Goal: Task Accomplishment & Management: Manage account settings

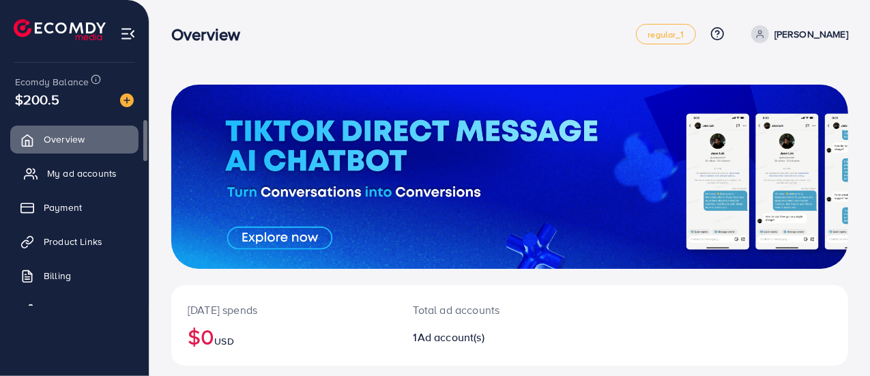
click at [77, 172] on span "My ad accounts" at bounding box center [82, 173] width 70 height 14
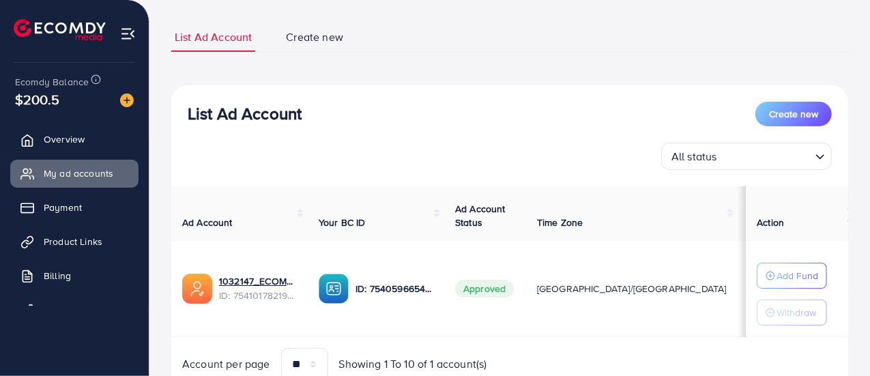
scroll to position [139, 0]
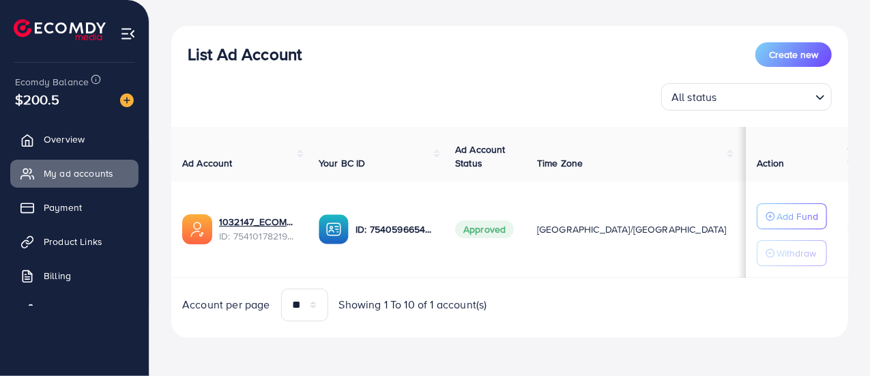
drag, startPoint x: 662, startPoint y: 278, endPoint x: 740, endPoint y: 282, distance: 77.2
click at [740, 282] on div "Ad Account Your BC ID Ad Account Status Time Zone Cost Balance Auto top-up Thre…" at bounding box center [509, 224] width 677 height 194
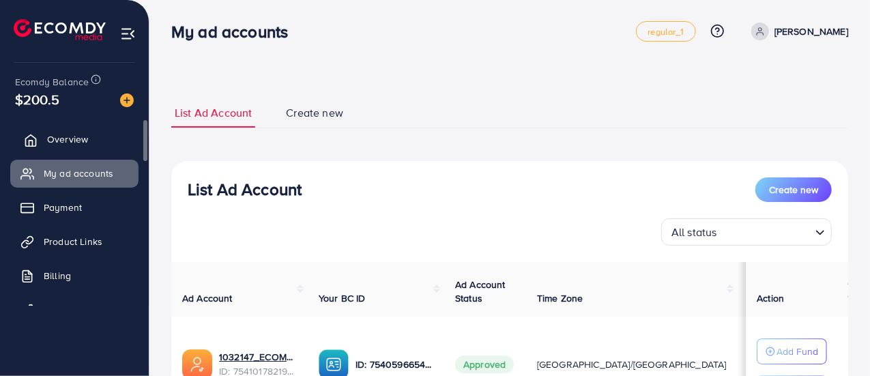
click at [68, 137] on span "Overview" at bounding box center [67, 139] width 41 height 14
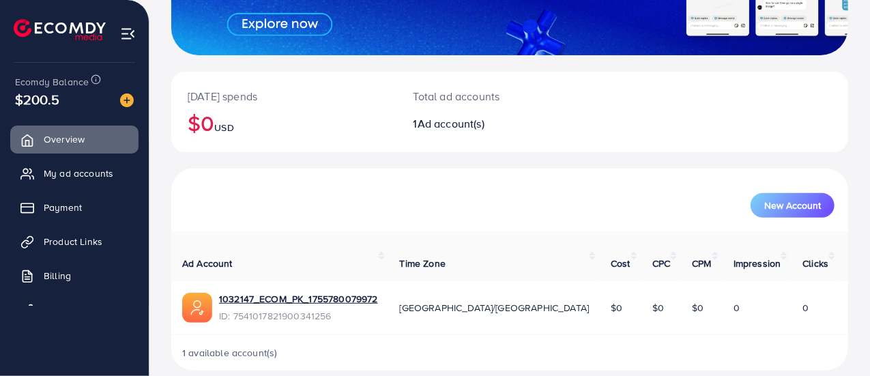
scroll to position [216, 0]
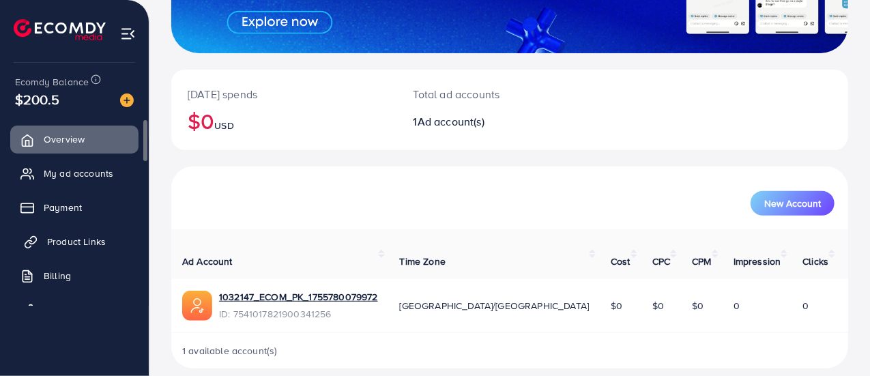
click at [68, 244] on span "Product Links" at bounding box center [76, 242] width 59 height 14
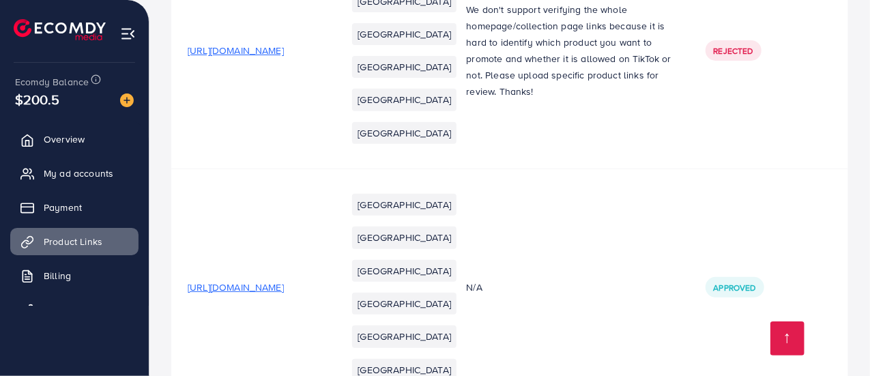
scroll to position [237, 0]
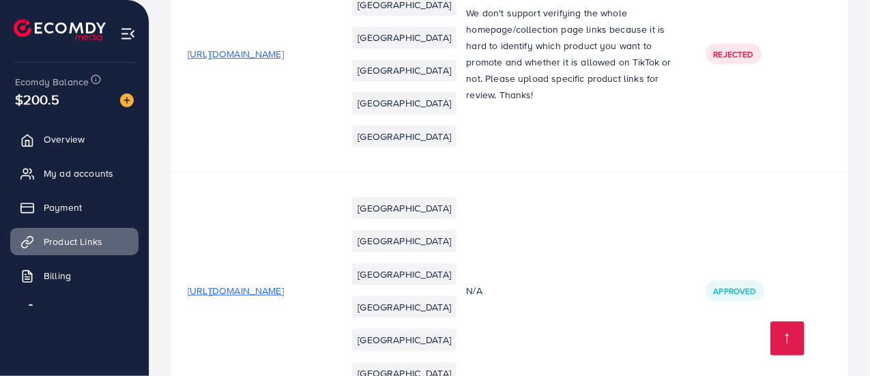
click at [128, 39] on img at bounding box center [128, 34] width 16 height 16
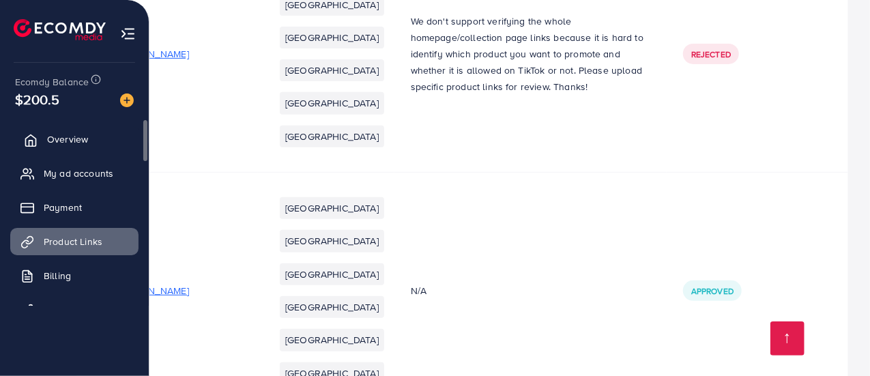
click at [53, 142] on span "Overview" at bounding box center [67, 139] width 41 height 14
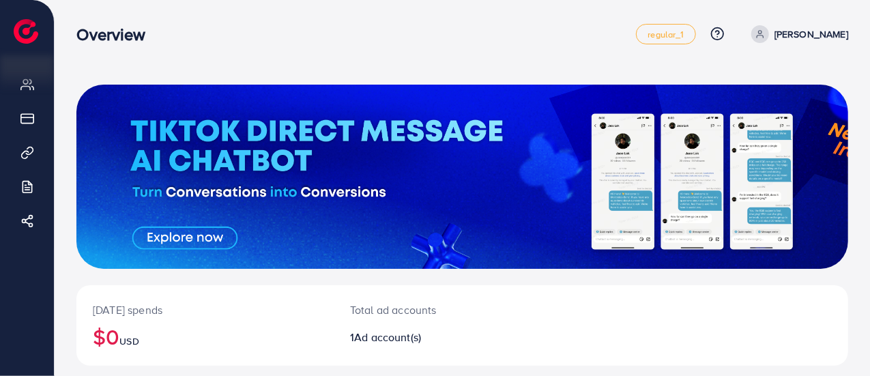
click at [797, 29] on link "[PERSON_NAME]" at bounding box center [797, 34] width 102 height 18
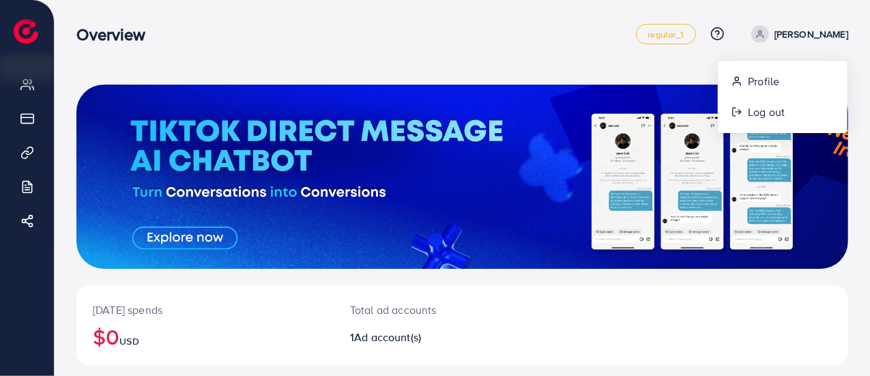
click at [445, 38] on div "Overview" at bounding box center [355, 35] width 559 height 20
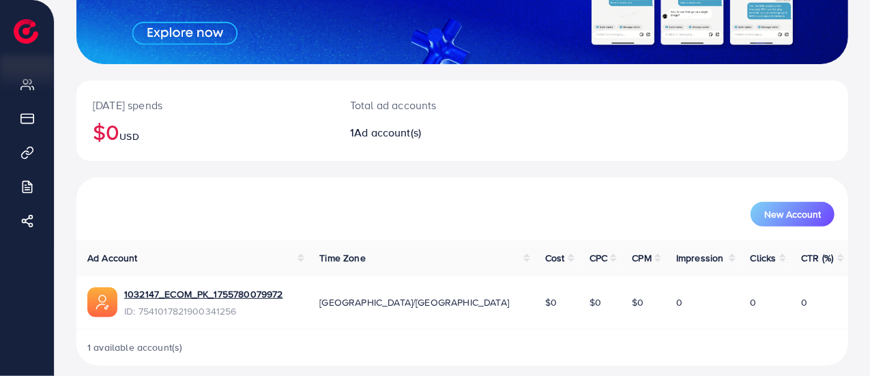
scroll to position [216, 0]
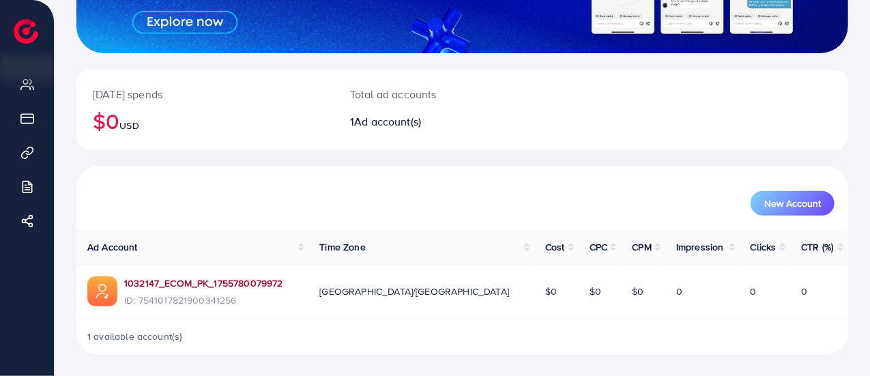
click at [242, 281] on link "1032147_ECOM_PK_1755780079972" at bounding box center [203, 283] width 159 height 14
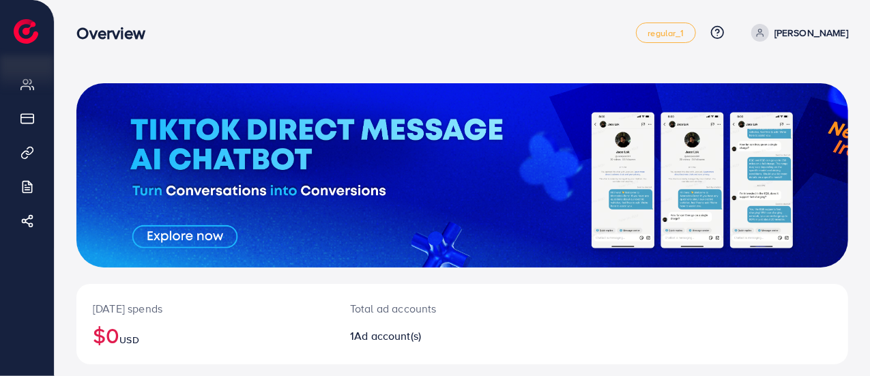
scroll to position [0, 0]
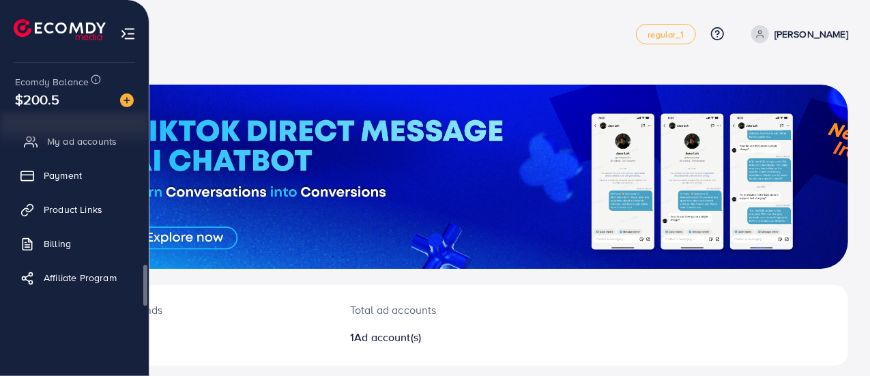
click at [61, 138] on span "My ad accounts" at bounding box center [82, 141] width 70 height 14
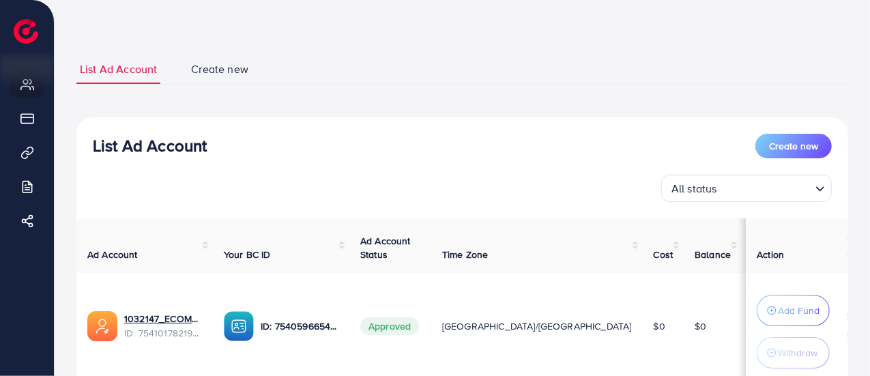
scroll to position [68, 0]
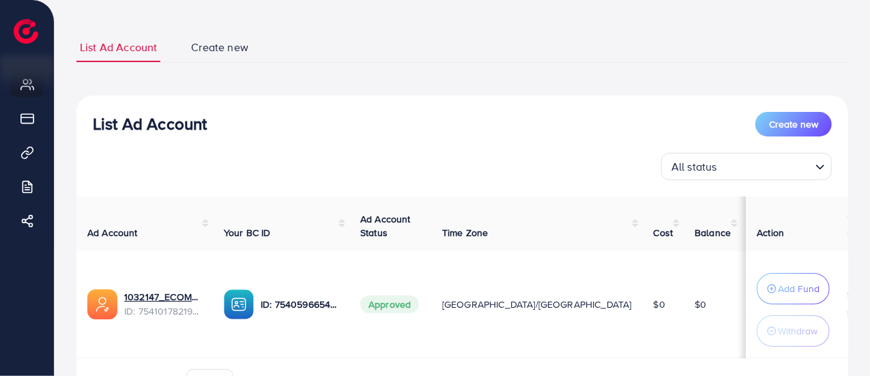
drag, startPoint x: 787, startPoint y: 356, endPoint x: 705, endPoint y: 361, distance: 82.7
click at [705, 361] on div "Ad Account Your BC ID Ad Account Status Time Zone Cost Balance Auto top-up Thre…" at bounding box center [462, 298] width 772 height 205
drag, startPoint x: 703, startPoint y: 354, endPoint x: 639, endPoint y: 335, distance: 66.3
click at [654, 354] on tr "1032147_ECOM_PK_1755780079972 ID: 7541017821900341256 ID: 7540596654811217937 A…" at bounding box center [548, 304] width 945 height 107
click at [753, 306] on label at bounding box center [772, 304] width 38 height 16
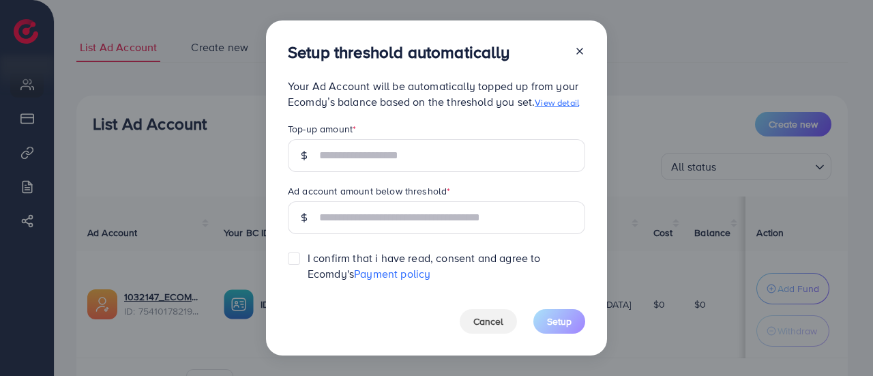
click at [577, 48] on icon at bounding box center [579, 51] width 11 height 11
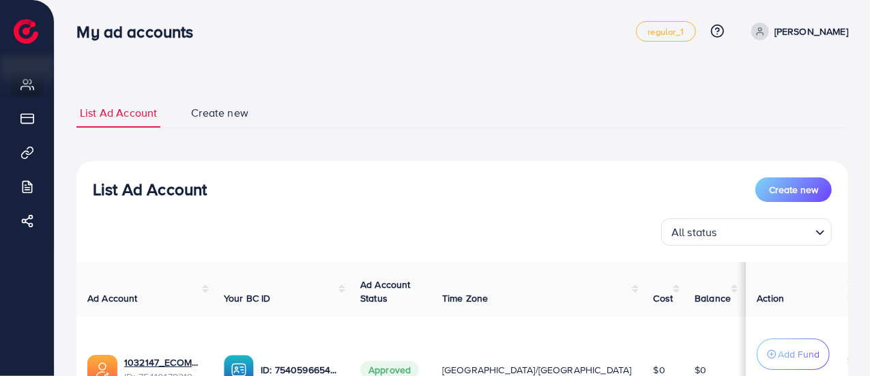
scroll to position [0, 0]
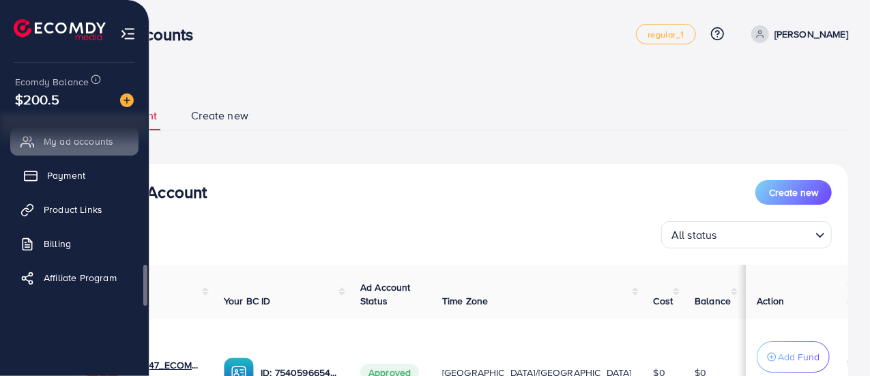
click at [44, 173] on link "Payment" at bounding box center [74, 175] width 128 height 27
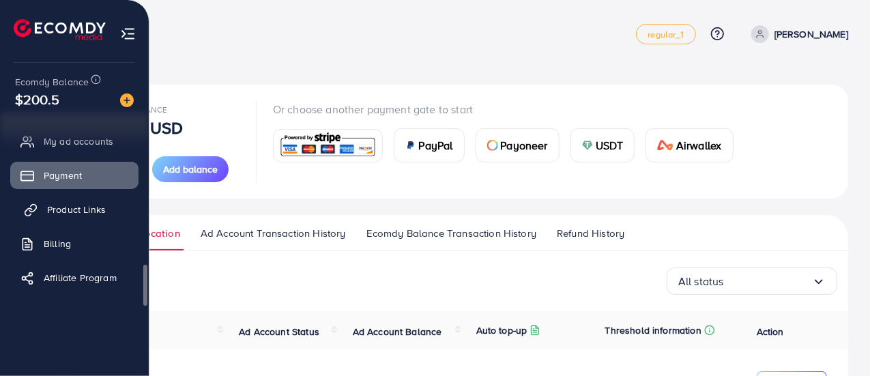
click at [59, 204] on span "Product Links" at bounding box center [76, 210] width 59 height 14
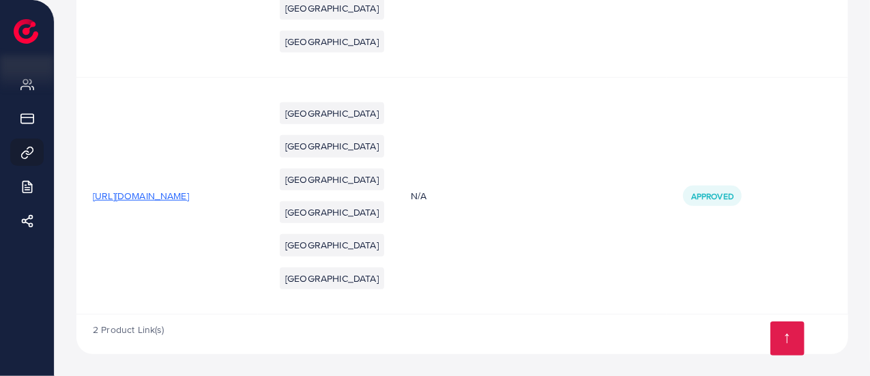
scroll to position [359, 0]
click at [189, 189] on span "[URL][DOMAIN_NAME]" at bounding box center [141, 196] width 96 height 14
click at [731, 190] on span "Approved" at bounding box center [712, 196] width 42 height 12
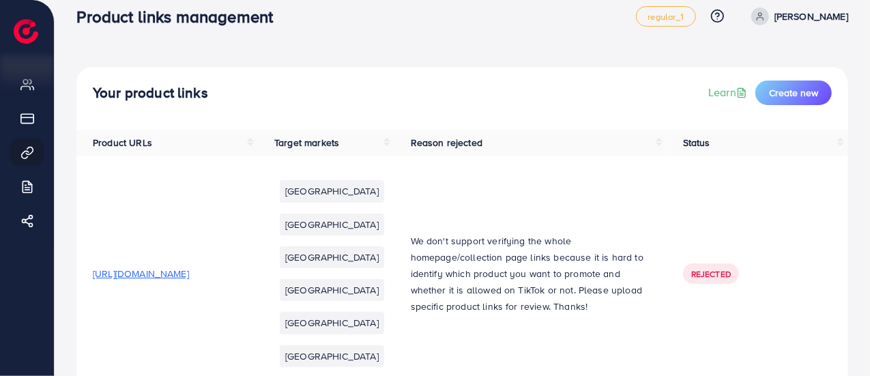
scroll to position [0, 0]
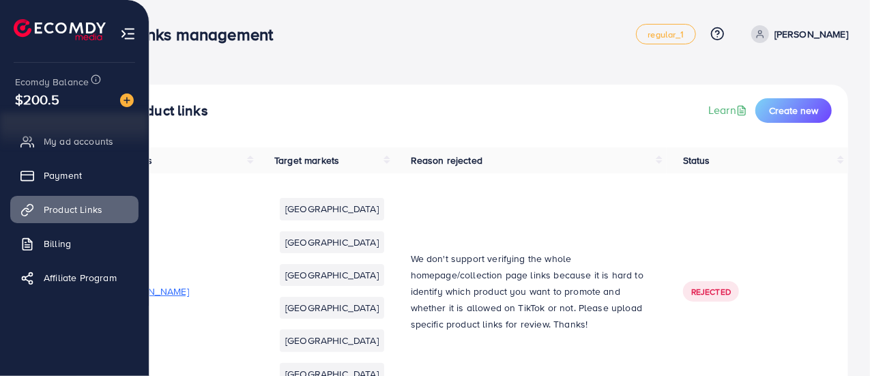
click at [23, 30] on img at bounding box center [60, 29] width 92 height 21
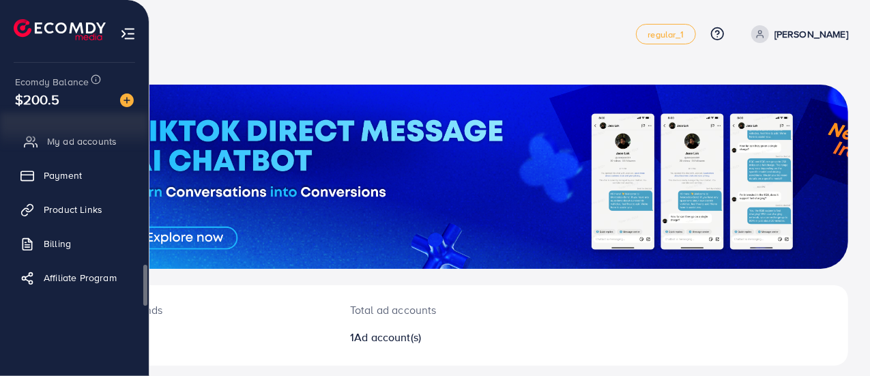
click at [72, 144] on span "My ad accounts" at bounding box center [82, 141] width 70 height 14
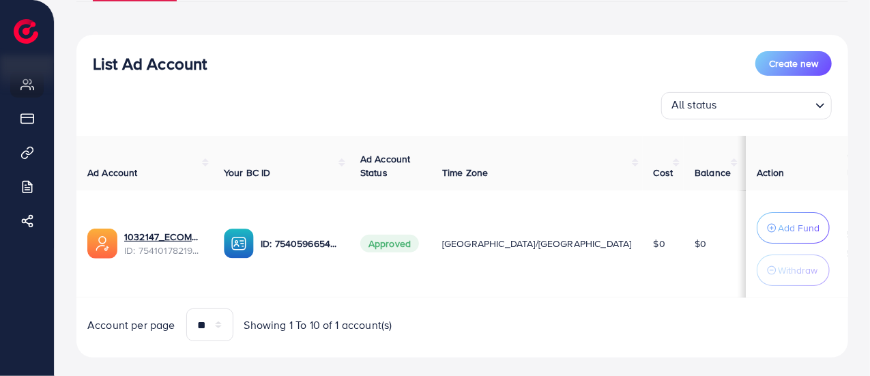
scroll to position [136, 0]
drag, startPoint x: 641, startPoint y: 295, endPoint x: 723, endPoint y: 300, distance: 81.3
click at [723, 300] on div "Ad Account Your BC ID Ad Account Status Time Zone Cost Balance Auto top-up Thre…" at bounding box center [462, 237] width 772 height 205
click at [632, 305] on div "Ad Account Your BC ID Ad Account Status Time Zone Cost Balance Auto top-up Thre…" at bounding box center [462, 237] width 772 height 205
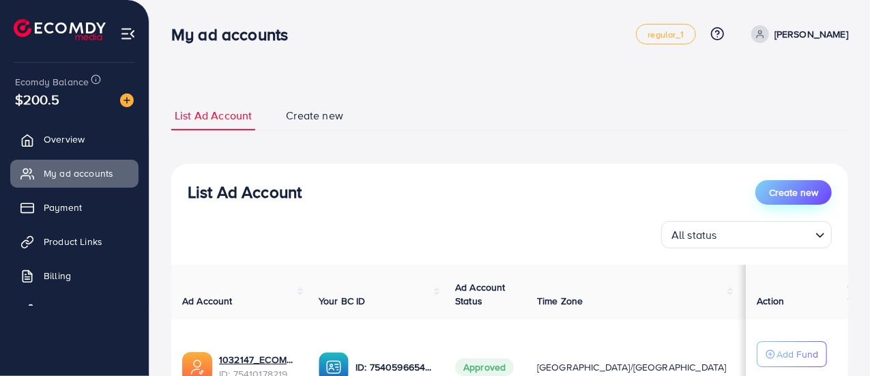
click at [806, 192] on span "Create new" at bounding box center [793, 193] width 49 height 14
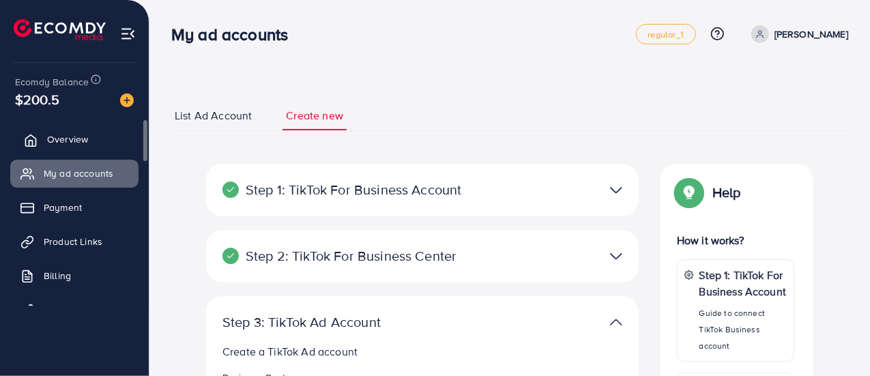
click at [60, 137] on span "Overview" at bounding box center [67, 139] width 41 height 14
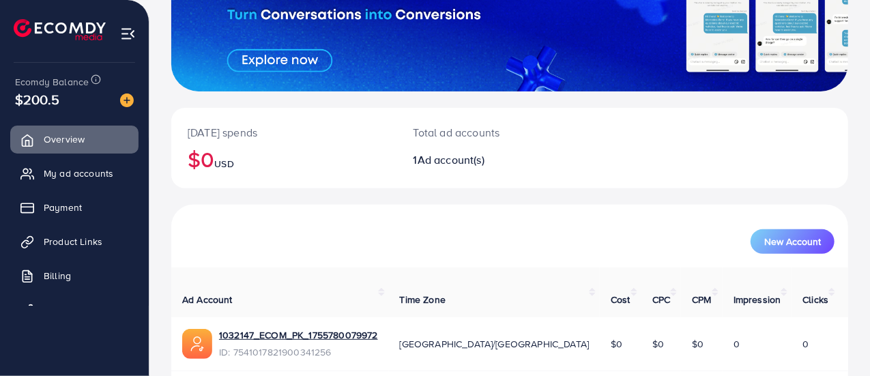
scroll to position [216, 0]
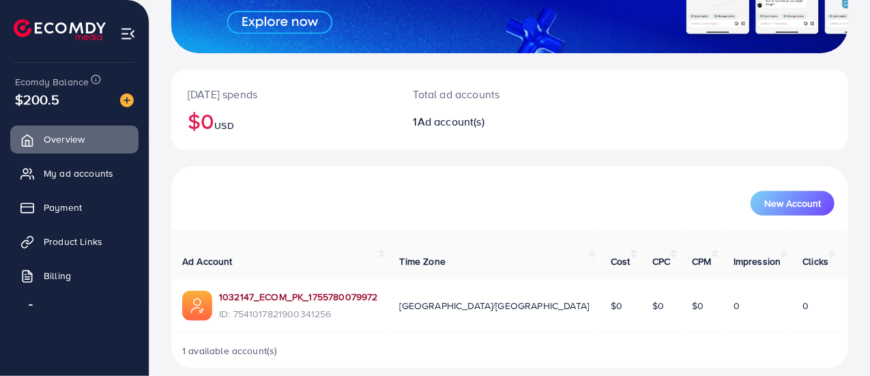
click at [289, 290] on link "1032147_ECOM_PK_1755780079972" at bounding box center [298, 297] width 159 height 14
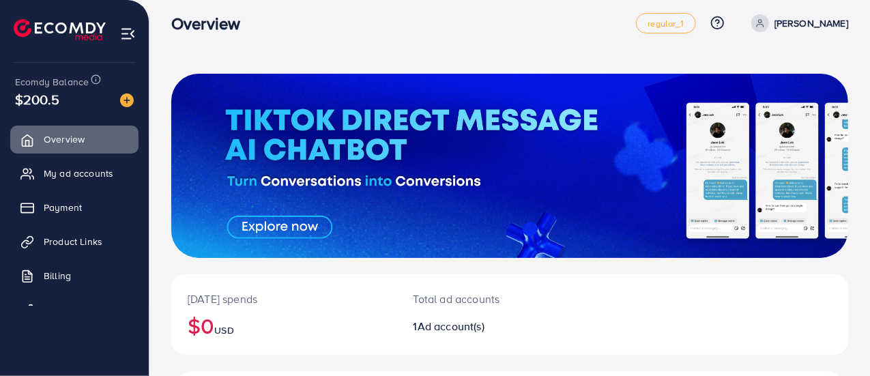
scroll to position [0, 0]
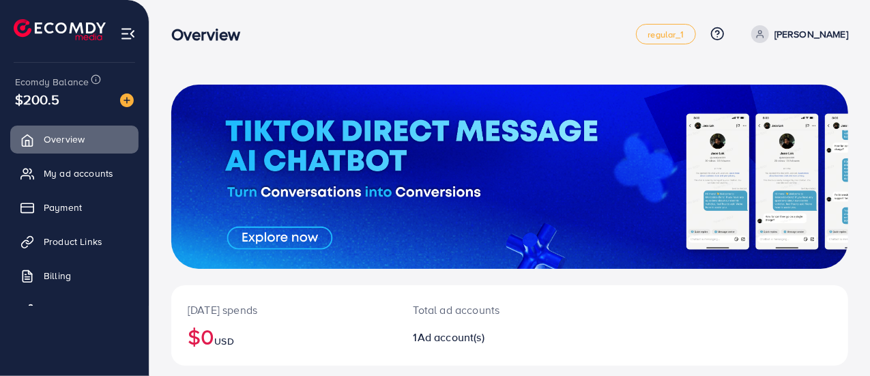
click at [769, 35] on span at bounding box center [760, 34] width 18 height 18
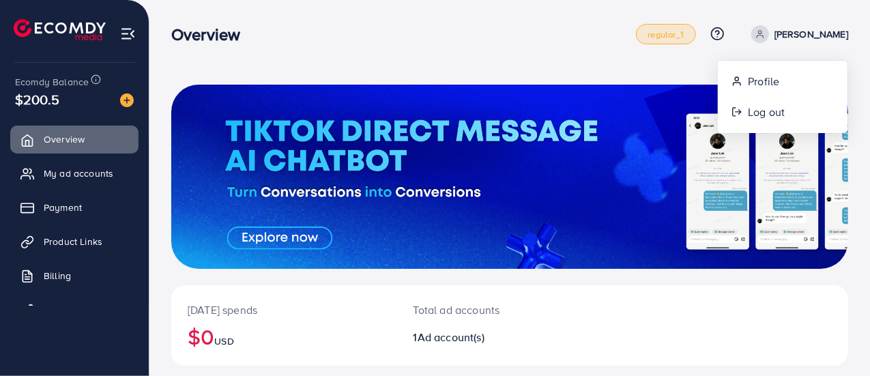
click at [684, 33] on span "regular_1" at bounding box center [665, 34] width 36 height 9
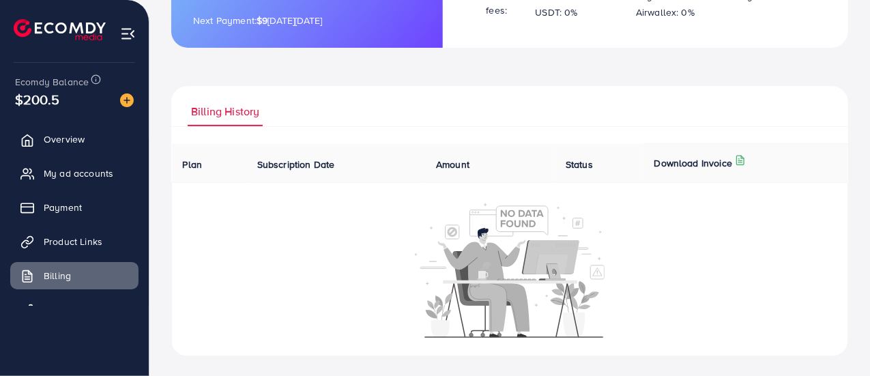
scroll to position [251, 0]
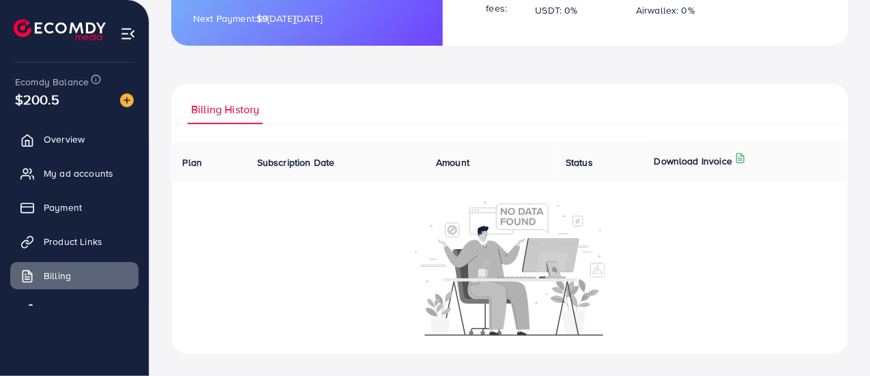
click at [72, 21] on img at bounding box center [60, 29] width 92 height 21
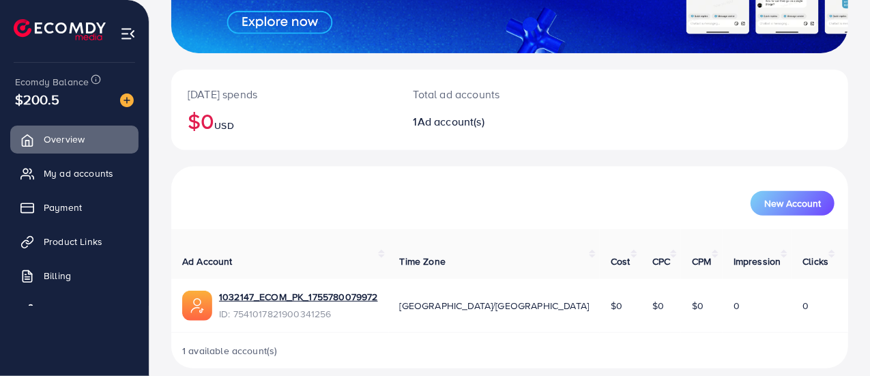
click at [88, 25] on img at bounding box center [60, 29] width 92 height 21
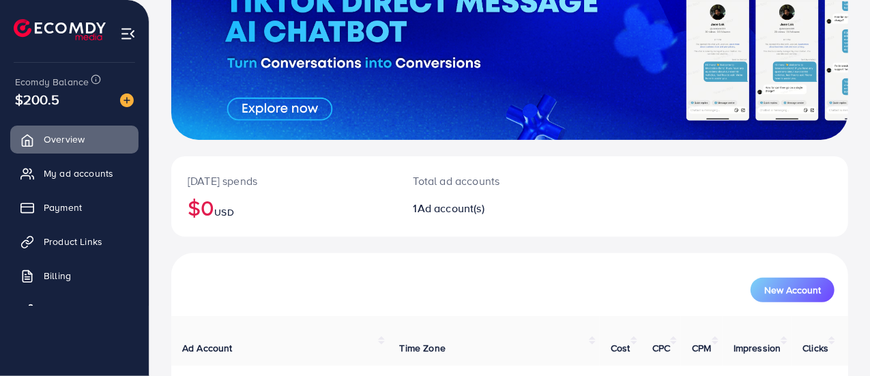
scroll to position [216, 0]
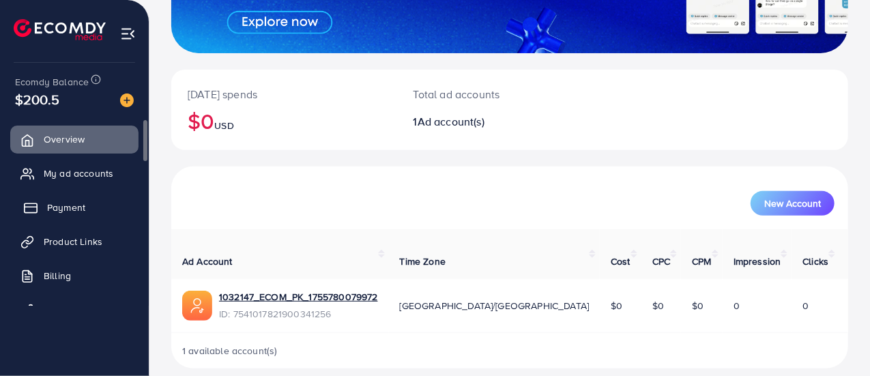
click at [53, 205] on span "Payment" at bounding box center [66, 208] width 38 height 14
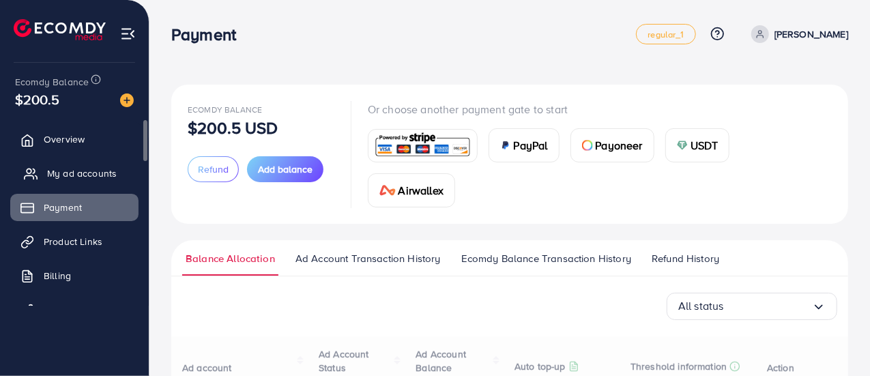
click at [55, 177] on span "My ad accounts" at bounding box center [82, 173] width 70 height 14
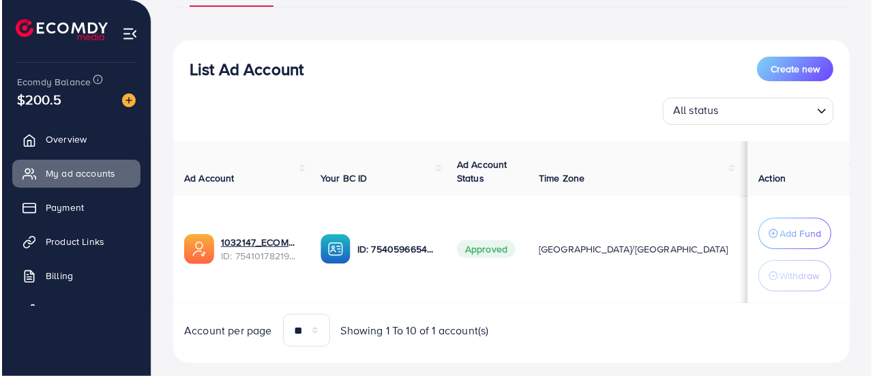
scroll to position [136, 0]
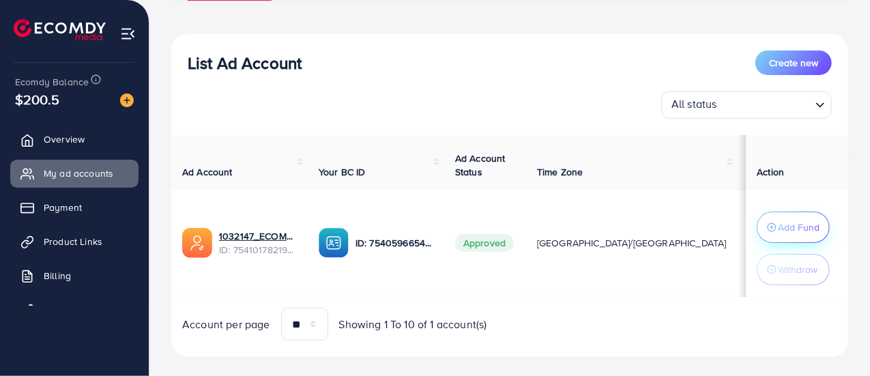
click at [798, 228] on p "Add Fund" at bounding box center [799, 227] width 42 height 16
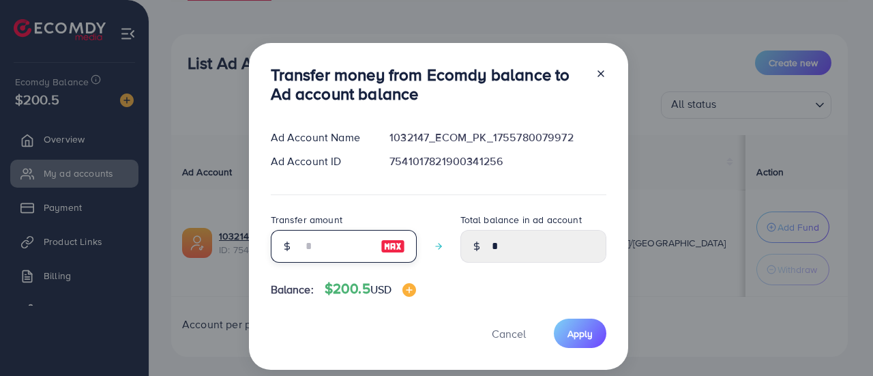
click at [327, 246] on input "number" at bounding box center [336, 246] width 68 height 33
type input "*"
type input "****"
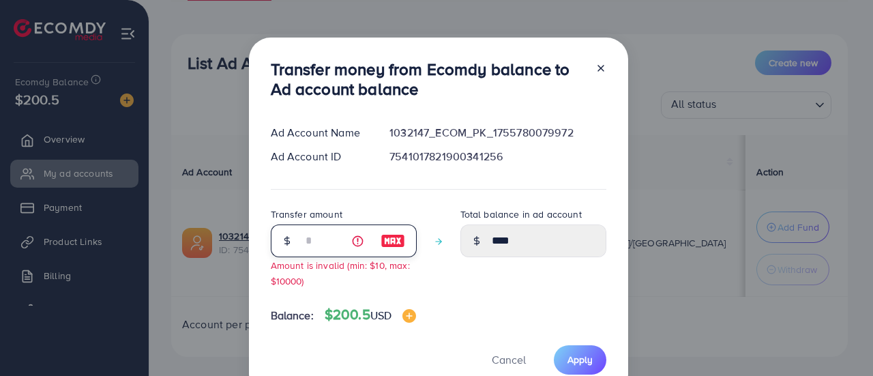
type input "**"
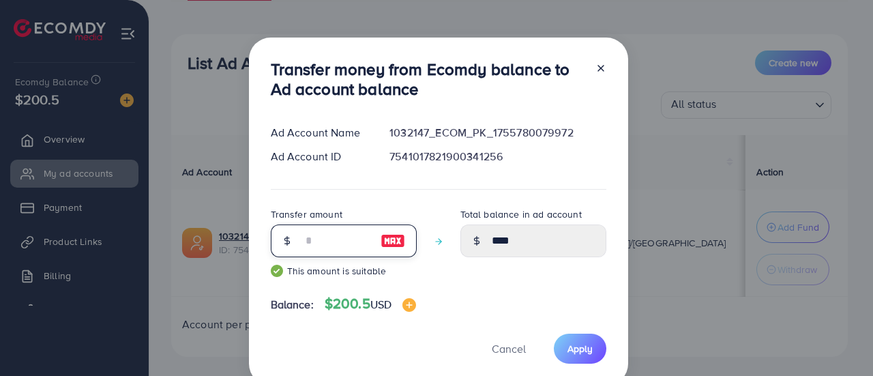
type input "*****"
type input "***"
type input "******"
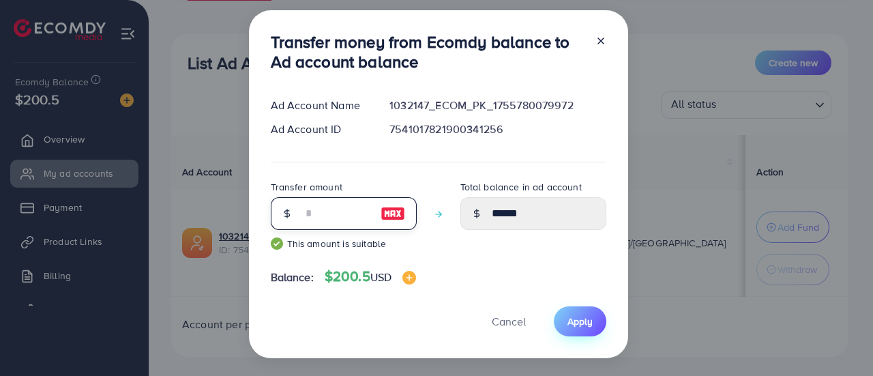
type input "***"
click at [584, 320] on span "Apply" at bounding box center [580, 322] width 25 height 14
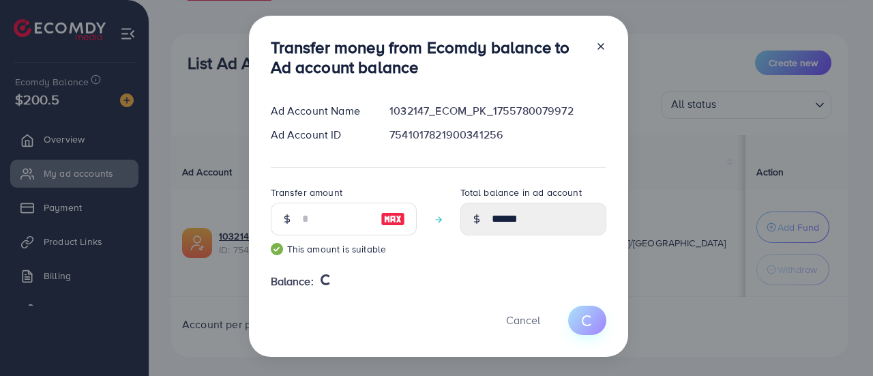
scroll to position [20, 0]
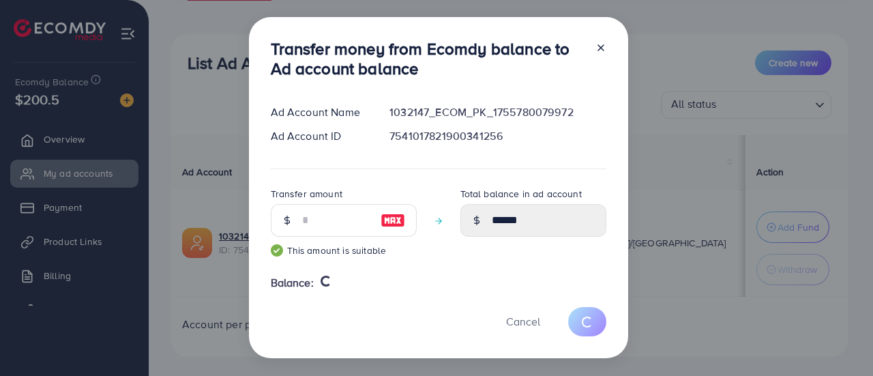
type input "*"
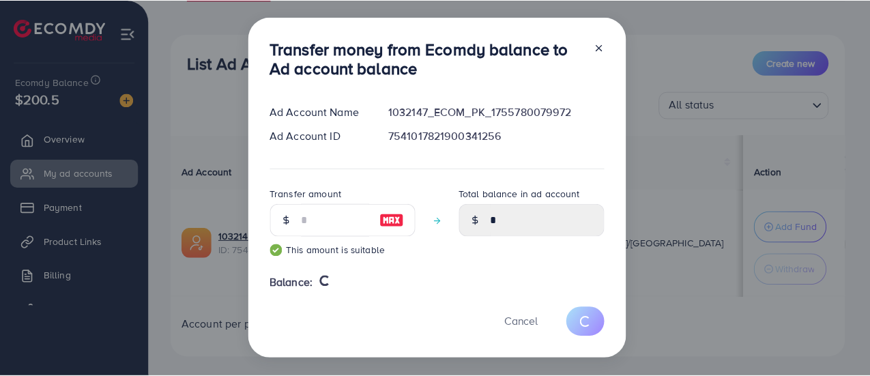
scroll to position [18, 0]
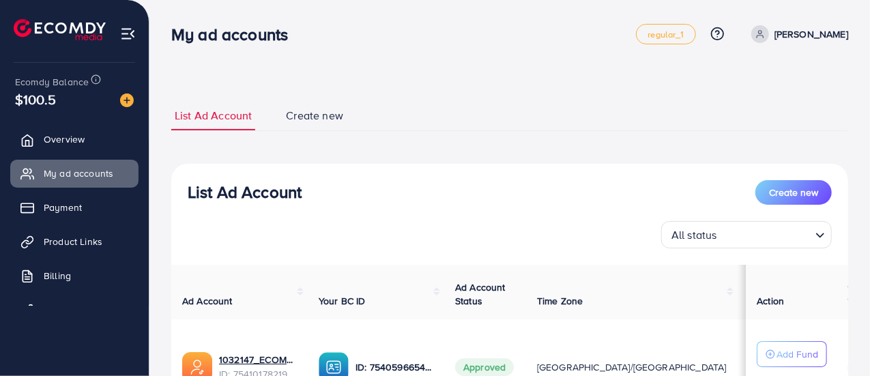
scroll to position [68, 0]
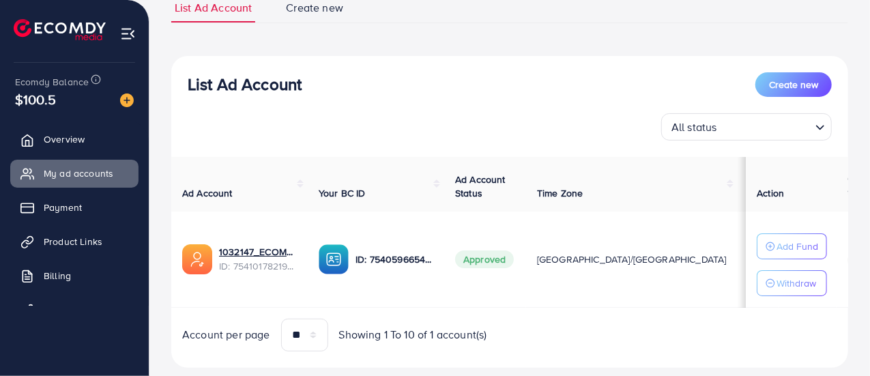
scroll to position [136, 0]
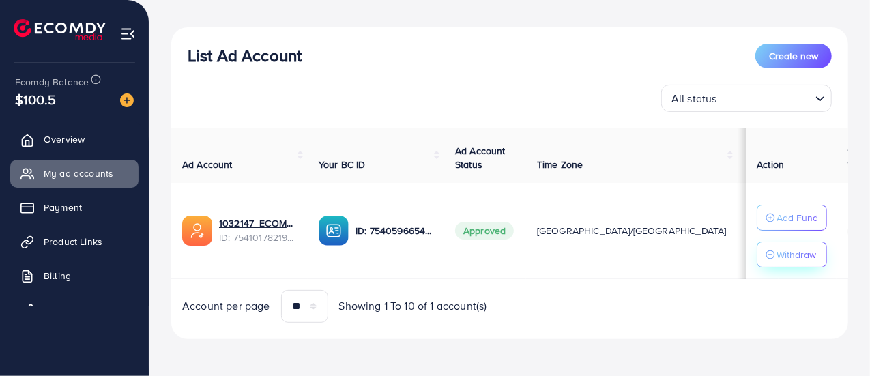
click at [790, 250] on p "Withdraw" at bounding box center [796, 254] width 40 height 16
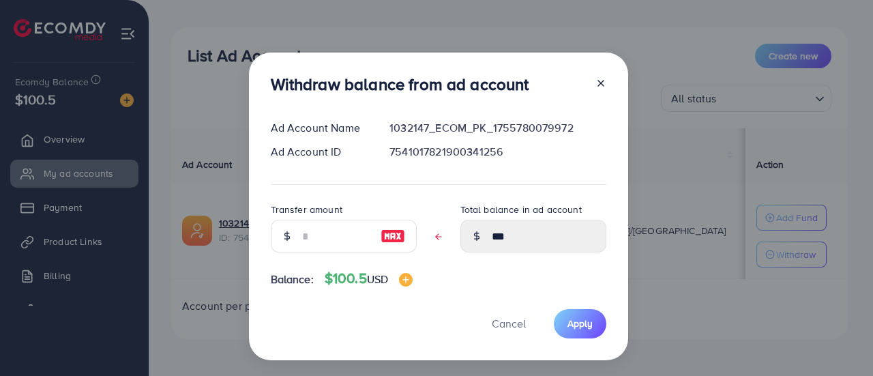
click at [597, 85] on icon at bounding box center [601, 83] width 11 height 11
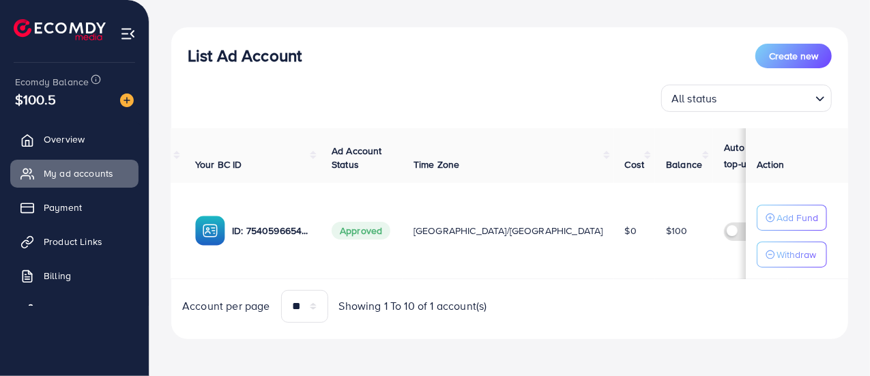
scroll to position [0, 132]
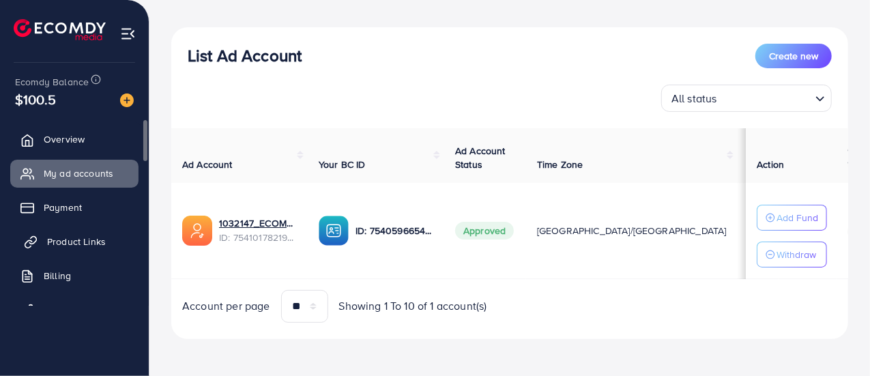
click at [79, 239] on span "Product Links" at bounding box center [76, 242] width 59 height 14
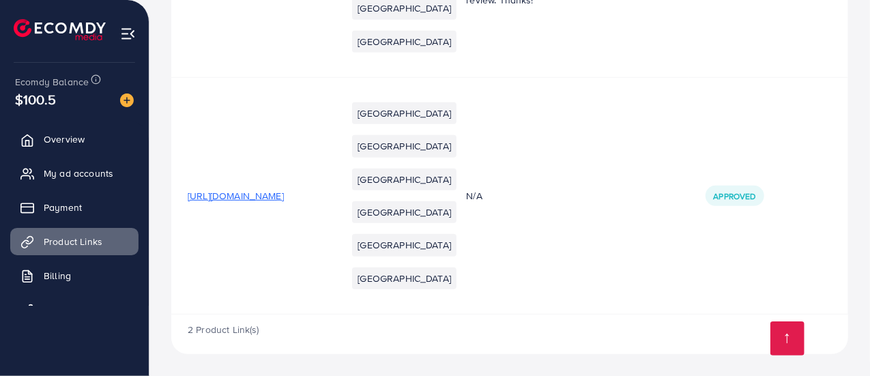
scroll to position [442, 0]
click at [751, 190] on span "Approved" at bounding box center [735, 196] width 42 height 12
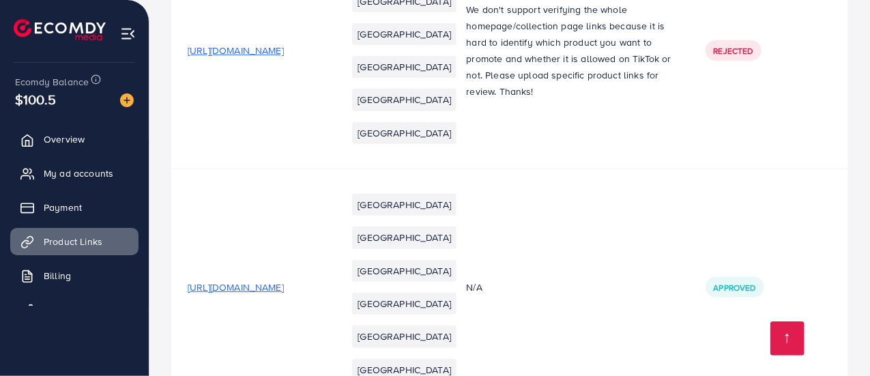
scroll to position [169, 0]
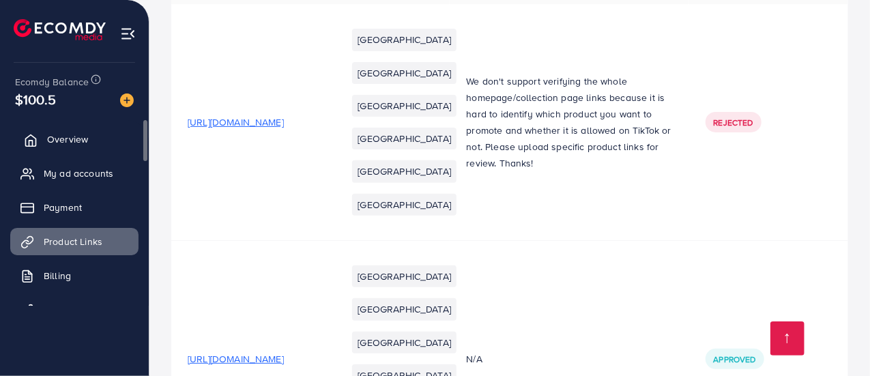
click at [71, 141] on span "Overview" at bounding box center [67, 139] width 41 height 14
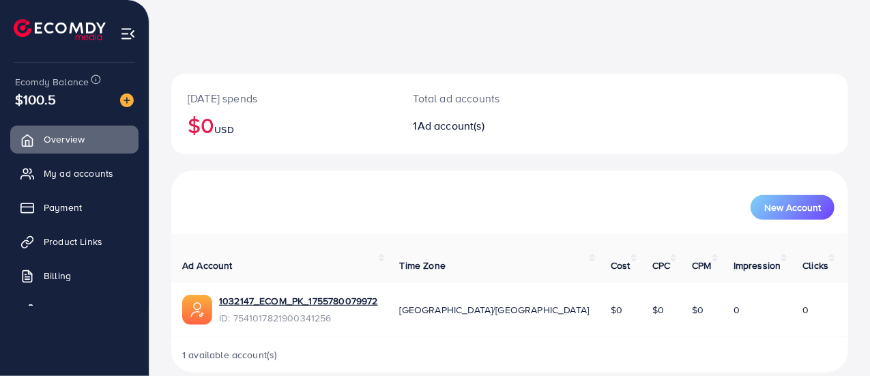
scroll to position [216, 0]
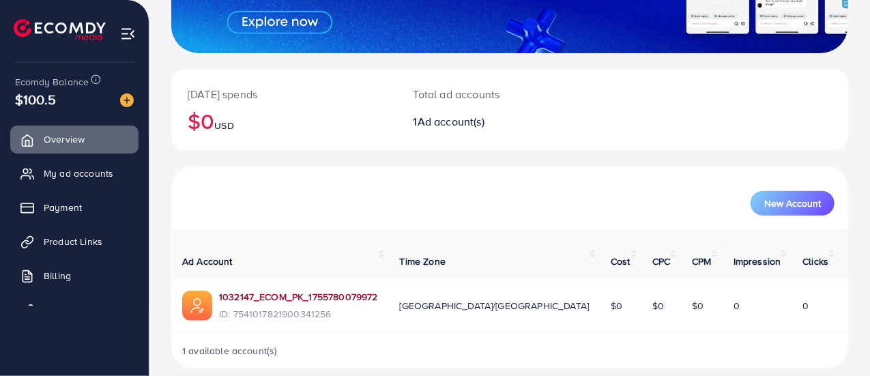
click at [336, 290] on link "1032147_ECOM_PK_1755780079972" at bounding box center [298, 297] width 159 height 14
click at [63, 239] on span "Product Links" at bounding box center [76, 242] width 59 height 14
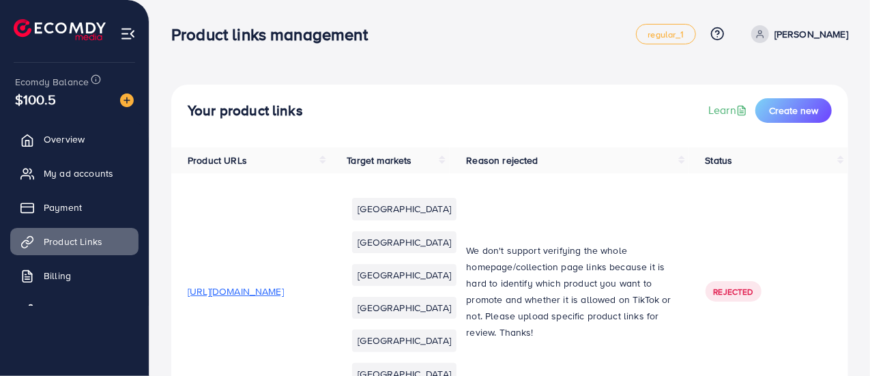
click at [553, 129] on div "Your product links Learn Create new" at bounding box center [509, 116] width 677 height 63
click at [795, 109] on span "Create new" at bounding box center [793, 111] width 49 height 14
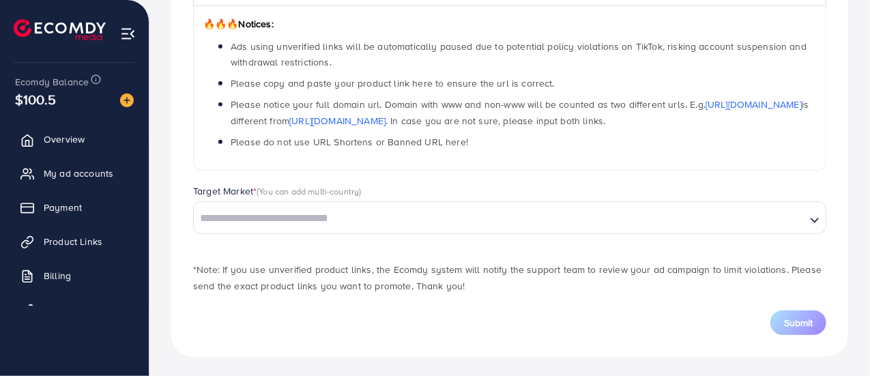
scroll to position [224, 0]
click at [374, 216] on input "Search for option" at bounding box center [499, 217] width 609 height 21
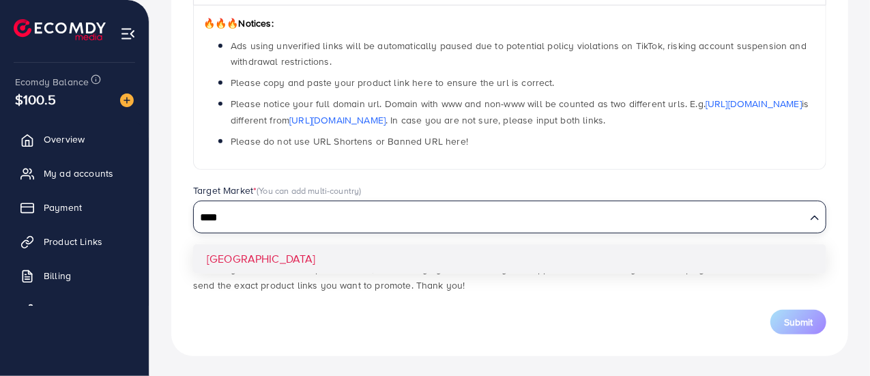
type input "****"
click at [248, 261] on div "Which products do you want to promote? Product Url * 🔥🔥🔥 Notices: Ads using unv…" at bounding box center [509, 128] width 677 height 456
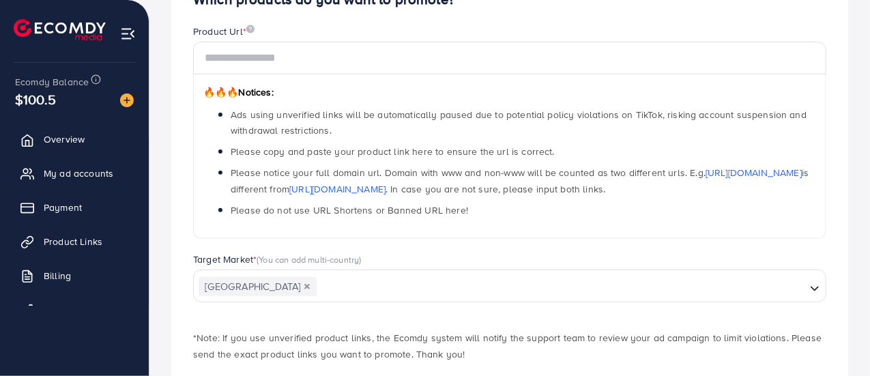
scroll to position [88, 0]
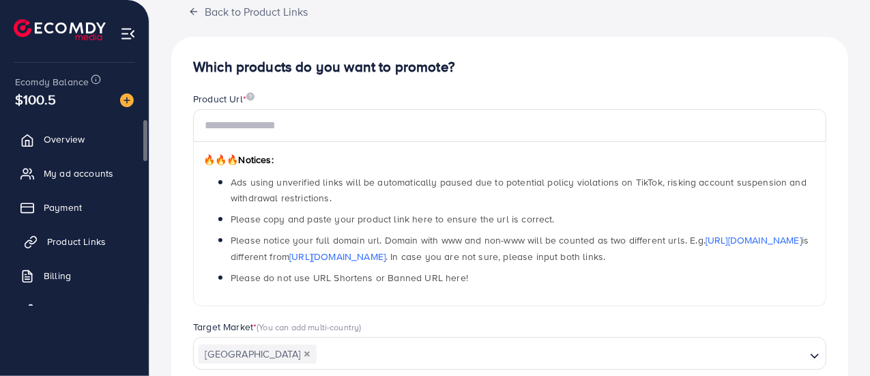
click at [66, 235] on span "Product Links" at bounding box center [76, 242] width 59 height 14
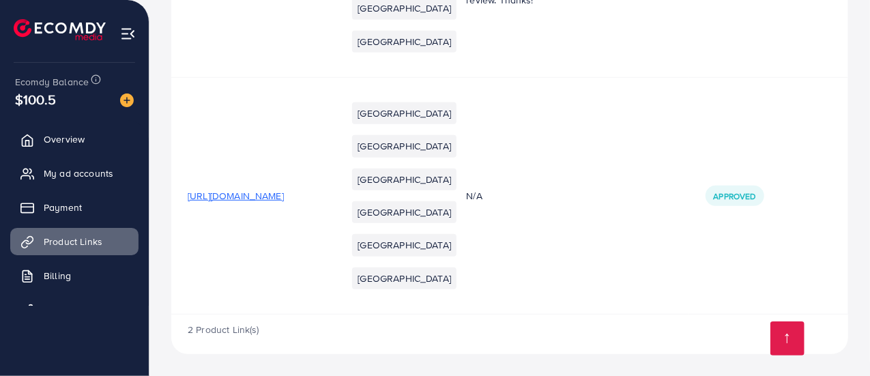
scroll to position [409, 0]
click at [284, 203] on span "[URL][DOMAIN_NAME]" at bounding box center [236, 196] width 96 height 14
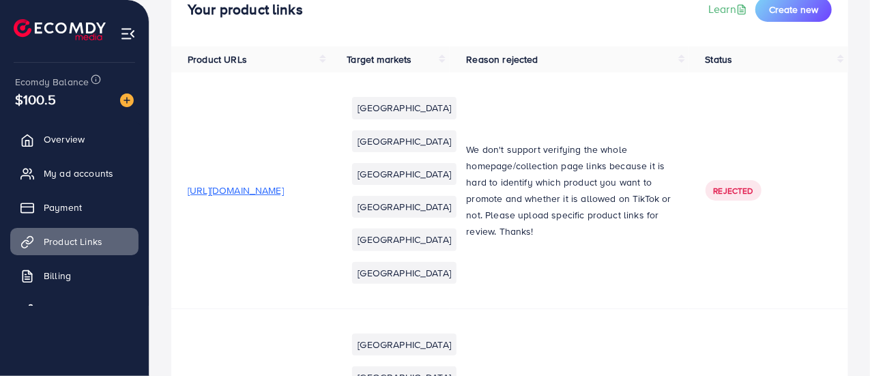
scroll to position [0, 0]
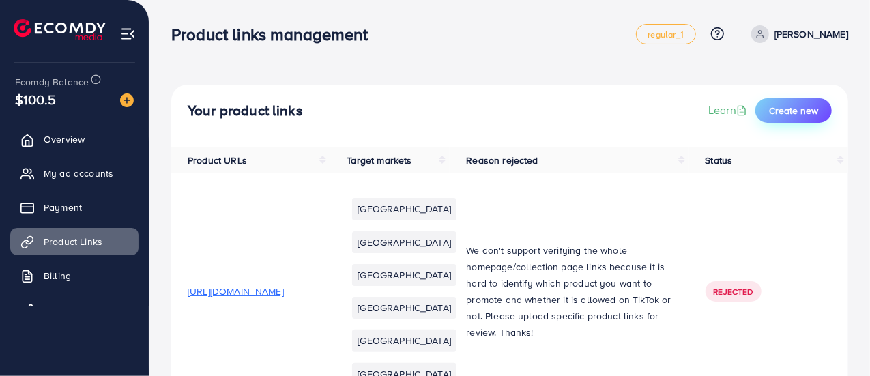
click at [792, 108] on span "Create new" at bounding box center [793, 111] width 49 height 14
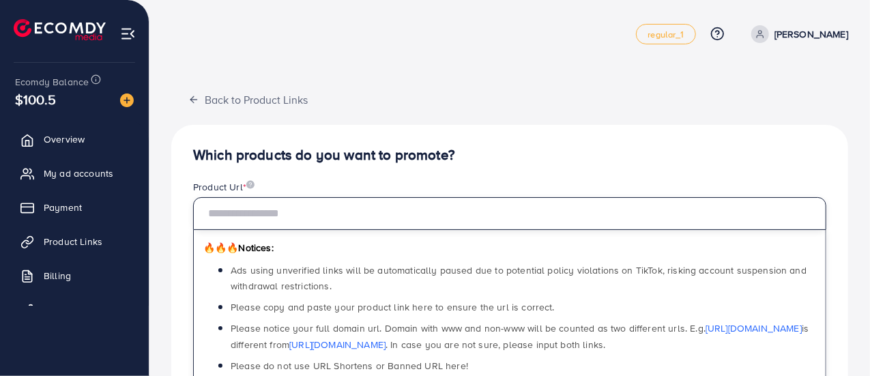
click at [290, 216] on input "text" at bounding box center [509, 213] width 633 height 33
paste input "**********"
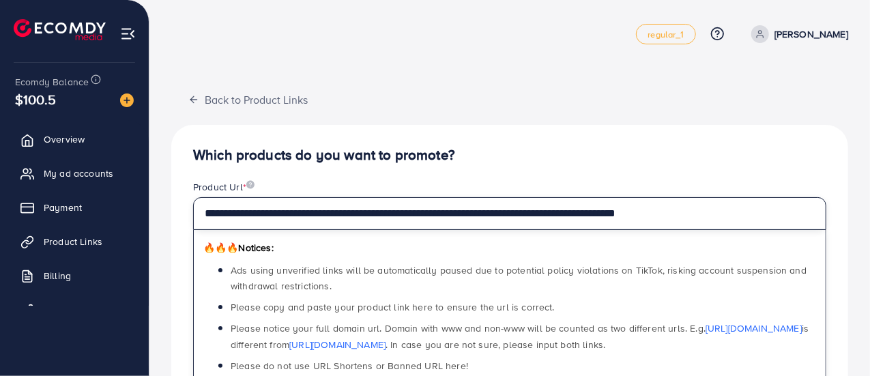
type input "**********"
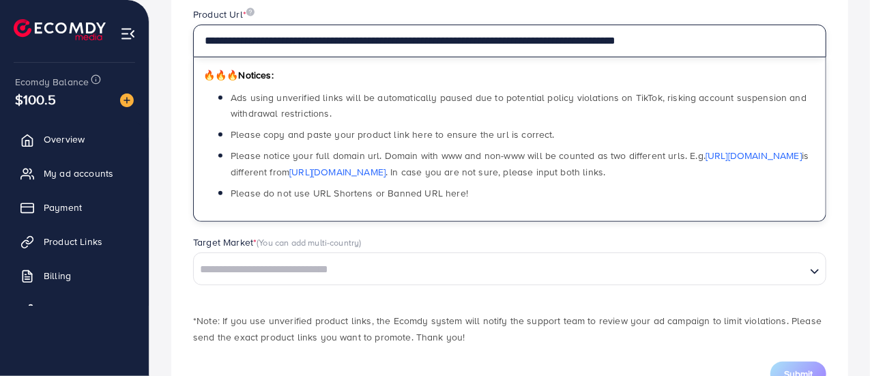
scroll to position [224, 0]
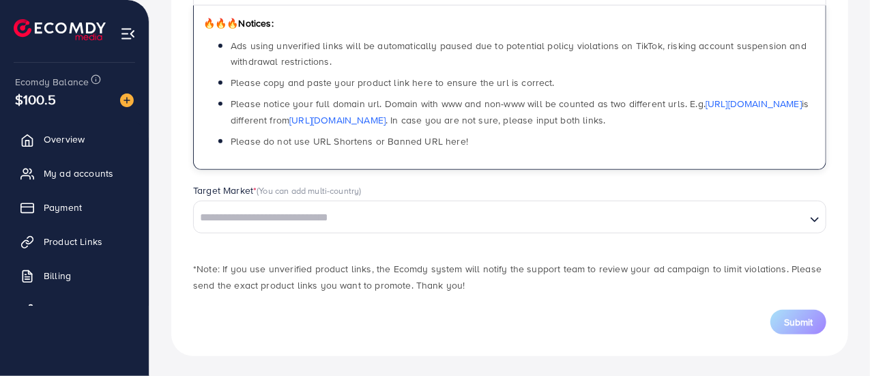
click at [358, 231] on div "Target Market * (You can add multi-country) Loading..." at bounding box center [509, 215] width 655 height 63
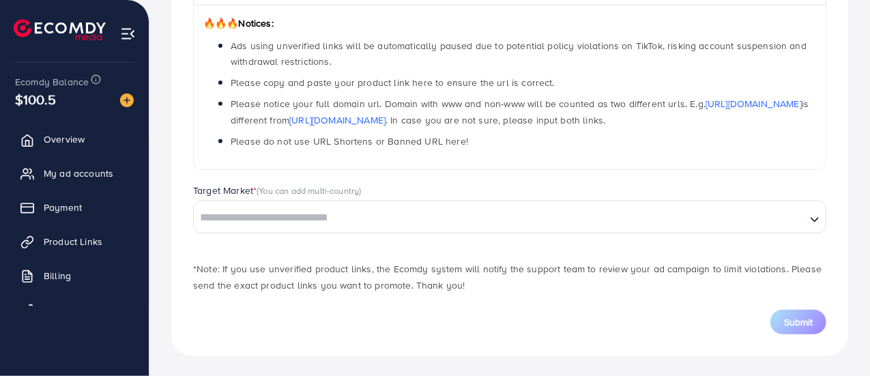
click at [355, 220] on input "Search for option" at bounding box center [499, 217] width 609 height 21
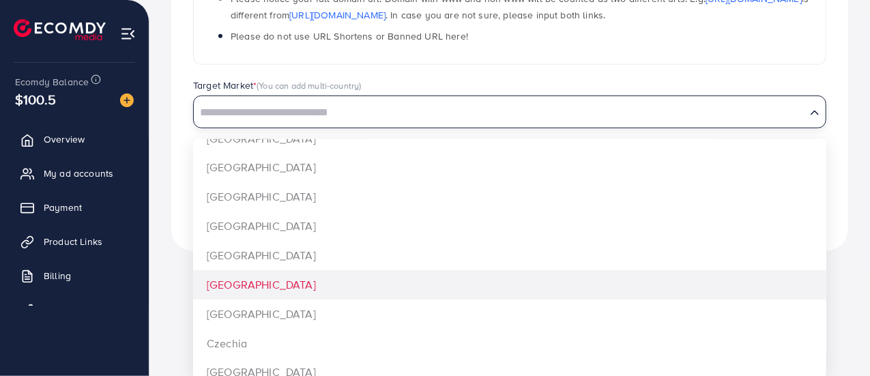
scroll to position [205, 0]
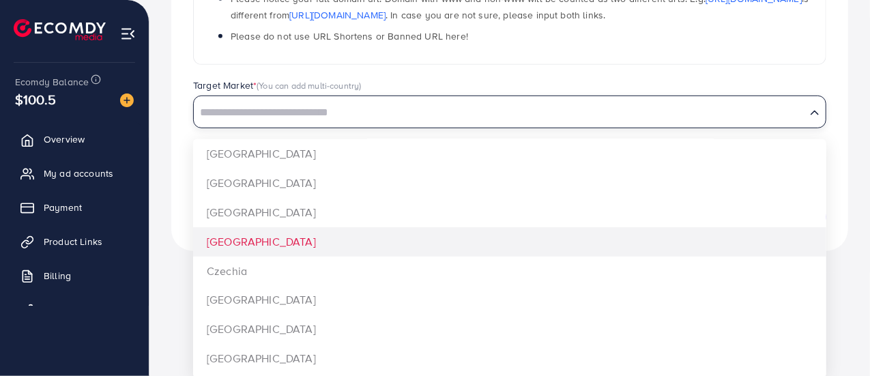
click at [179, 190] on div "**********" at bounding box center [509, 23] width 677 height 456
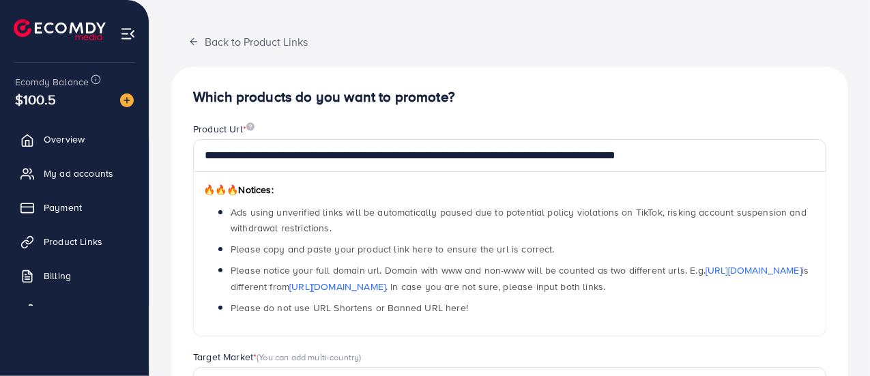
scroll to position [0, 0]
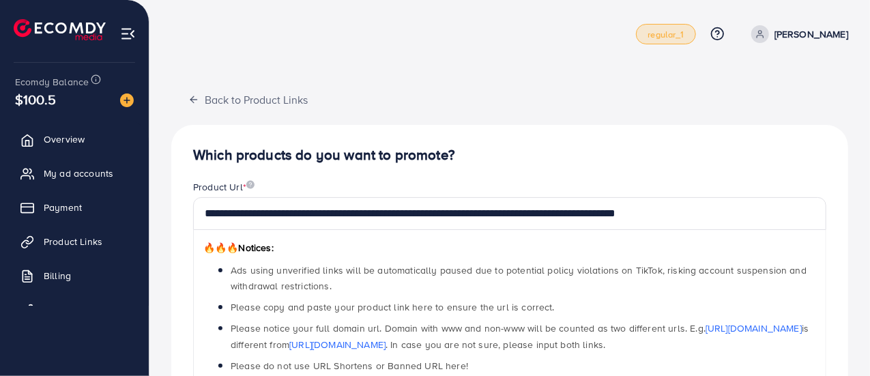
click at [695, 38] on link "regular_1" at bounding box center [665, 34] width 59 height 20
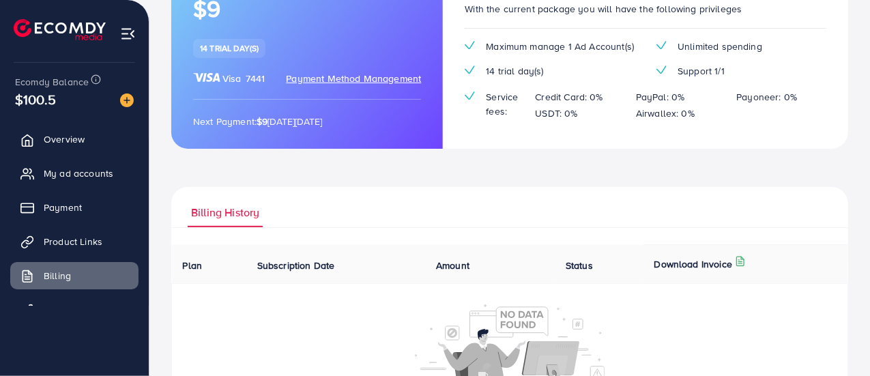
scroll to position [251, 0]
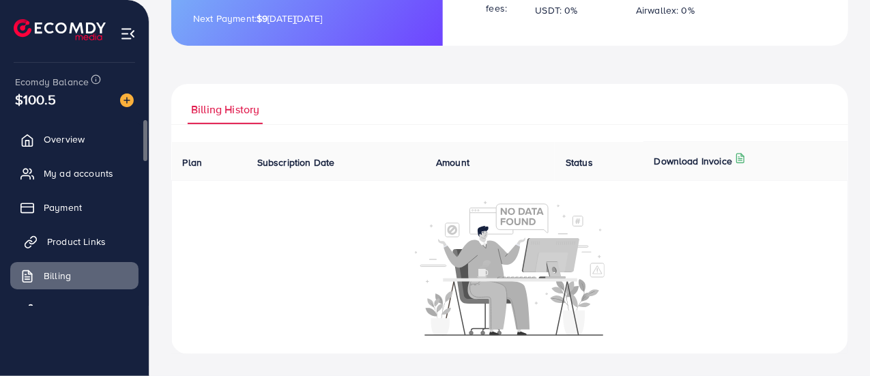
click at [89, 237] on span "Product Links" at bounding box center [76, 242] width 59 height 14
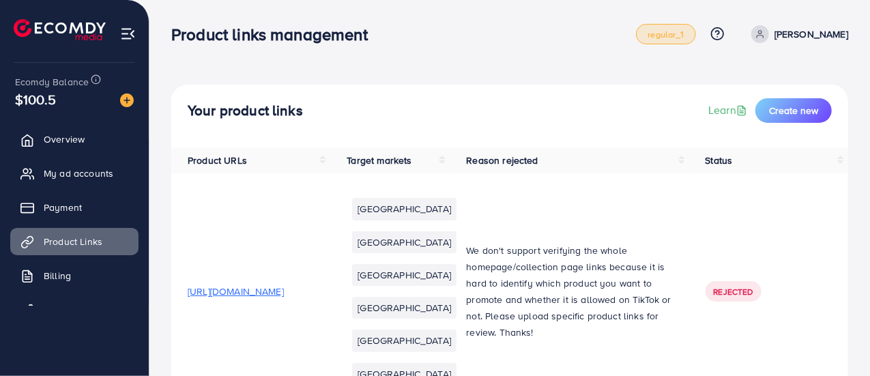
click at [684, 39] on span "regular_1" at bounding box center [665, 34] width 36 height 9
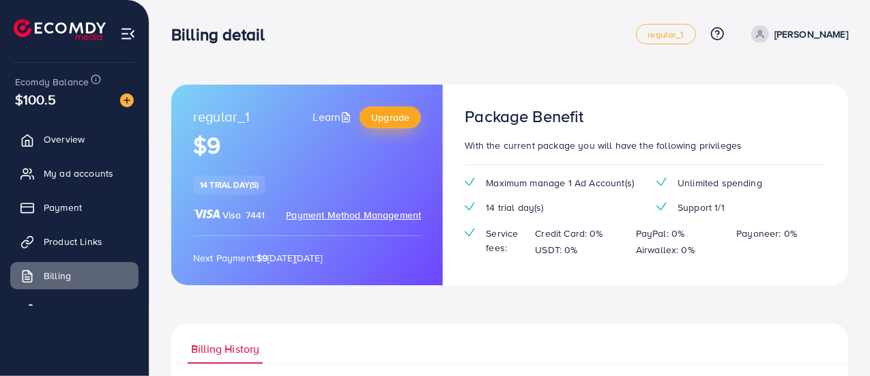
click at [413, 121] on link "Upgrade" at bounding box center [390, 117] width 61 height 22
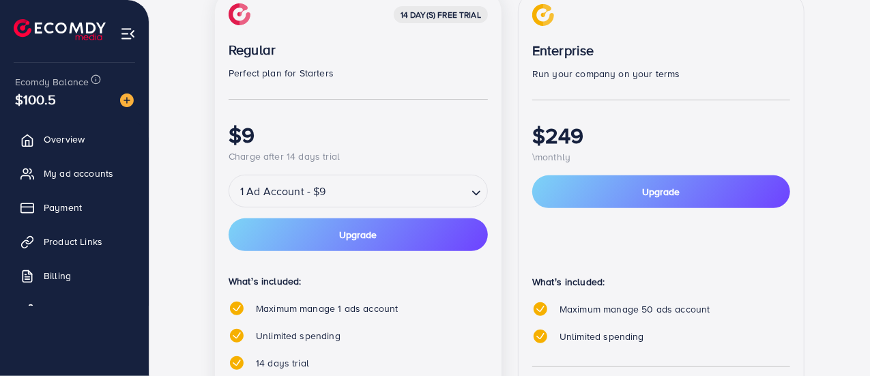
scroll to position [207, 0]
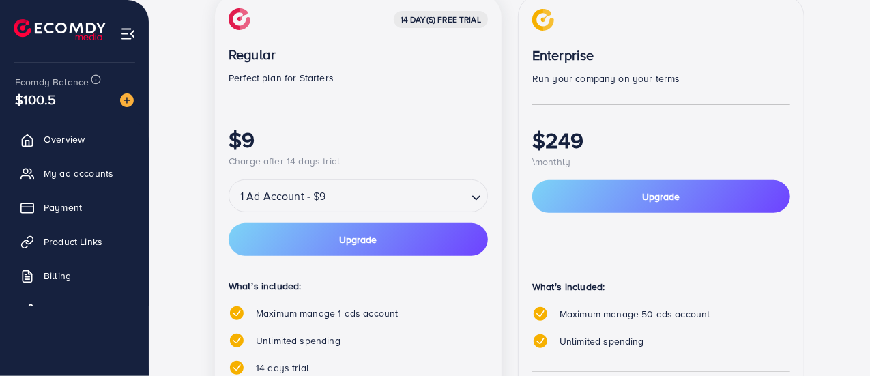
click at [452, 192] on input "Search for option" at bounding box center [398, 196] width 136 height 24
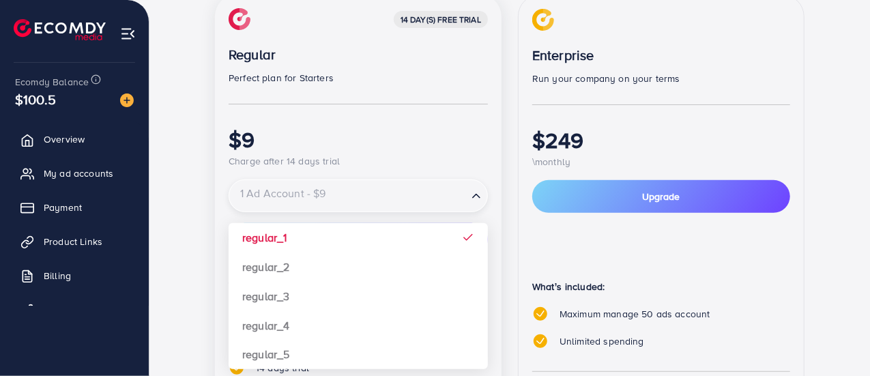
click at [400, 149] on h1 "$9" at bounding box center [358, 139] width 259 height 26
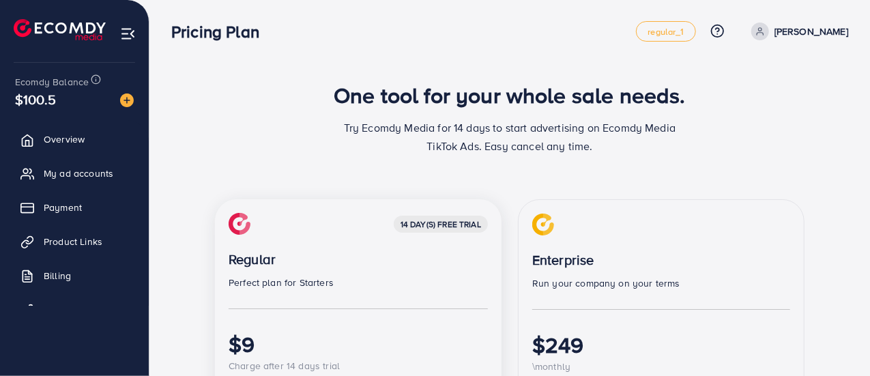
scroll to position [0, 0]
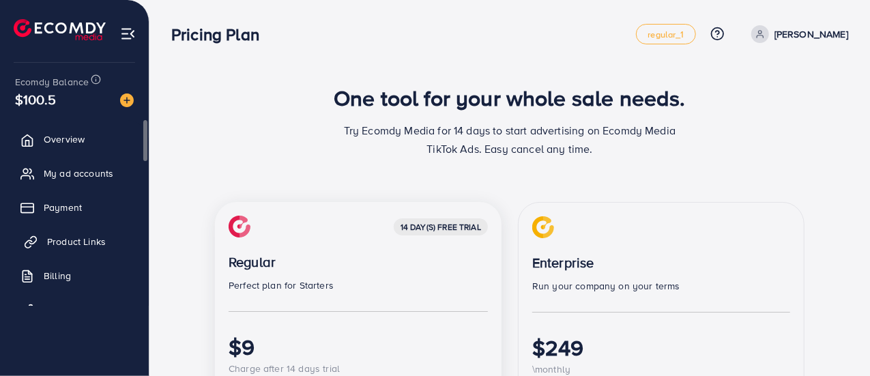
click at [74, 239] on span "Product Links" at bounding box center [76, 242] width 59 height 14
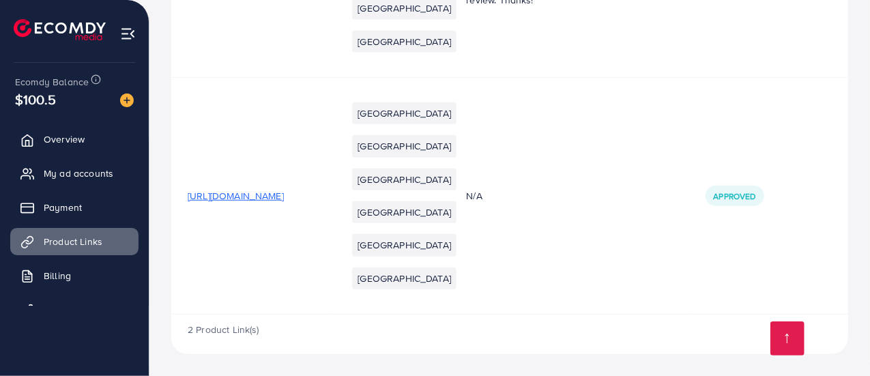
scroll to position [442, 0]
click at [796, 338] on link at bounding box center [787, 338] width 34 height 34
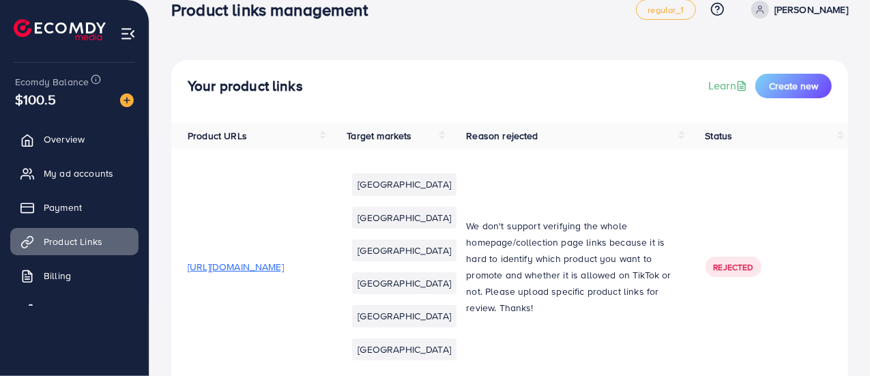
scroll to position [0, 0]
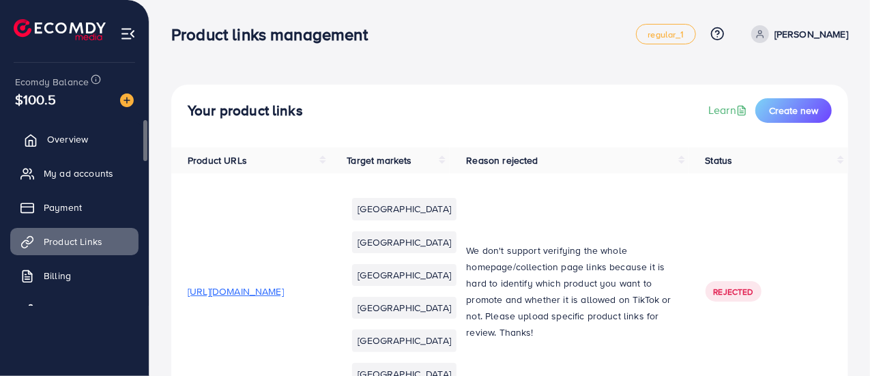
click at [76, 144] on span "Overview" at bounding box center [67, 139] width 41 height 14
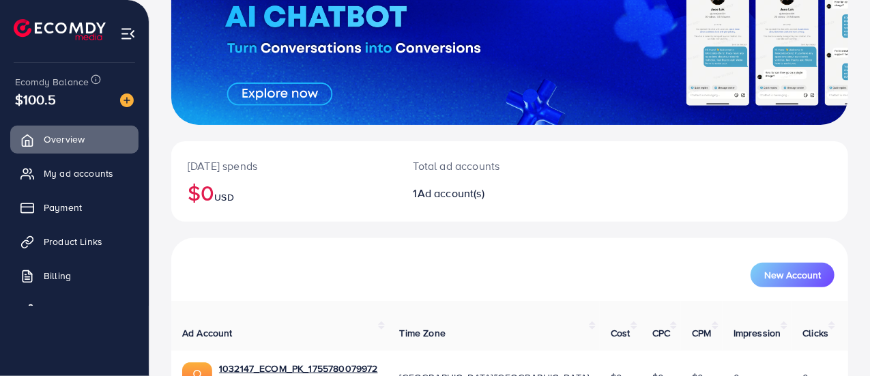
scroll to position [216, 0]
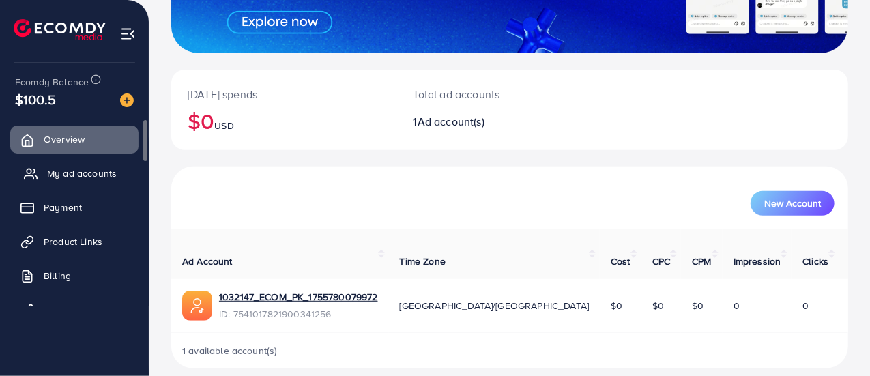
click at [94, 170] on span "My ad accounts" at bounding box center [82, 173] width 70 height 14
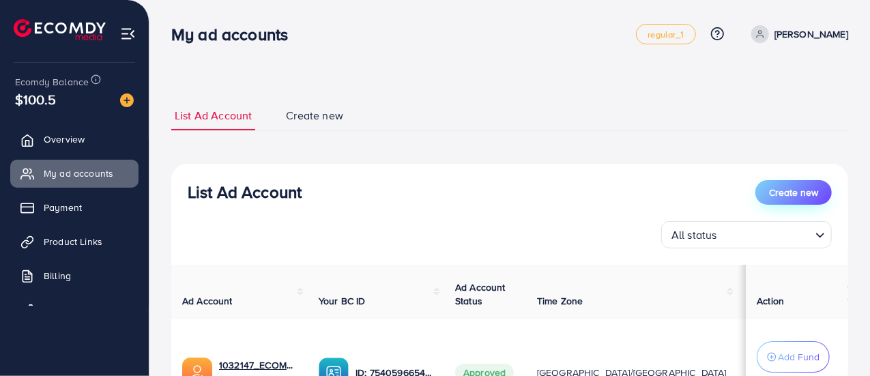
click at [805, 196] on span "Create new" at bounding box center [793, 193] width 49 height 14
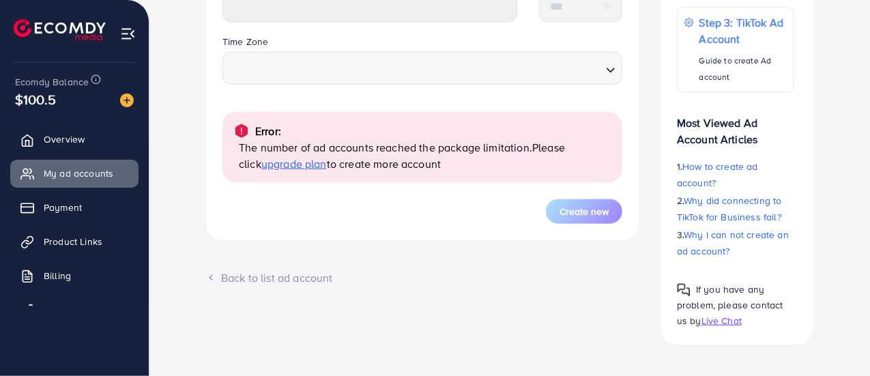
scroll to position [468, 0]
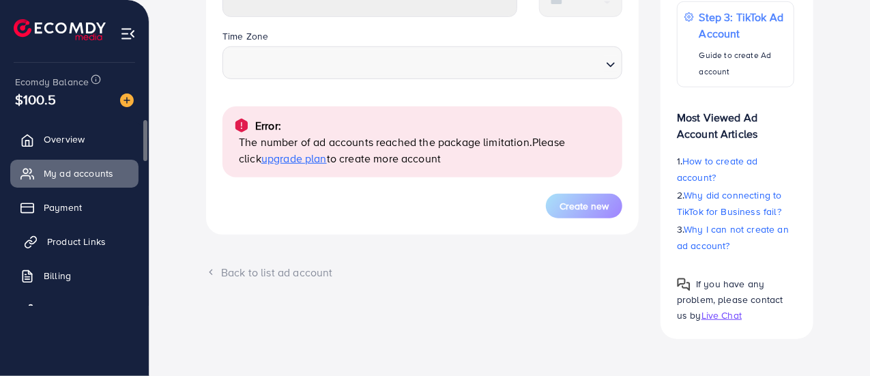
click at [60, 238] on span "Product Links" at bounding box center [76, 242] width 59 height 14
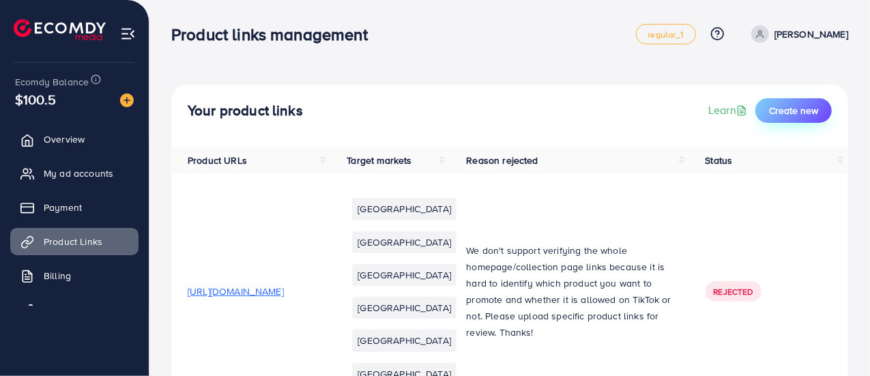
click at [780, 113] on span "Create new" at bounding box center [793, 111] width 49 height 14
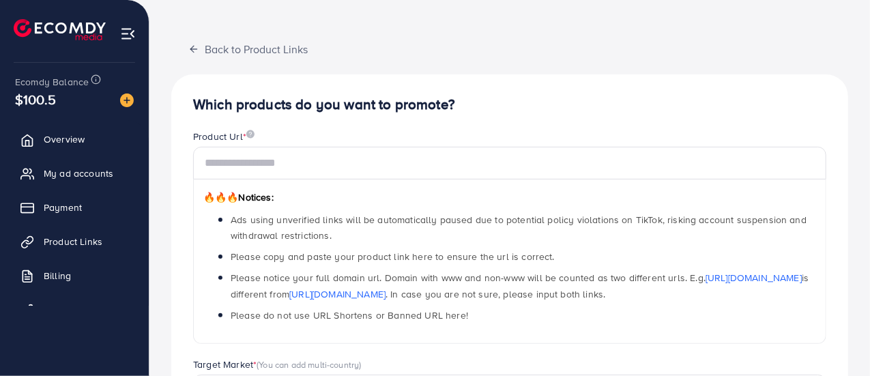
scroll to position [68, 0]
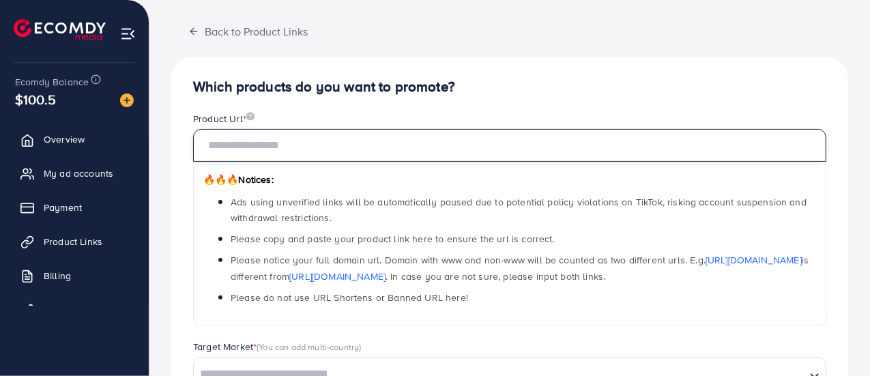
click at [332, 140] on input "text" at bounding box center [509, 145] width 633 height 33
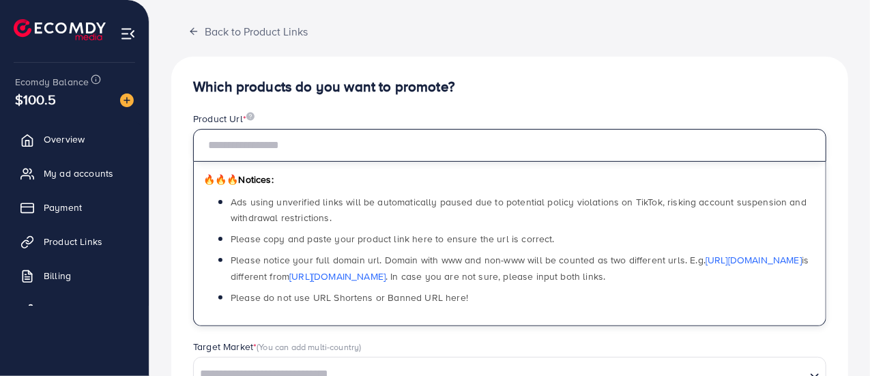
paste input "**********"
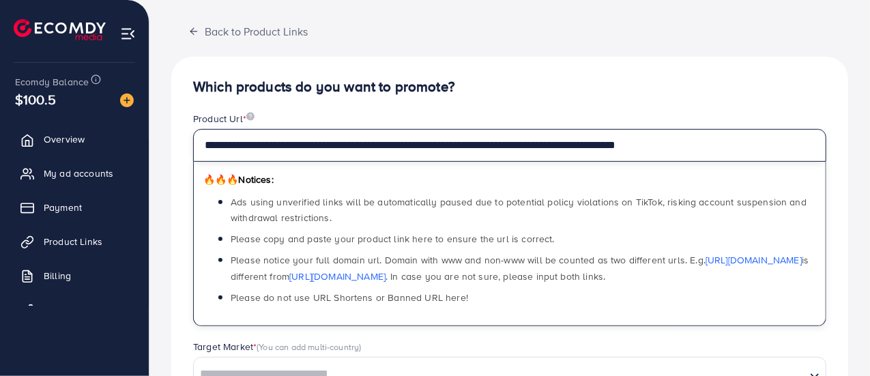
type input "**********"
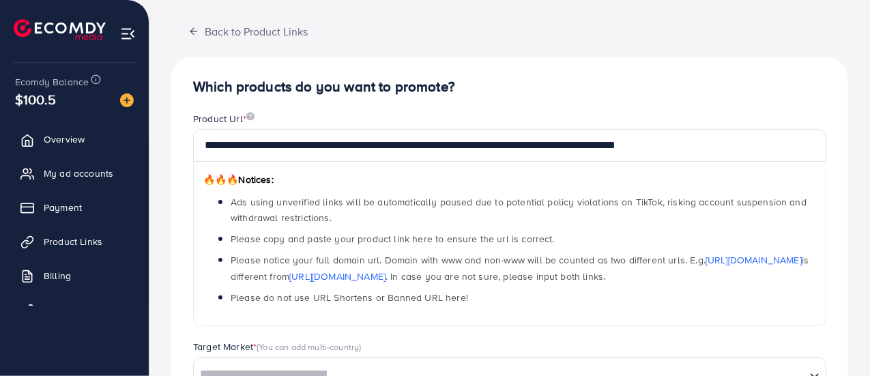
click at [534, 112] on div "Product Url *" at bounding box center [509, 120] width 633 height 17
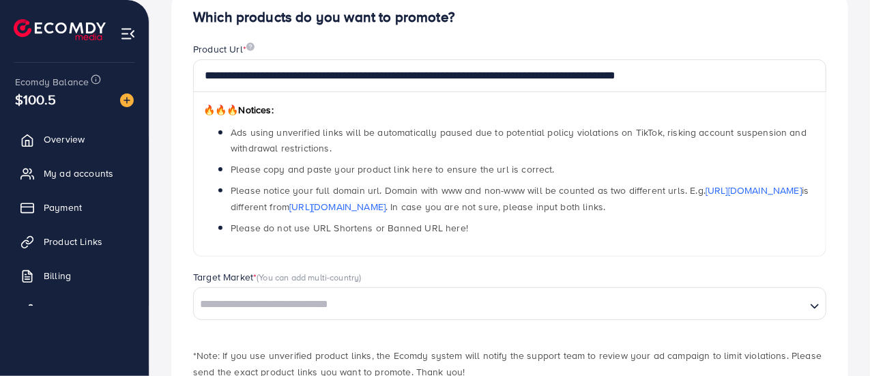
scroll to position [224, 0]
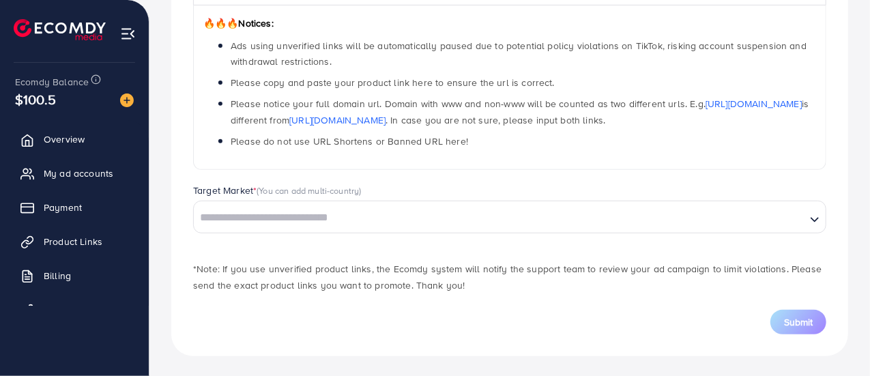
click at [319, 223] on input "Search for option" at bounding box center [499, 217] width 609 height 21
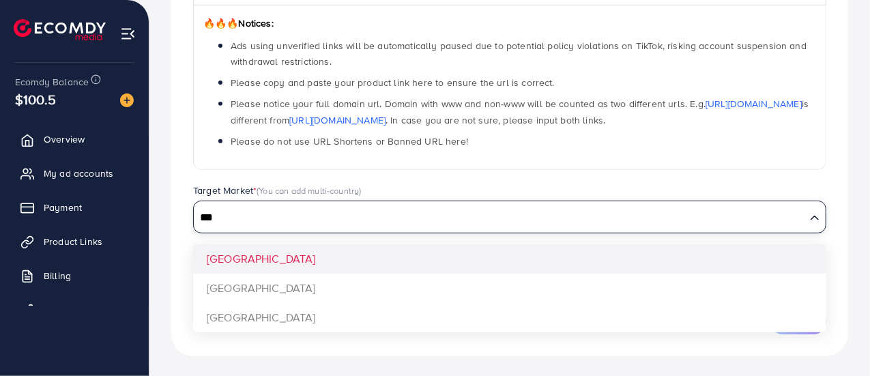
type input "***"
click at [290, 256] on div "**********" at bounding box center [509, 128] width 677 height 456
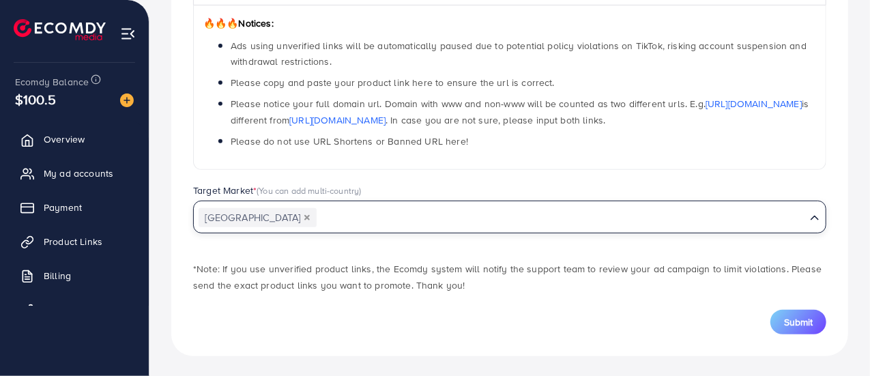
click at [346, 218] on input "Search for option" at bounding box center [561, 217] width 486 height 21
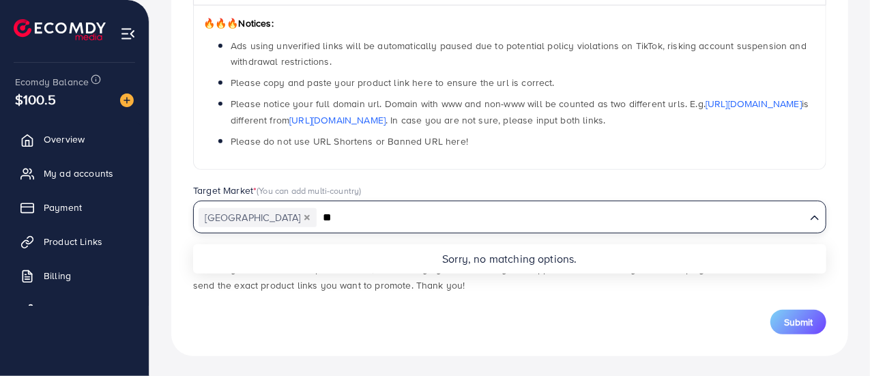
type input "*"
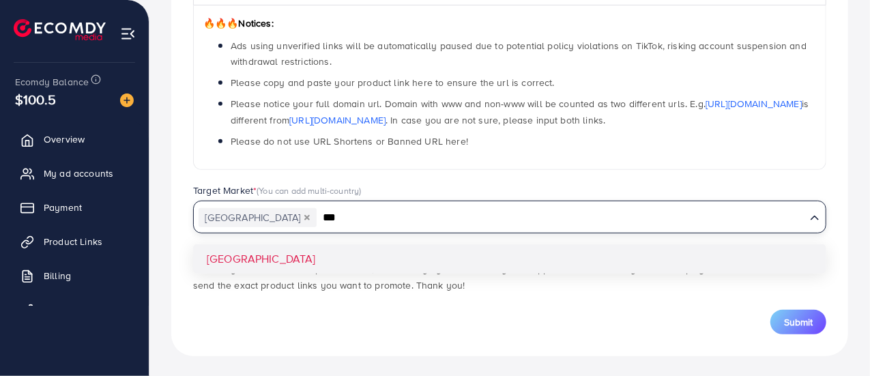
type input "***"
click at [274, 264] on div "**********" at bounding box center [509, 128] width 677 height 456
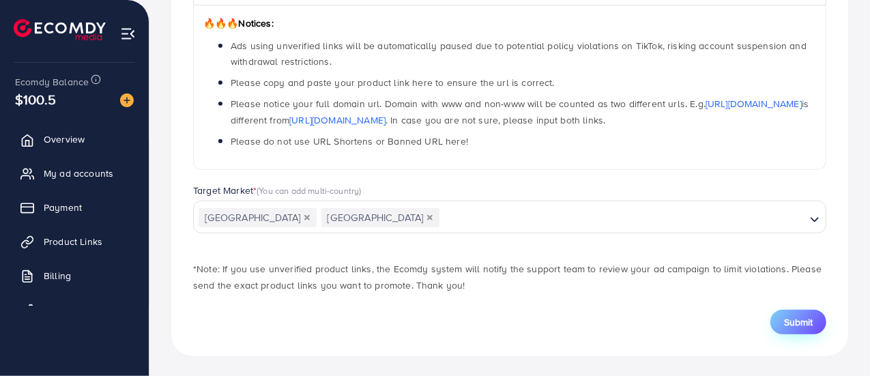
click at [789, 319] on span "Submit" at bounding box center [798, 322] width 29 height 14
click at [780, 313] on button "Submit" at bounding box center [798, 322] width 56 height 25
click at [778, 312] on button "Submit" at bounding box center [798, 322] width 56 height 25
click at [78, 244] on span "Product Links" at bounding box center [76, 242] width 59 height 14
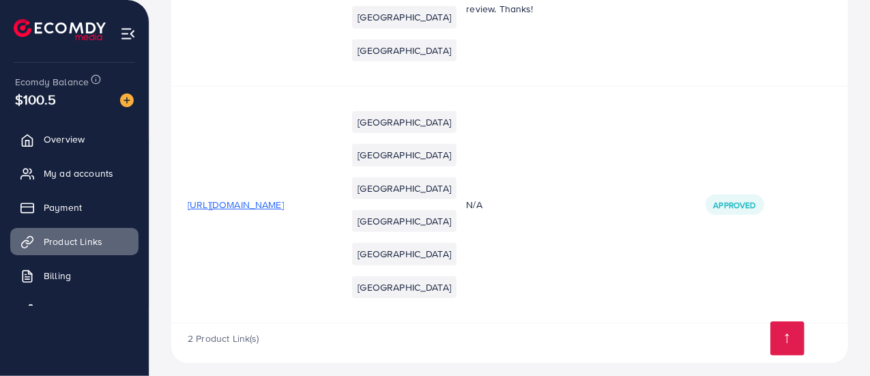
scroll to position [341, 0]
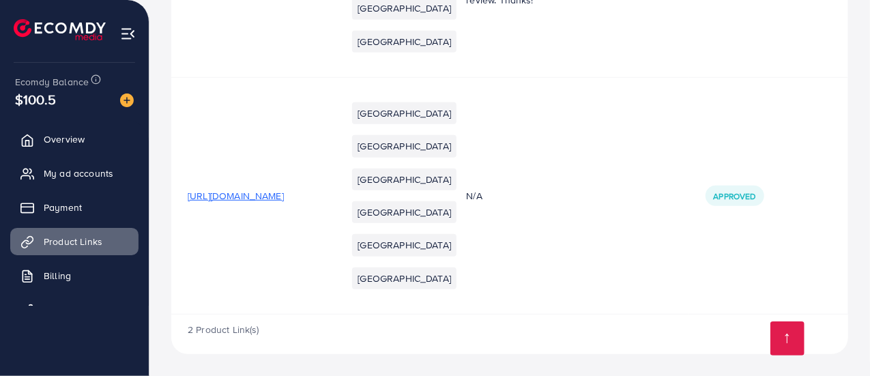
drag, startPoint x: 336, startPoint y: 271, endPoint x: 296, endPoint y: 309, distance: 55.0
click at [296, 309] on td "[URL][DOMAIN_NAME]" at bounding box center [250, 196] width 159 height 237
click at [284, 203] on span "[URL][DOMAIN_NAME]" at bounding box center [236, 196] width 96 height 14
click at [767, 179] on td "Approved" at bounding box center [768, 196] width 159 height 237
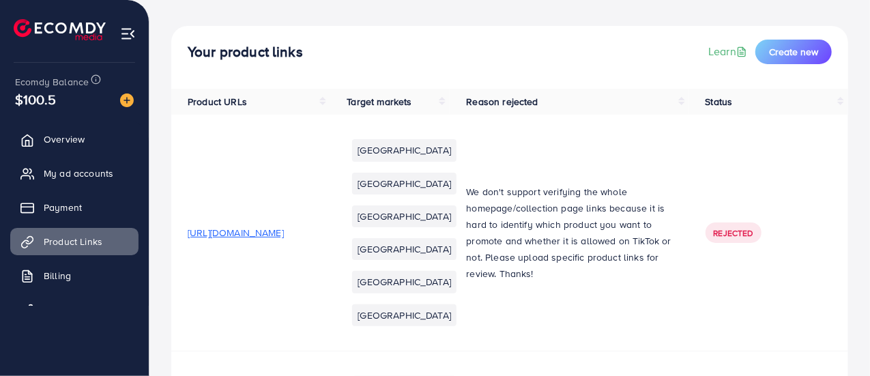
scroll to position [0, 0]
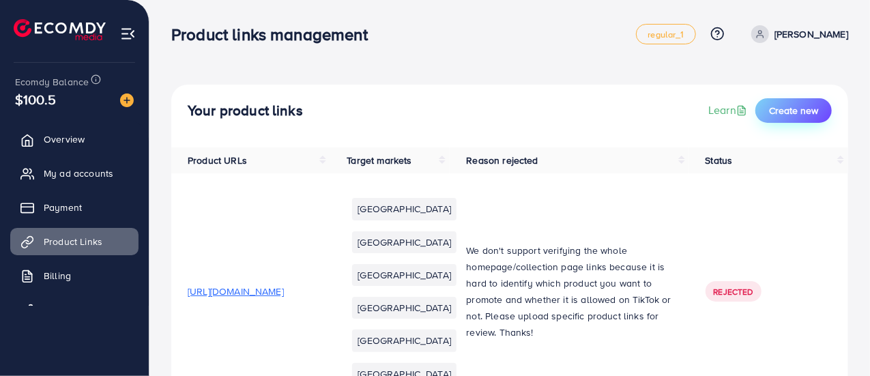
click at [787, 115] on span "Create new" at bounding box center [793, 111] width 49 height 14
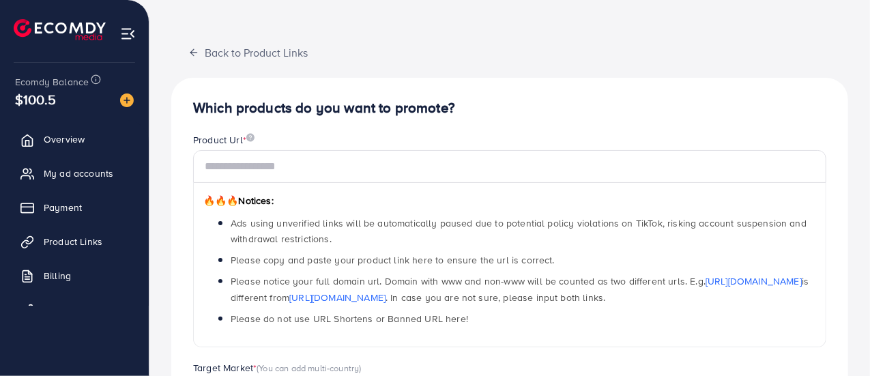
scroll to position [68, 0]
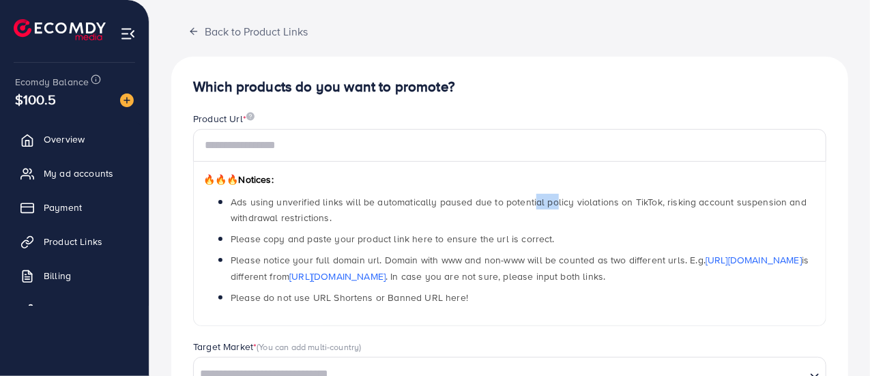
drag, startPoint x: 531, startPoint y: 201, endPoint x: 553, endPoint y: 196, distance: 23.2
click at [553, 196] on span "Ads using unverified links will be automatically paused due to potential policy…" at bounding box center [519, 209] width 576 height 29
drag, startPoint x: 232, startPoint y: 238, endPoint x: 341, endPoint y: 235, distance: 109.2
click at [341, 235] on span "Please copy and paste your product link here to ensure the url is correct." at bounding box center [393, 239] width 324 height 14
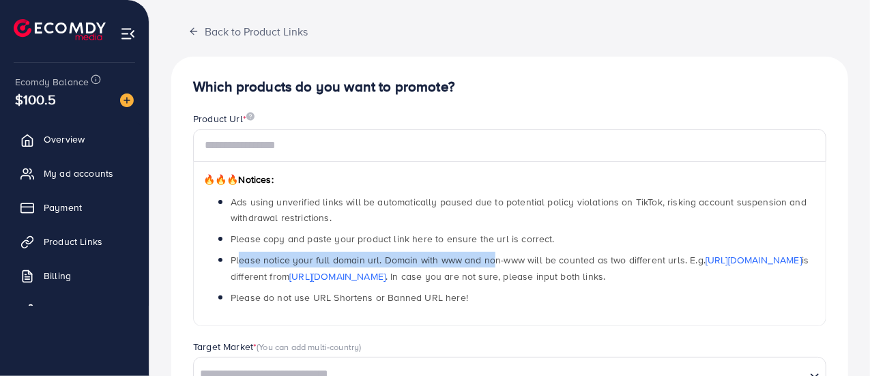
drag, startPoint x: 239, startPoint y: 260, endPoint x: 492, endPoint y: 256, distance: 253.2
click at [492, 256] on span "Please notice your full domain url. Domain with www and non-www will be counted…" at bounding box center [520, 267] width 578 height 29
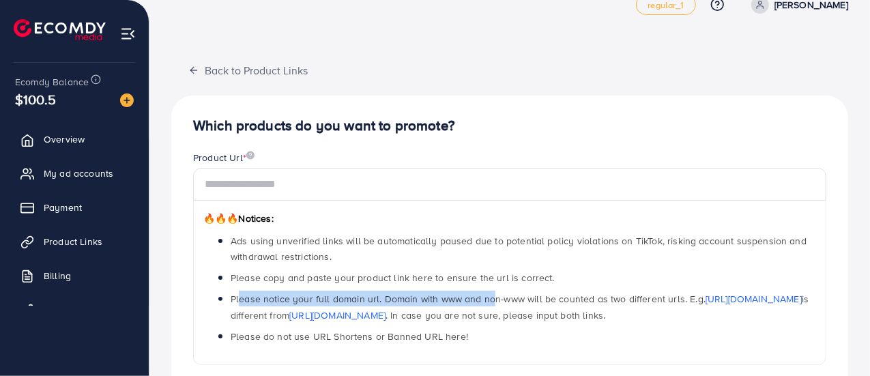
scroll to position [0, 0]
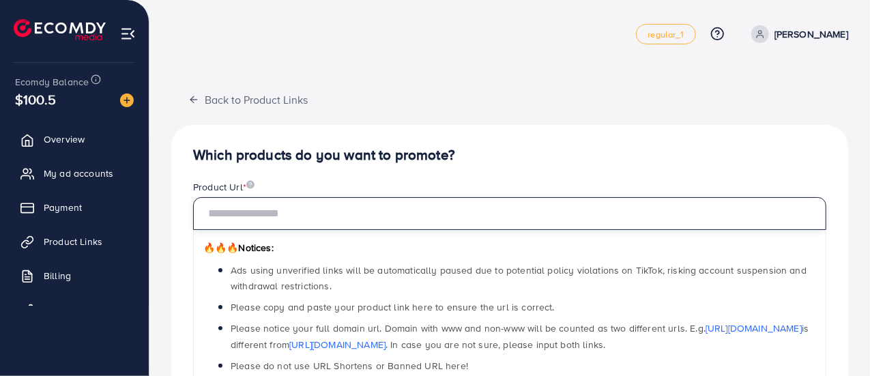
click at [265, 214] on input "text" at bounding box center [509, 213] width 633 height 33
paste input "**********"
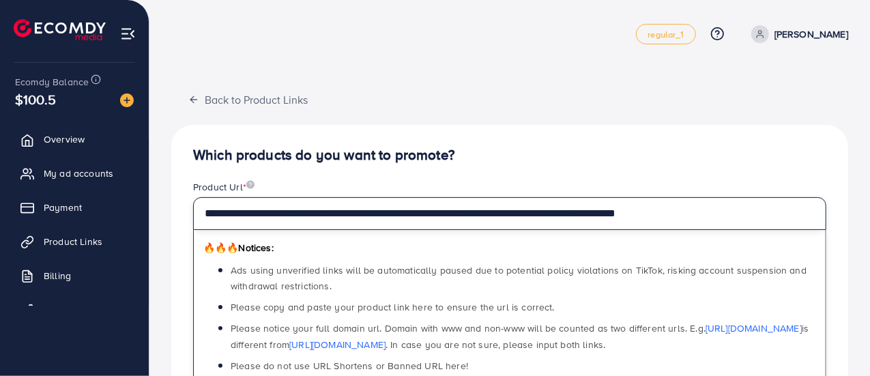
type input "**********"
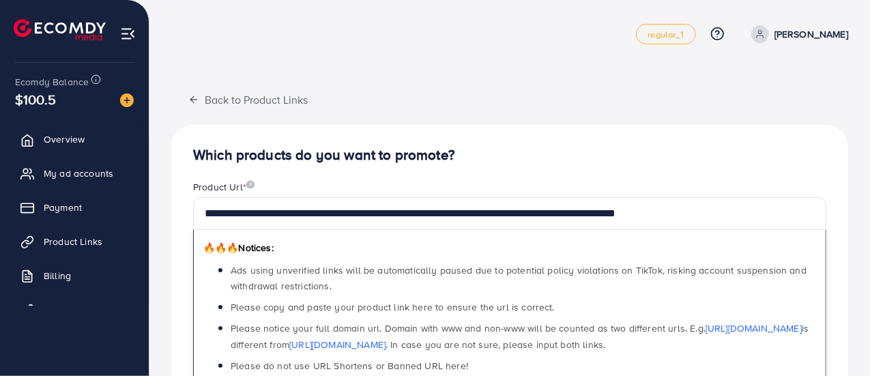
click at [525, 149] on h4 "Which products do you want to promote?" at bounding box center [509, 155] width 633 height 17
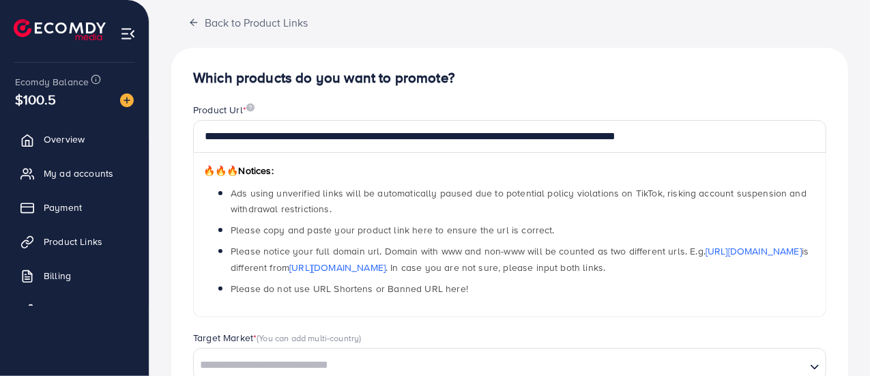
scroll to position [224, 0]
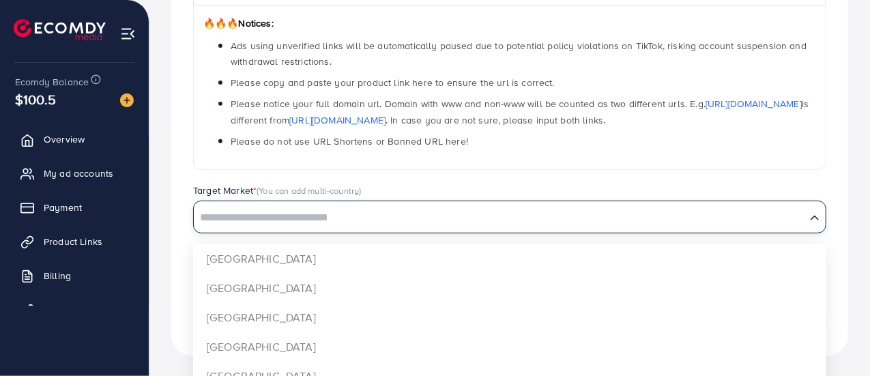
click at [356, 215] on input "Search for option" at bounding box center [499, 217] width 609 height 21
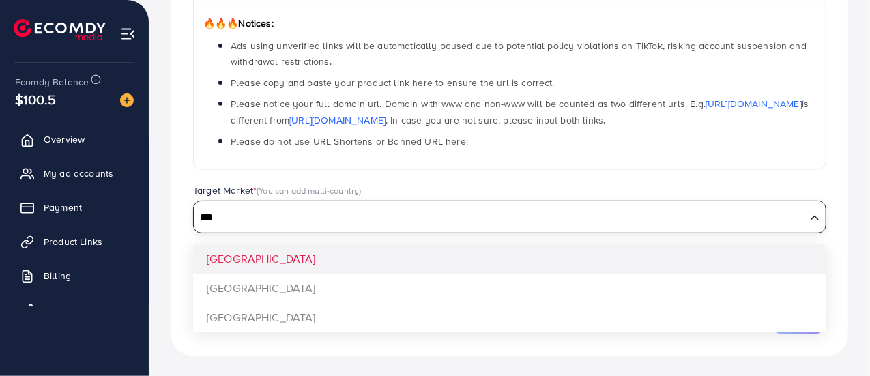
type input "***"
click at [280, 253] on div "**********" at bounding box center [509, 128] width 677 height 456
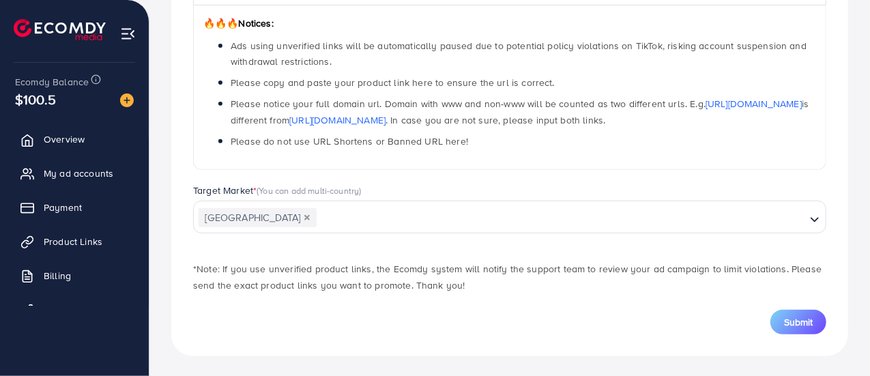
click at [428, 181] on div "**********" at bounding box center [509, 70] width 655 height 228
click at [794, 324] on span "Submit" at bounding box center [798, 322] width 29 height 14
click at [791, 324] on span "Submit" at bounding box center [798, 322] width 29 height 14
click at [799, 315] on span "Submit" at bounding box center [798, 322] width 29 height 14
click at [783, 319] on button "Submit" at bounding box center [798, 322] width 56 height 25
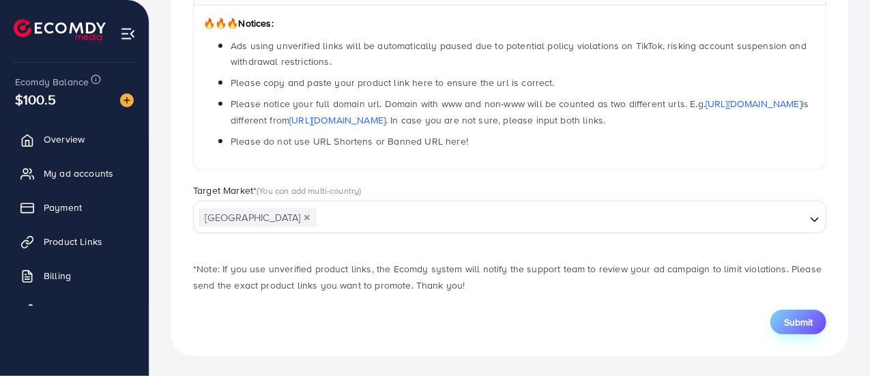
click at [792, 316] on span "Submit" at bounding box center [798, 322] width 29 height 14
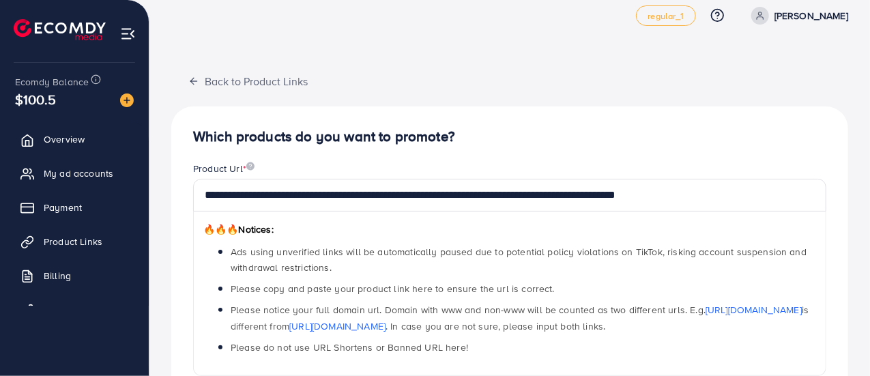
scroll to position [0, 0]
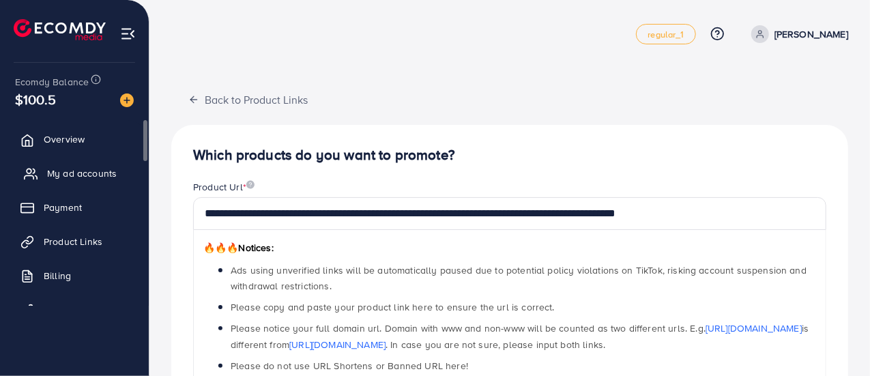
click at [62, 175] on span "My ad accounts" at bounding box center [82, 173] width 70 height 14
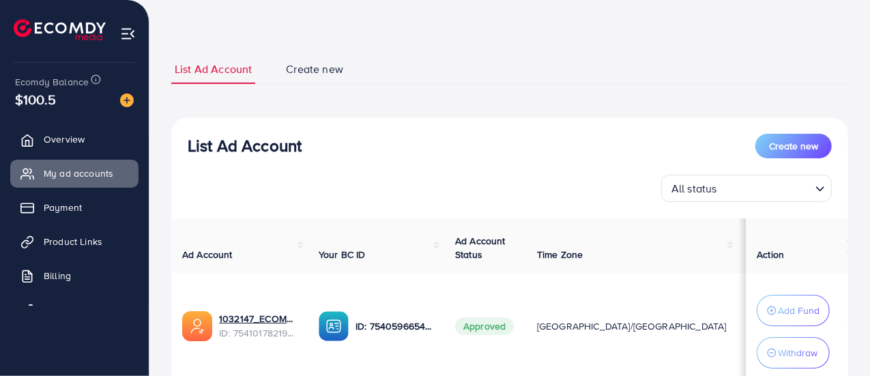
scroll to position [68, 0]
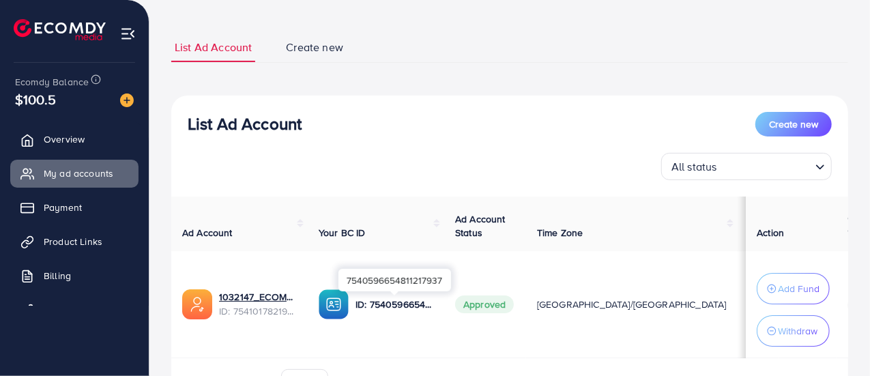
click at [383, 300] on p "ID: 7540596654811217937" at bounding box center [394, 304] width 78 height 16
click at [767, 122] on button "Create new" at bounding box center [793, 124] width 76 height 25
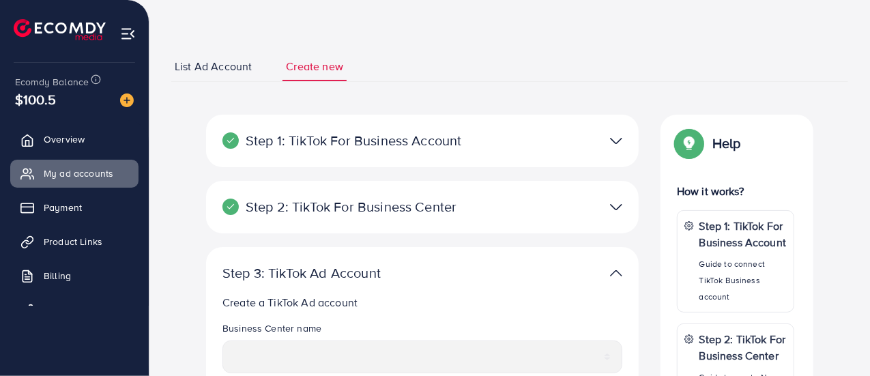
scroll to position [136, 0]
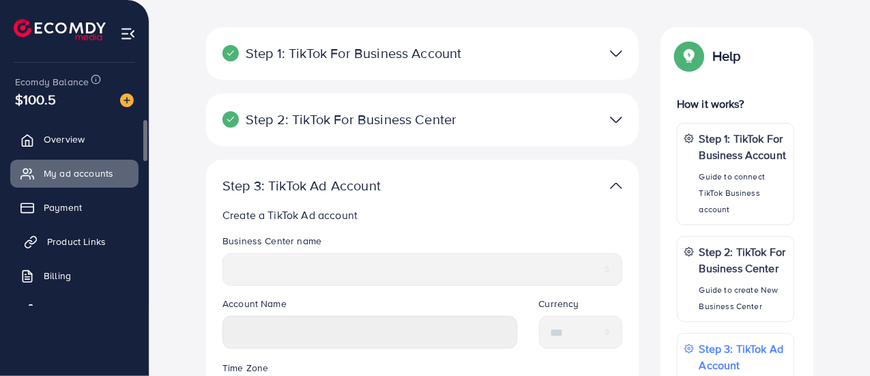
click at [83, 239] on span "Product Links" at bounding box center [76, 242] width 59 height 14
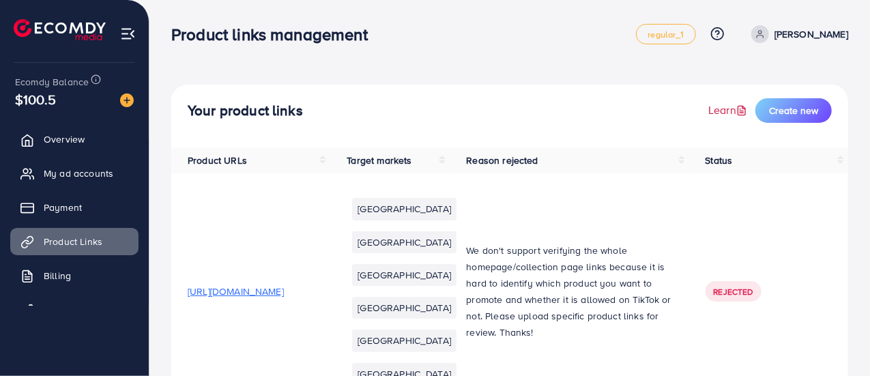
click at [723, 105] on link "Learn" at bounding box center [729, 110] width 42 height 16
click at [801, 106] on span "Create new" at bounding box center [793, 111] width 49 height 14
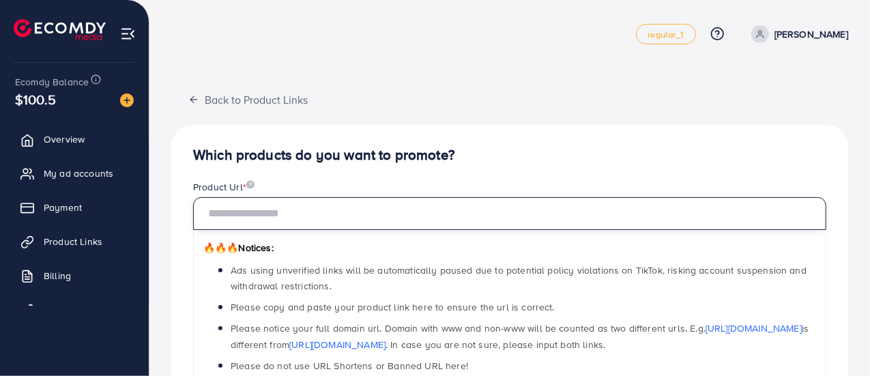
click at [342, 208] on input "text" at bounding box center [509, 213] width 633 height 33
paste input "**********"
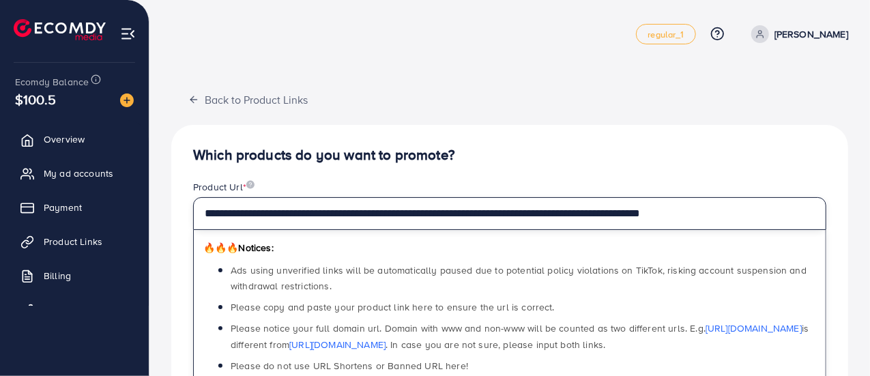
type input "**********"
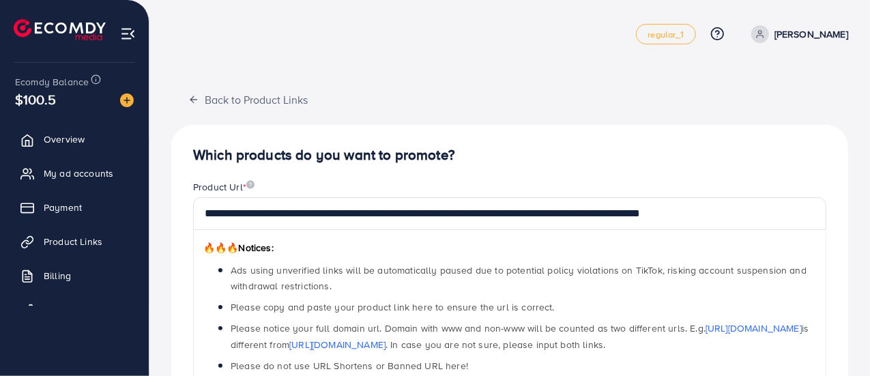
click at [498, 159] on h4 "Which products do you want to promote?" at bounding box center [509, 155] width 633 height 17
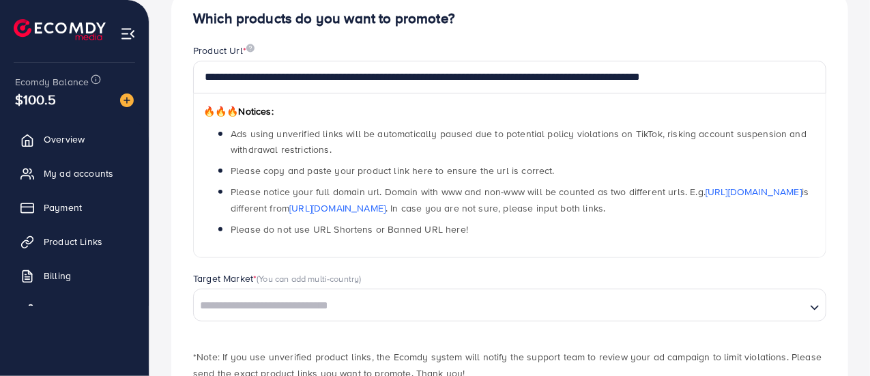
scroll to position [224, 0]
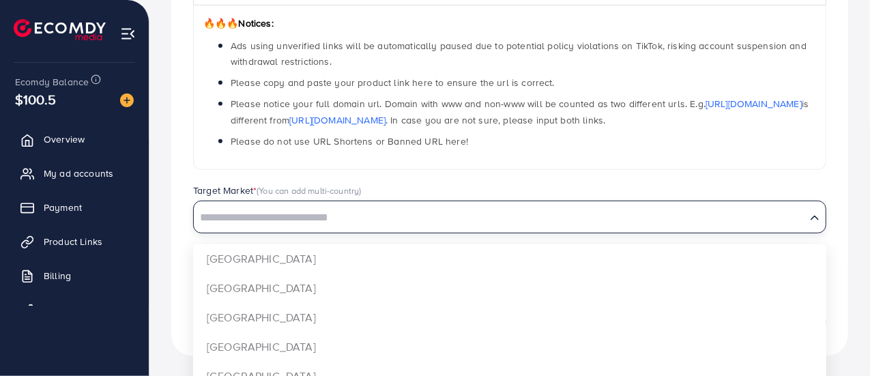
click at [366, 229] on div "Loading..." at bounding box center [509, 217] width 633 height 33
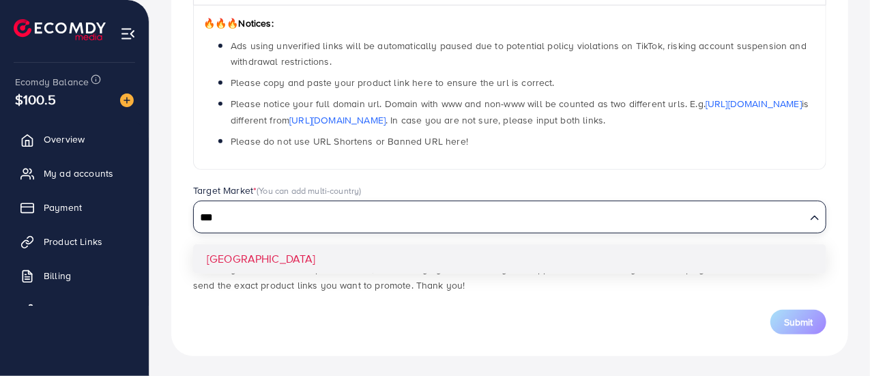
type input "***"
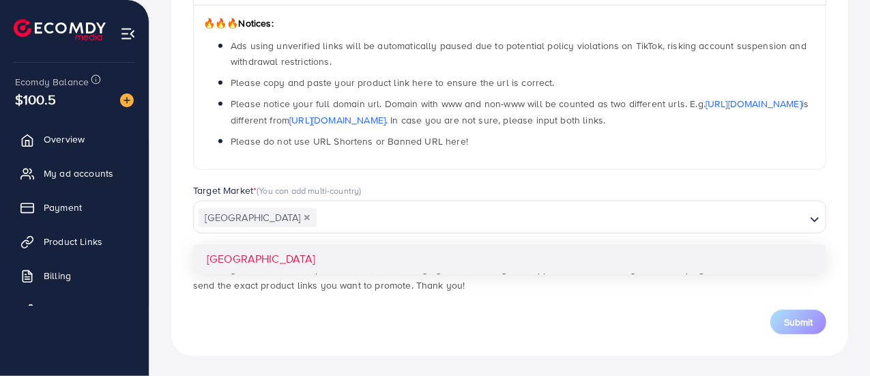
click at [285, 250] on div "**********" at bounding box center [509, 128] width 677 height 456
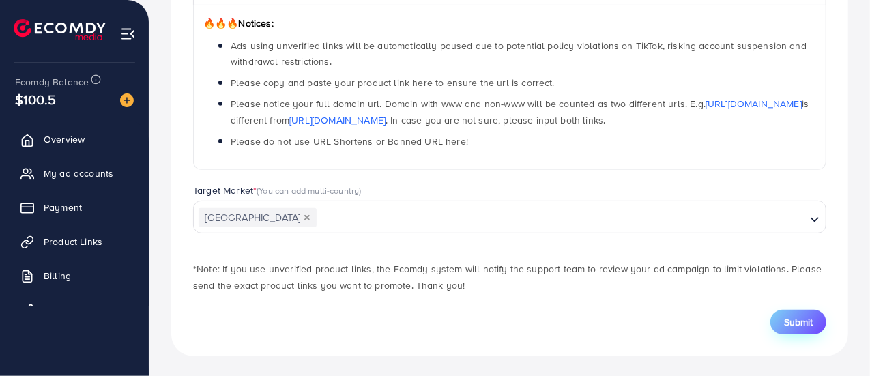
click at [791, 317] on span "Submit" at bounding box center [798, 322] width 29 height 14
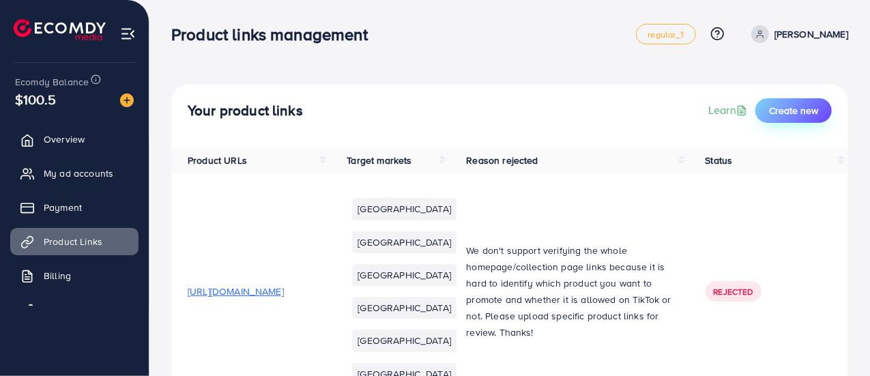
click at [771, 115] on span "Create new" at bounding box center [793, 111] width 49 height 14
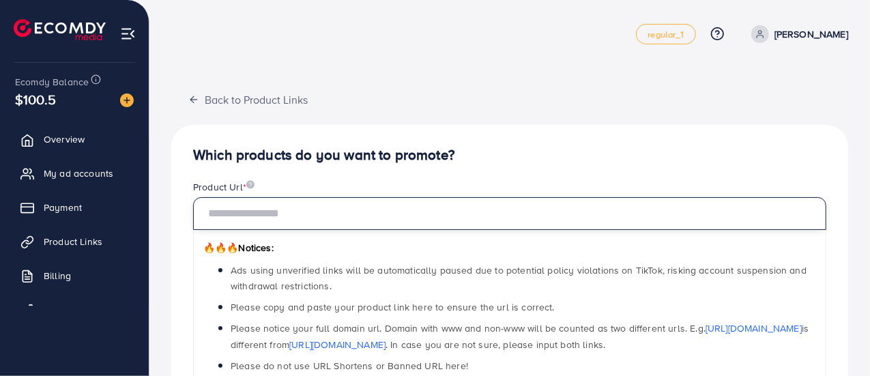
click at [385, 216] on input "text" at bounding box center [509, 213] width 633 height 33
paste input "**********"
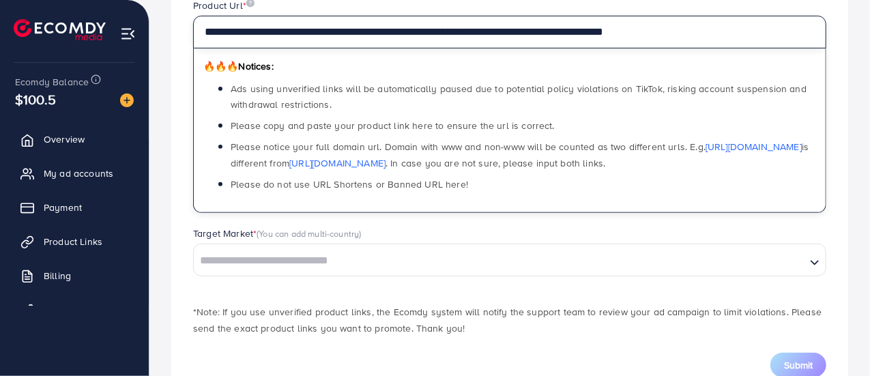
scroll to position [205, 0]
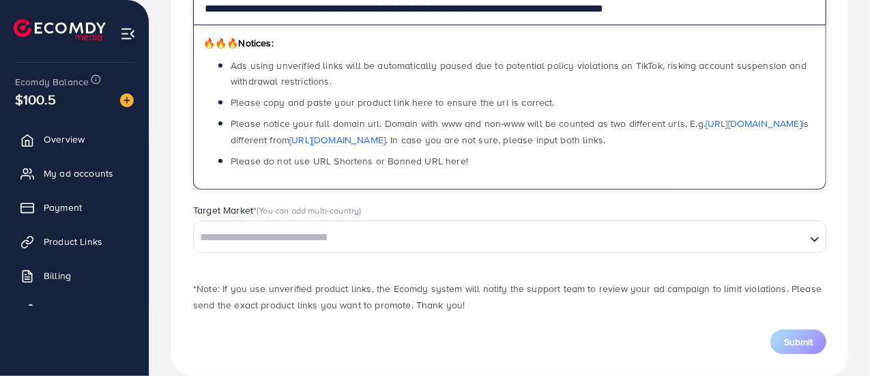
type input "**********"
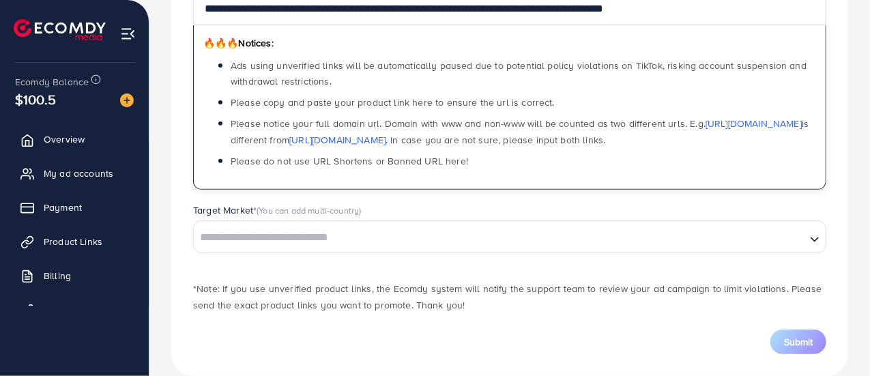
click at [390, 230] on input "Search for option" at bounding box center [499, 237] width 609 height 21
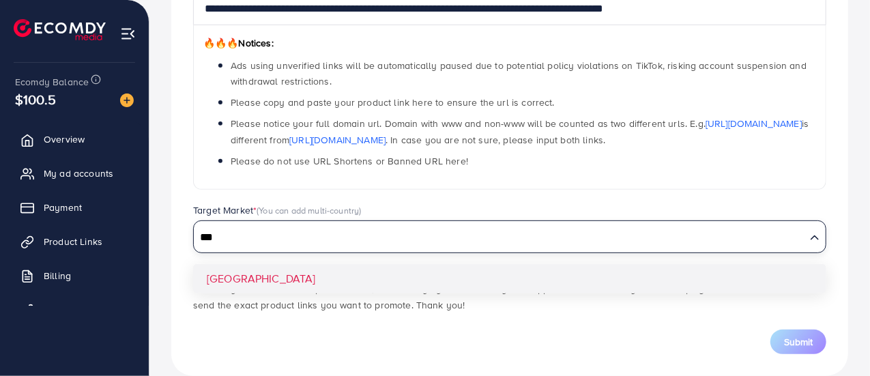
type input "***"
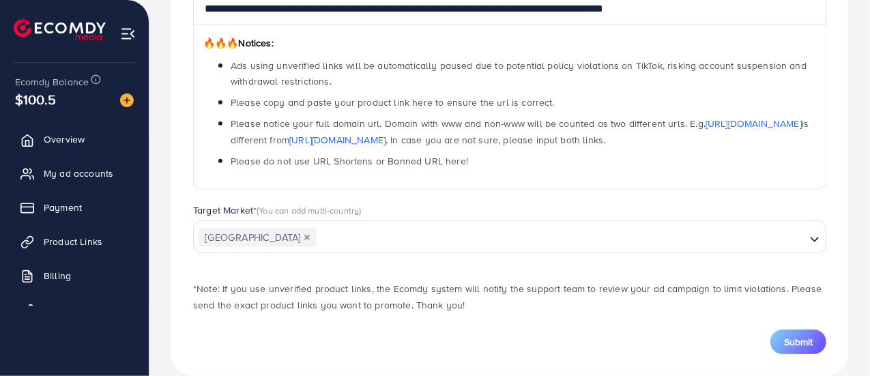
click at [295, 280] on div "**********" at bounding box center [509, 148] width 677 height 456
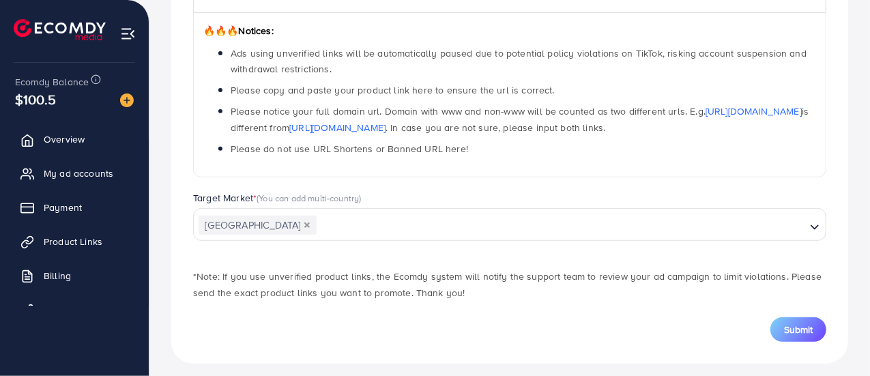
scroll to position [224, 0]
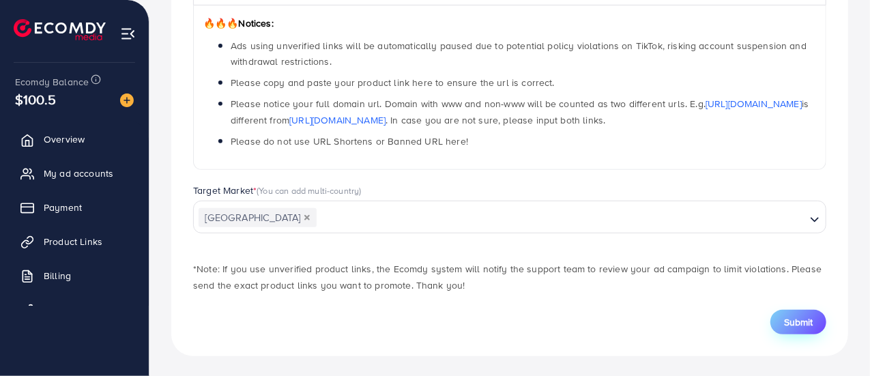
click at [790, 321] on span "Submit" at bounding box center [798, 322] width 29 height 14
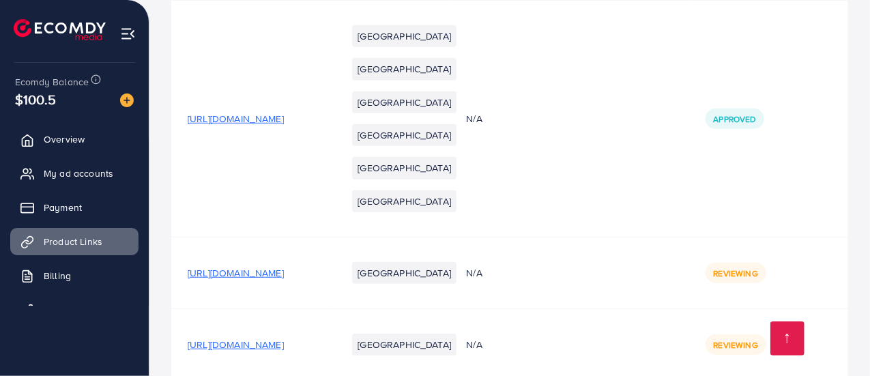
scroll to position [408, 0]
drag, startPoint x: 365, startPoint y: 199, endPoint x: 300, endPoint y: 149, distance: 82.3
click at [300, 149] on td "[URL][DOMAIN_NAME]" at bounding box center [250, 120] width 159 height 237
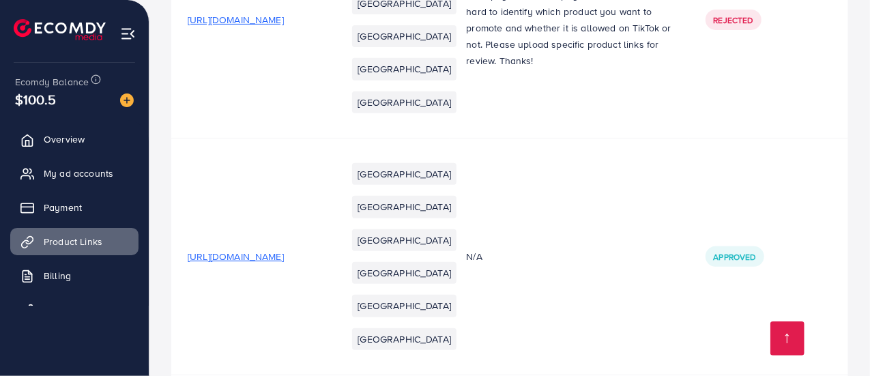
scroll to position [340, 0]
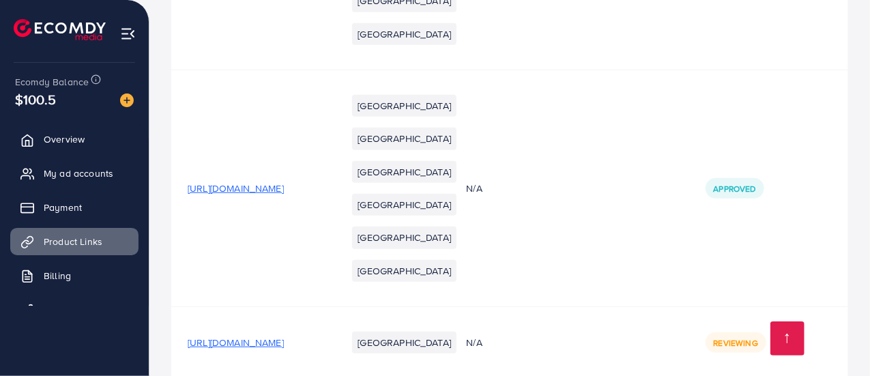
click at [748, 199] on div "Approved" at bounding box center [734, 188] width 59 height 20
click at [749, 194] on span "Approved" at bounding box center [735, 189] width 42 height 12
click at [449, 149] on li "[GEOGRAPHIC_DATA]" at bounding box center [404, 139] width 104 height 22
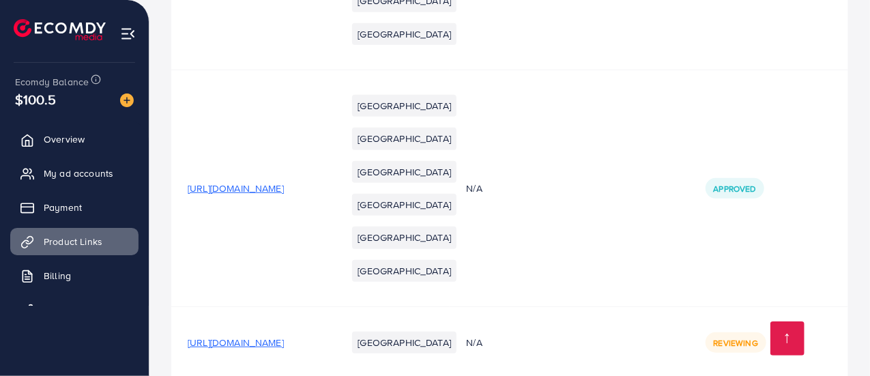
click at [451, 183] on li "[GEOGRAPHIC_DATA]" at bounding box center [404, 172] width 104 height 22
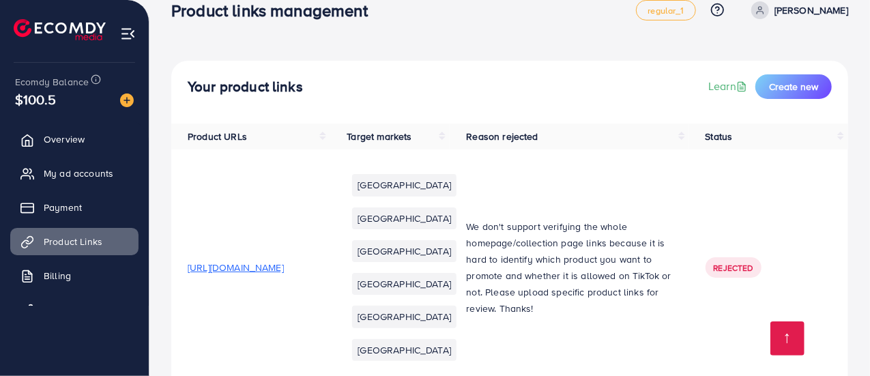
scroll to position [0, 0]
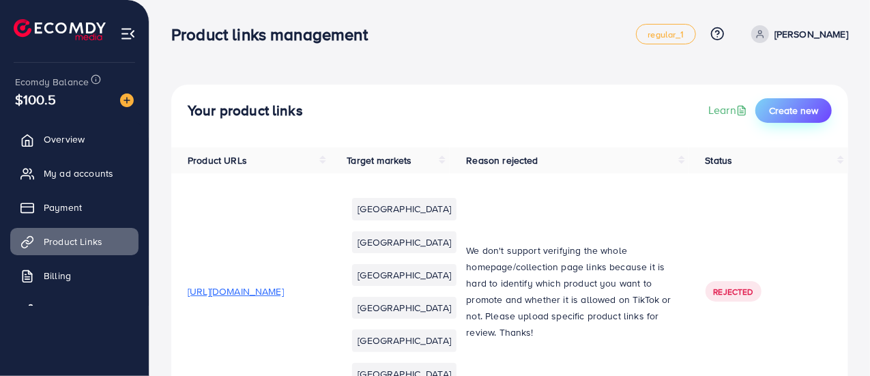
click at [822, 107] on button "Create new" at bounding box center [793, 110] width 76 height 25
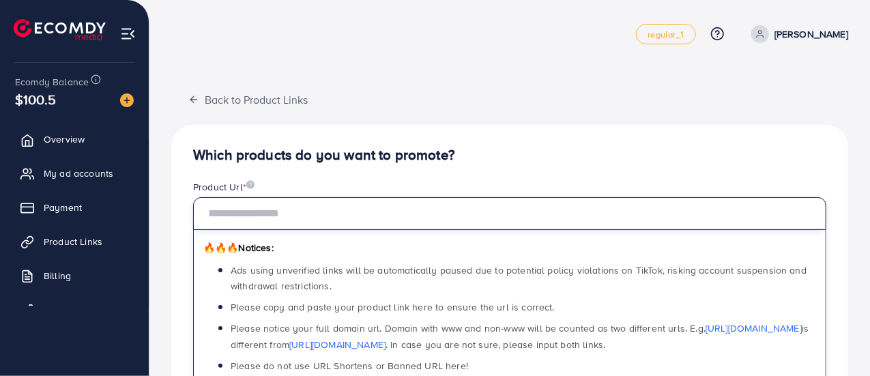
click at [333, 212] on input "text" at bounding box center [509, 213] width 633 height 33
click at [332, 212] on input "text" at bounding box center [509, 213] width 633 height 33
paste input "**********"
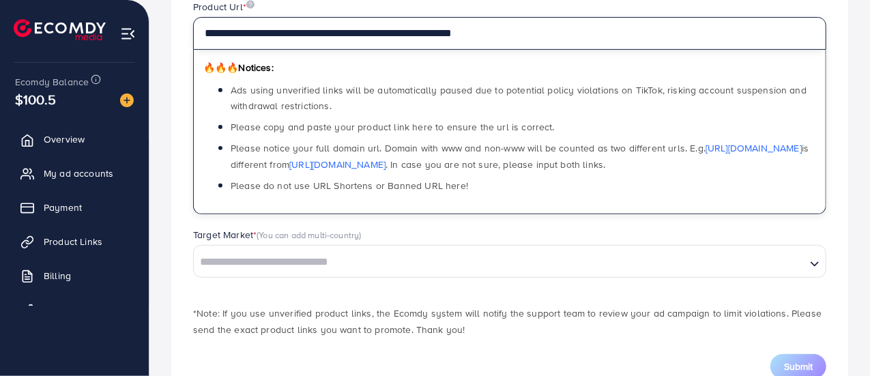
scroll to position [224, 0]
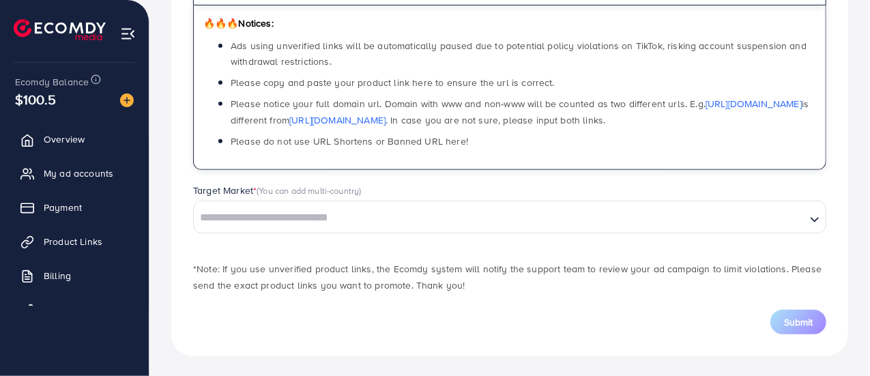
type input "**********"
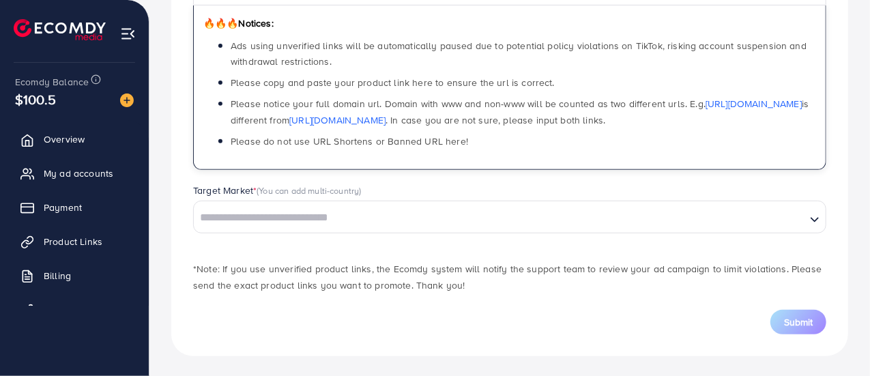
click at [336, 222] on input "Search for option" at bounding box center [499, 217] width 609 height 21
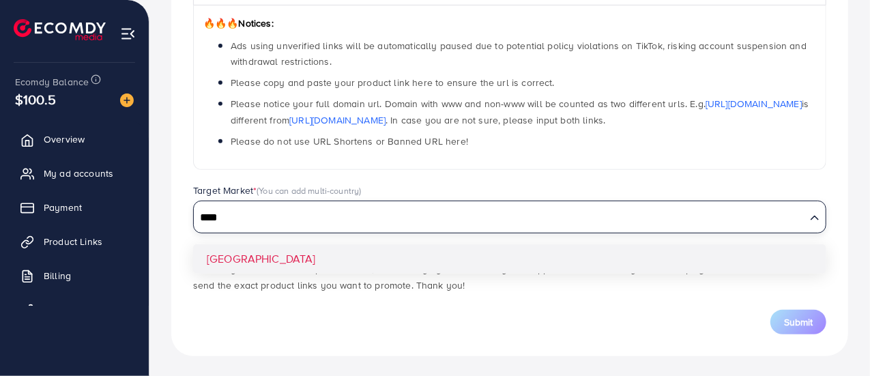
type input "****"
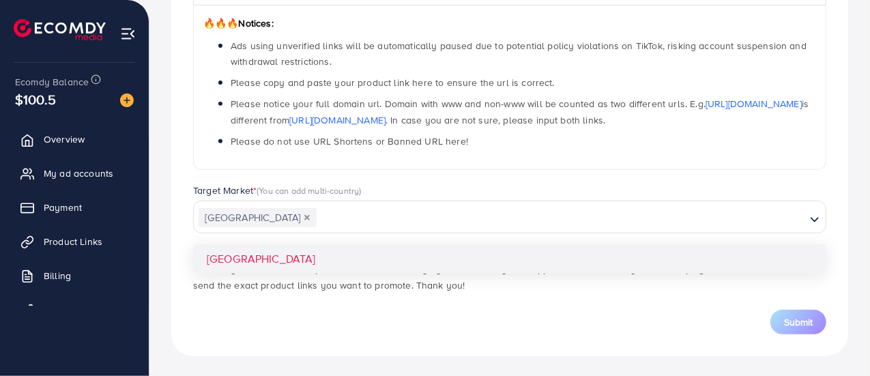
click at [295, 259] on div "**********" at bounding box center [509, 128] width 677 height 456
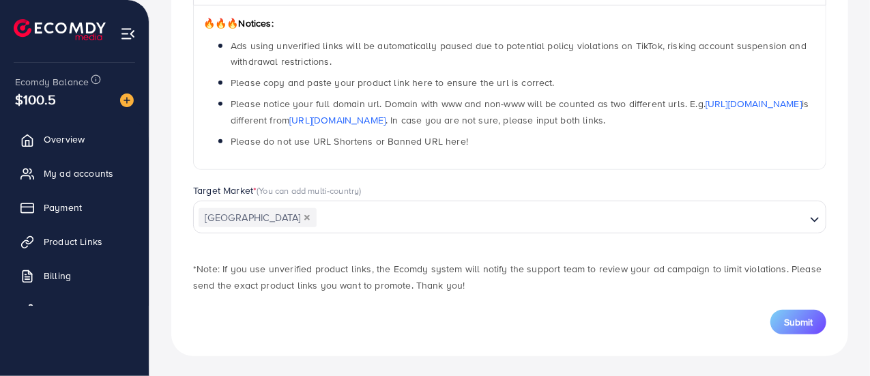
click at [812, 324] on iframe at bounding box center [836, 340] width 48 height 51
click at [808, 321] on span "Submit" at bounding box center [798, 322] width 29 height 14
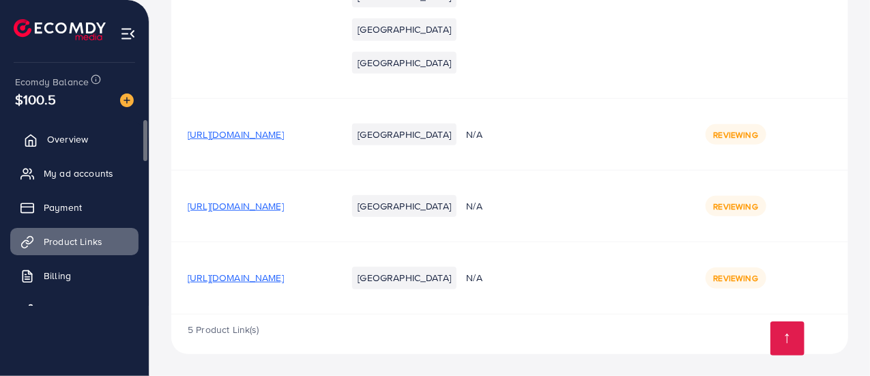
click at [64, 142] on span "Overview" at bounding box center [67, 139] width 41 height 14
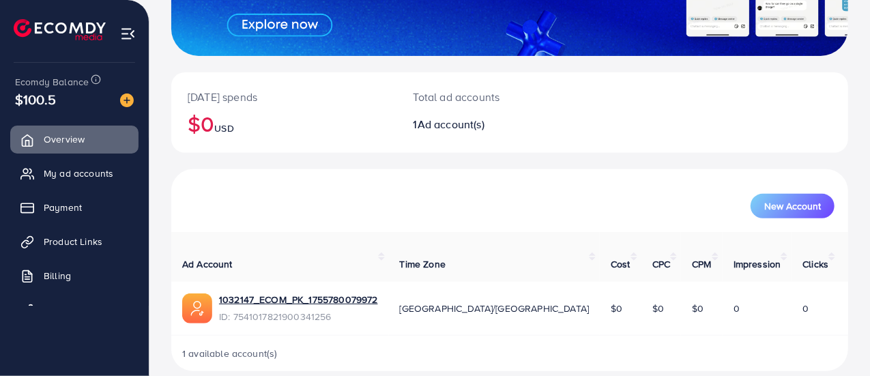
scroll to position [216, 0]
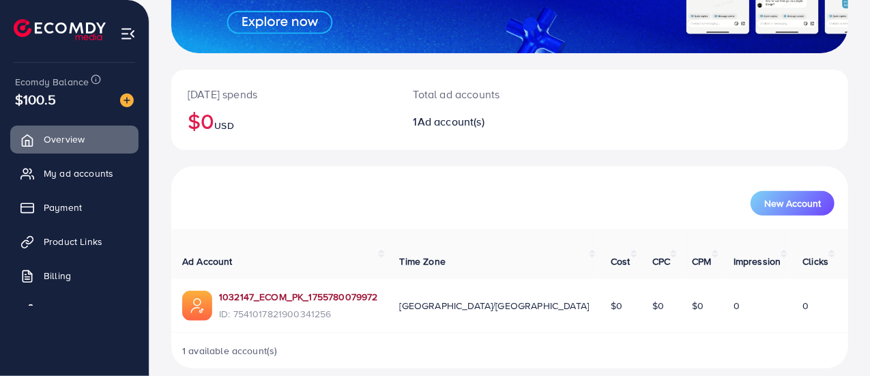
click at [304, 290] on link "1032147_ECOM_PK_1755780079972" at bounding box center [298, 297] width 159 height 14
click at [61, 176] on span "My ad accounts" at bounding box center [82, 173] width 70 height 14
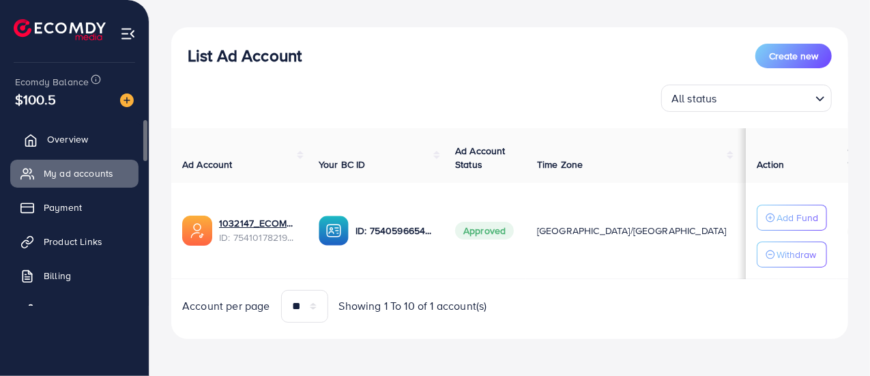
click at [73, 141] on span "Overview" at bounding box center [67, 139] width 41 height 14
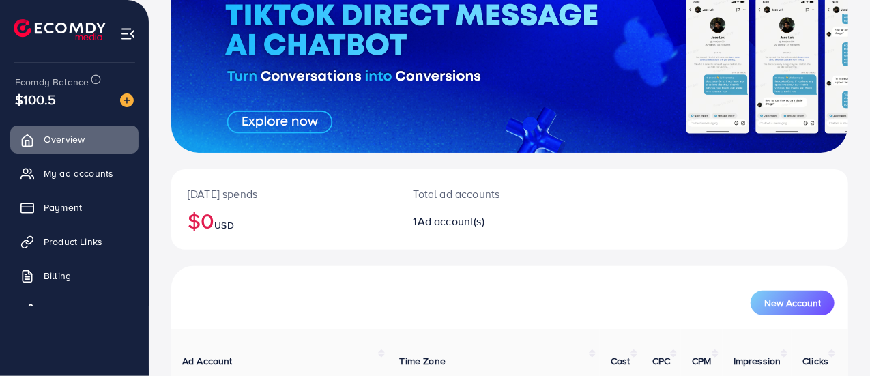
scroll to position [216, 0]
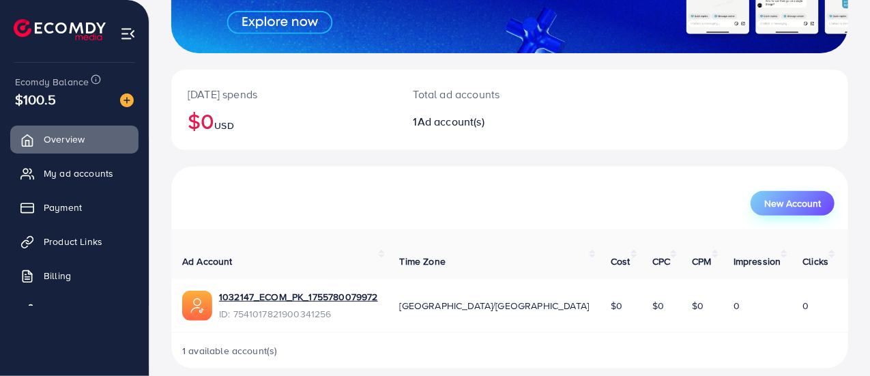
click at [783, 201] on span "New Account" at bounding box center [792, 204] width 57 height 10
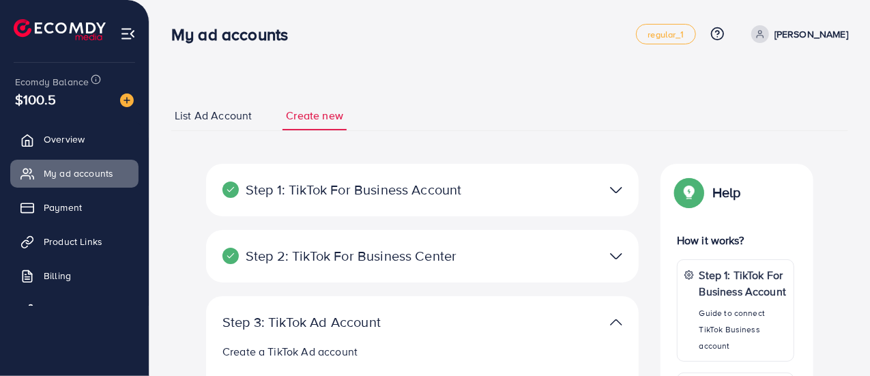
select select
click at [62, 142] on span "Overview" at bounding box center [67, 139] width 41 height 14
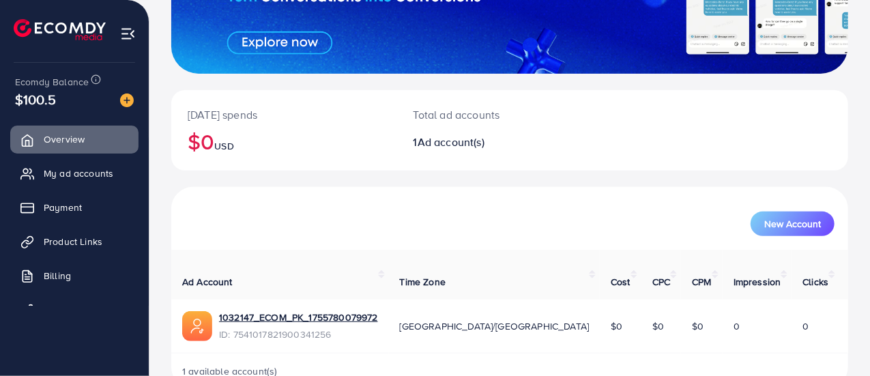
scroll to position [216, 0]
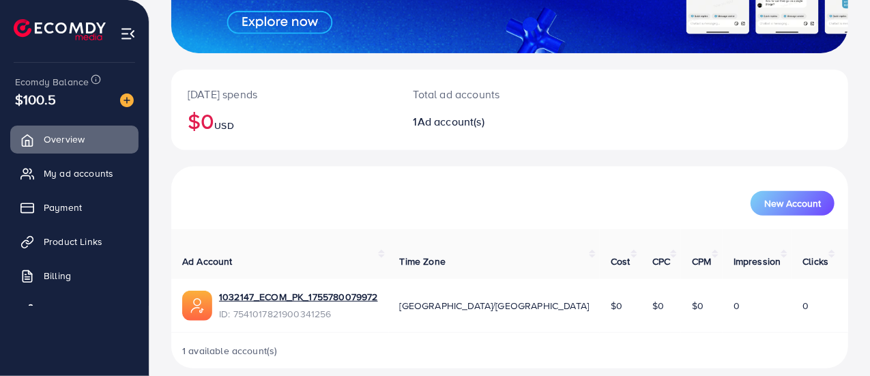
click at [263, 168] on div "New Account" at bounding box center [509, 197] width 677 height 63
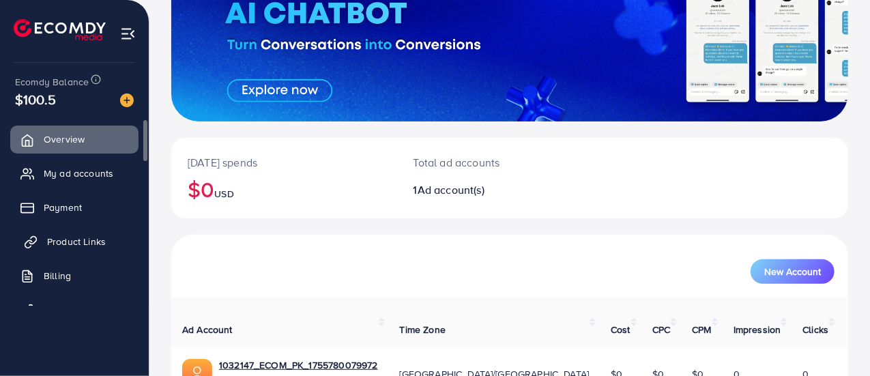
click at [83, 239] on span "Product Links" at bounding box center [76, 242] width 59 height 14
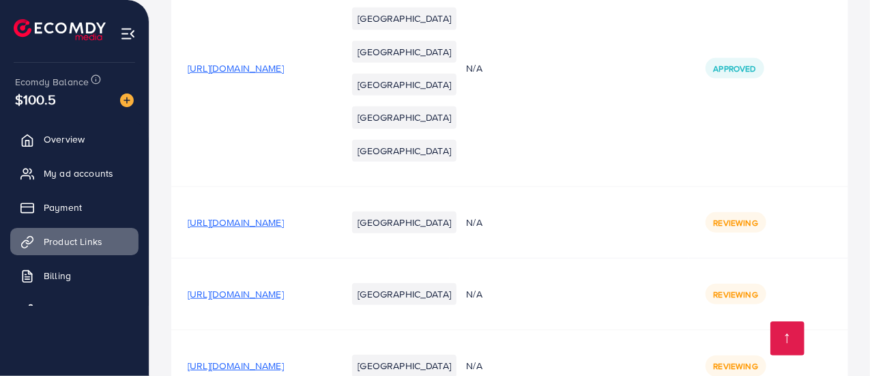
scroll to position [478, 0]
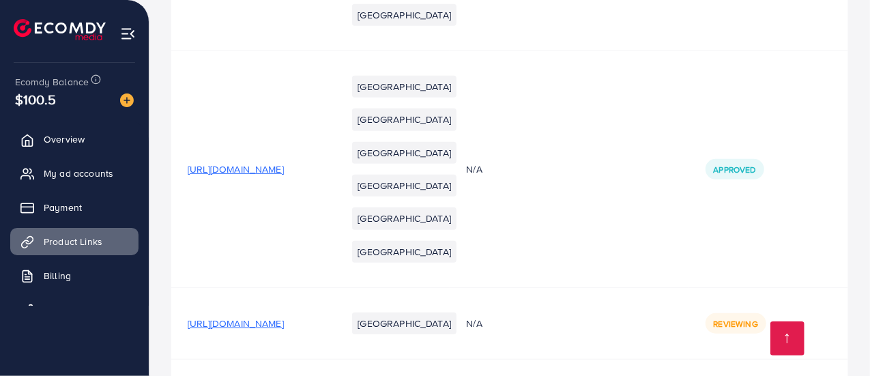
scroll to position [344, 0]
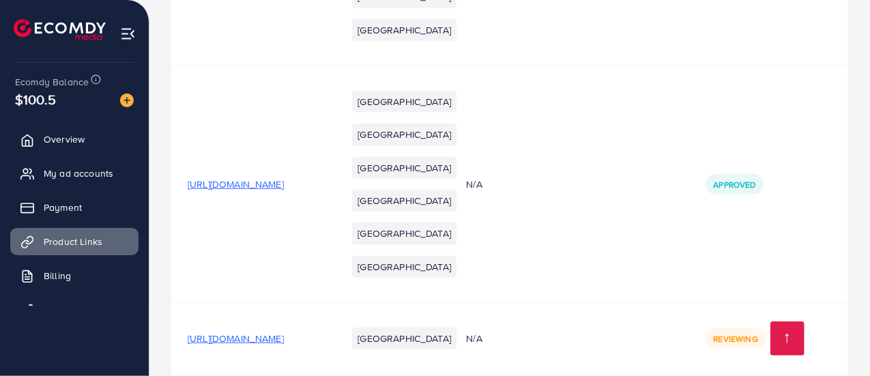
click at [809, 122] on td "Approved" at bounding box center [768, 184] width 159 height 237
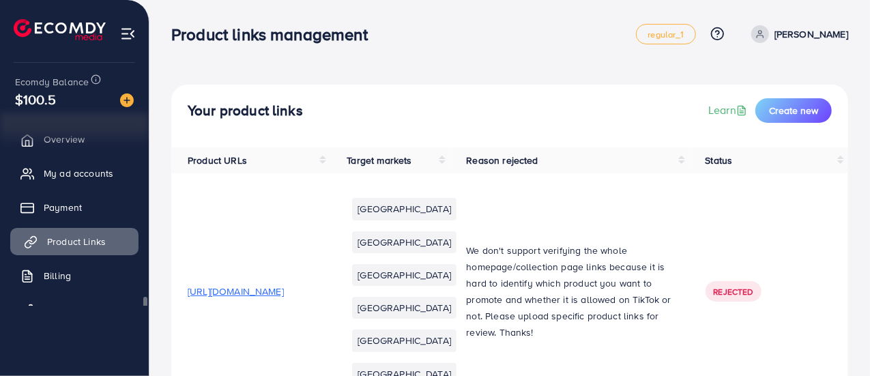
scroll to position [32, 0]
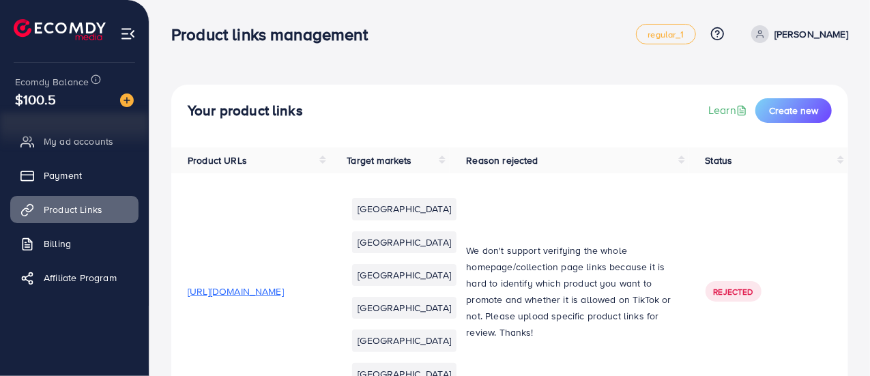
click at [829, 35] on p "[PERSON_NAME]" at bounding box center [811, 34] width 74 height 16
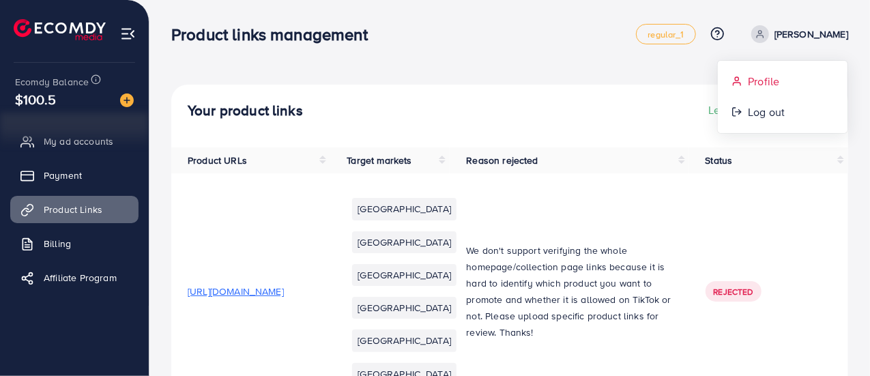
click at [766, 76] on span "Profile" at bounding box center [763, 81] width 31 height 16
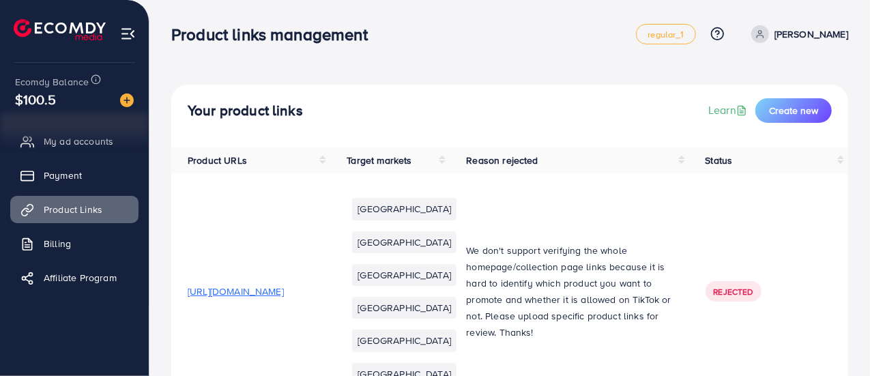
select select "**********"
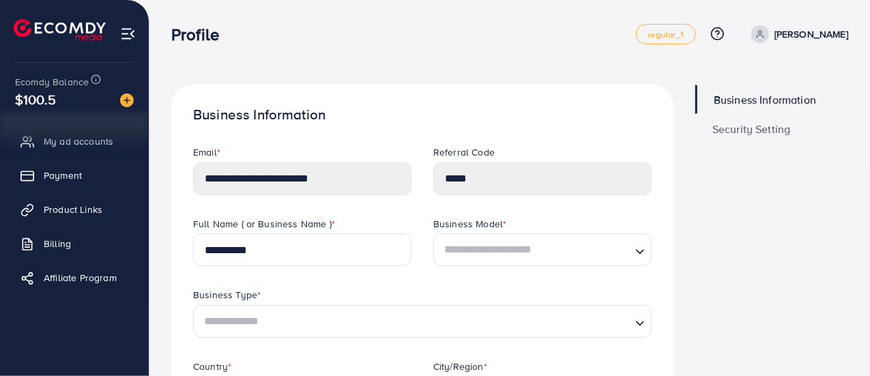
click at [720, 128] on span "Security Setting" at bounding box center [751, 128] width 78 height 11
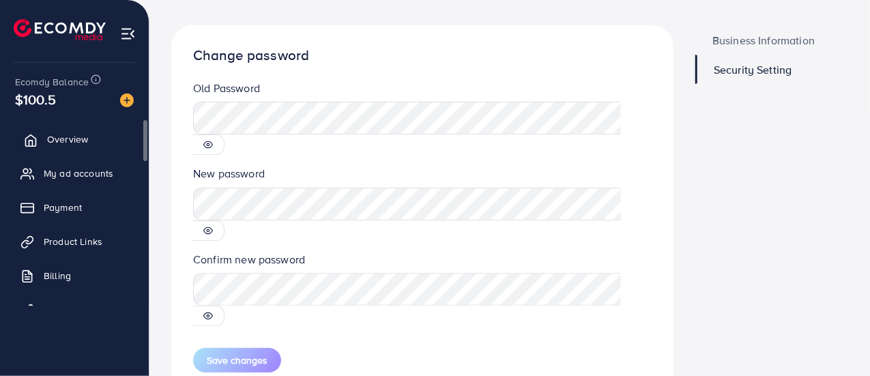
click at [78, 141] on span "Overview" at bounding box center [67, 139] width 41 height 14
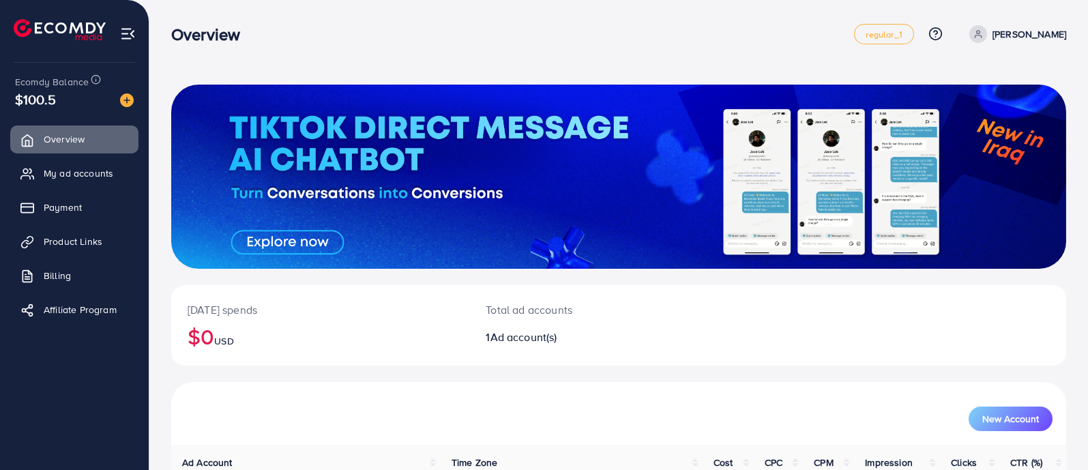
drag, startPoint x: 693, startPoint y: 0, endPoint x: 584, endPoint y: 56, distance: 122.7
click at [584, 56] on nav "Overview regular_1 Help Center Contact Support Plans and Pricing Term and polic…" at bounding box center [618, 34] width 895 height 48
click at [869, 28] on icon at bounding box center [936, 34] width 14 height 14
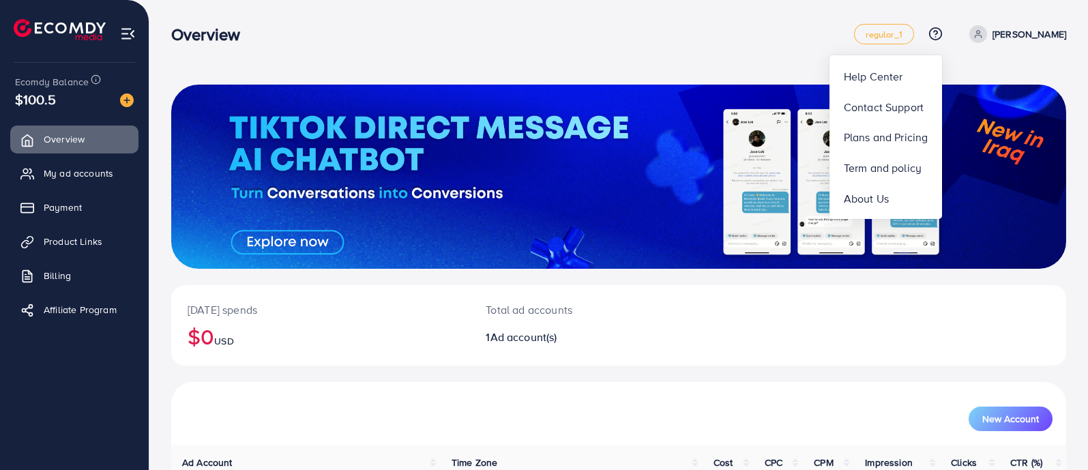
click at [869, 38] on link "[PERSON_NAME]" at bounding box center [1015, 34] width 102 height 18
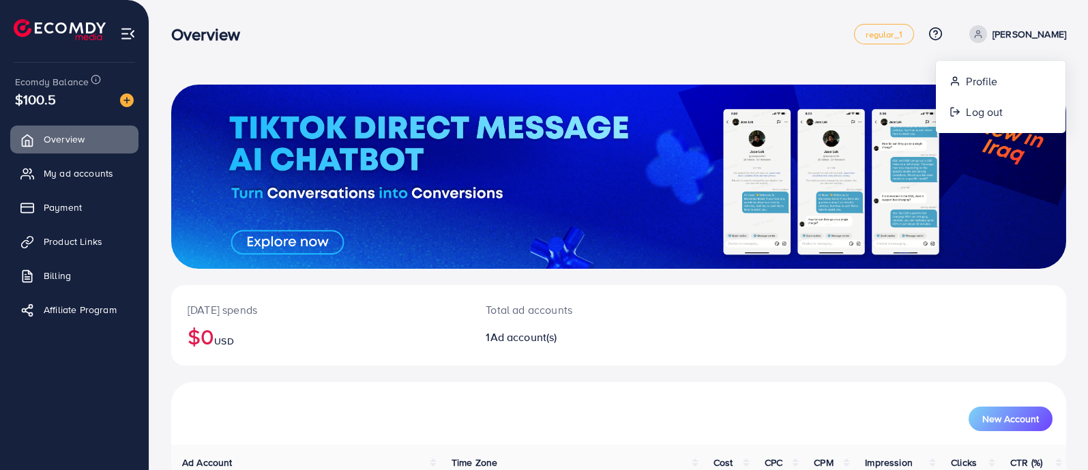
click at [127, 39] on img at bounding box center [128, 34] width 16 height 16
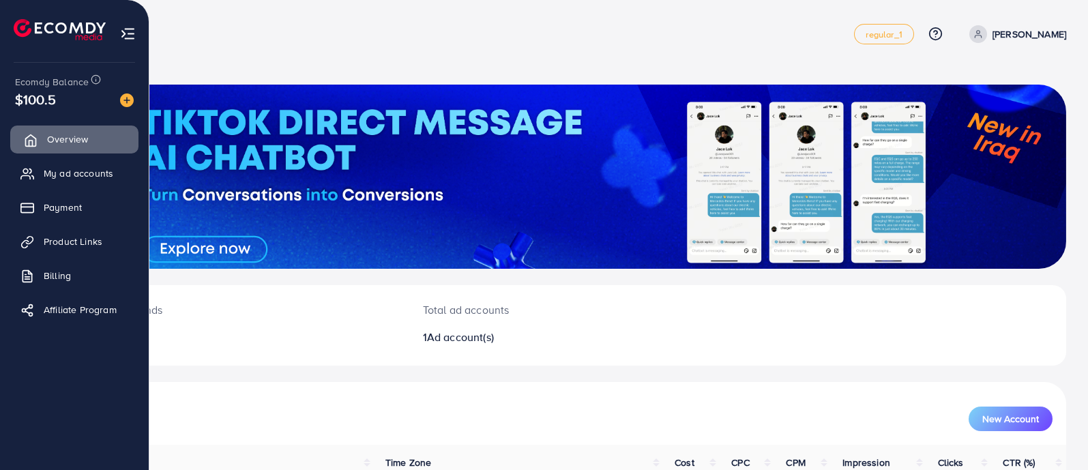
click at [59, 131] on link "Overview" at bounding box center [74, 139] width 128 height 27
click at [60, 169] on span "My ad accounts" at bounding box center [82, 173] width 70 height 14
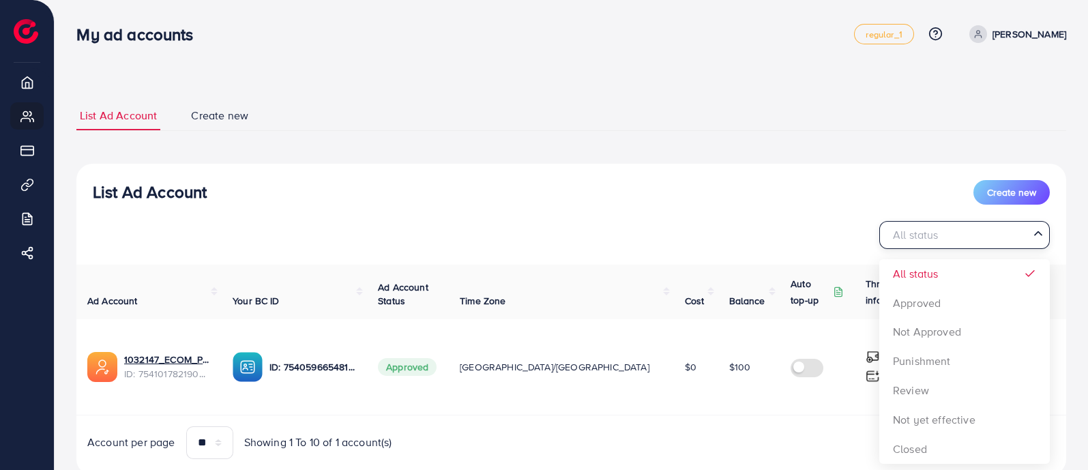
click at [869, 227] on div "All status" at bounding box center [956, 234] width 145 height 24
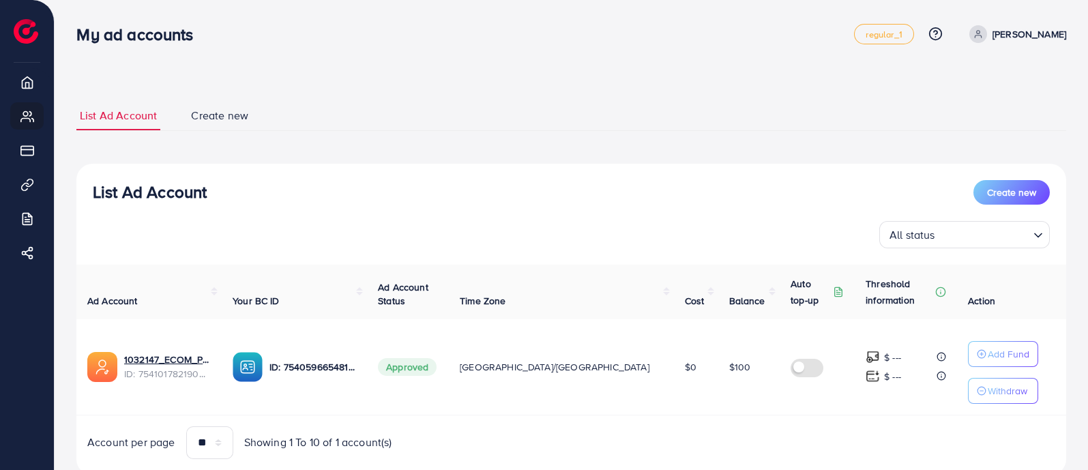
click at [747, 172] on div "List Ad Account Create new All status Loading... All status Approved Not Approv…" at bounding box center [571, 320] width 990 height 312
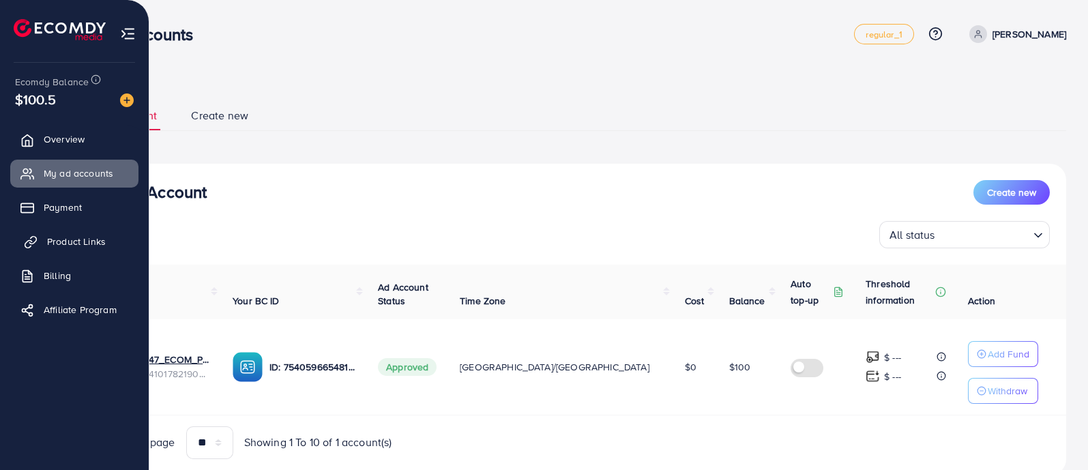
click at [48, 247] on span "Product Links" at bounding box center [76, 242] width 59 height 14
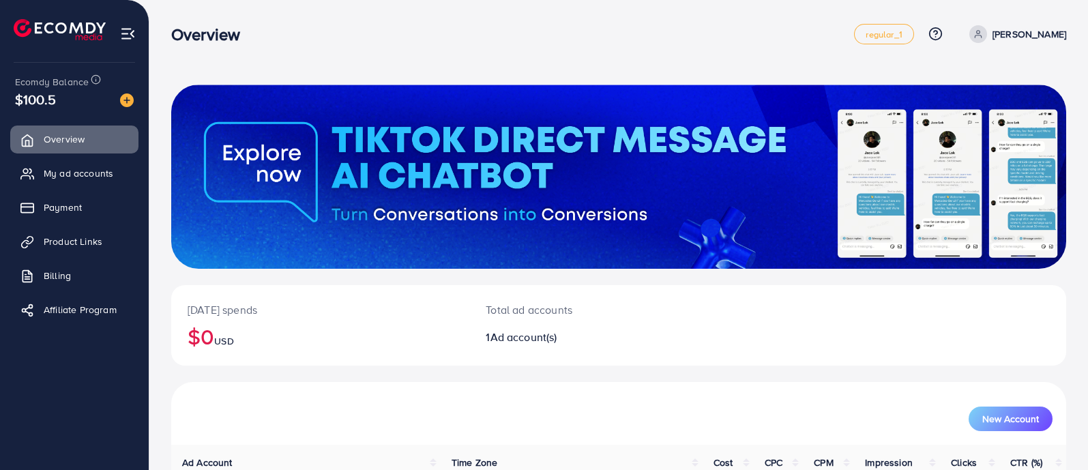
click at [327, 46] on div "Overview regular_1 Help Center Contact Support Plans and Pricing Term and polic…" at bounding box center [618, 34] width 895 height 38
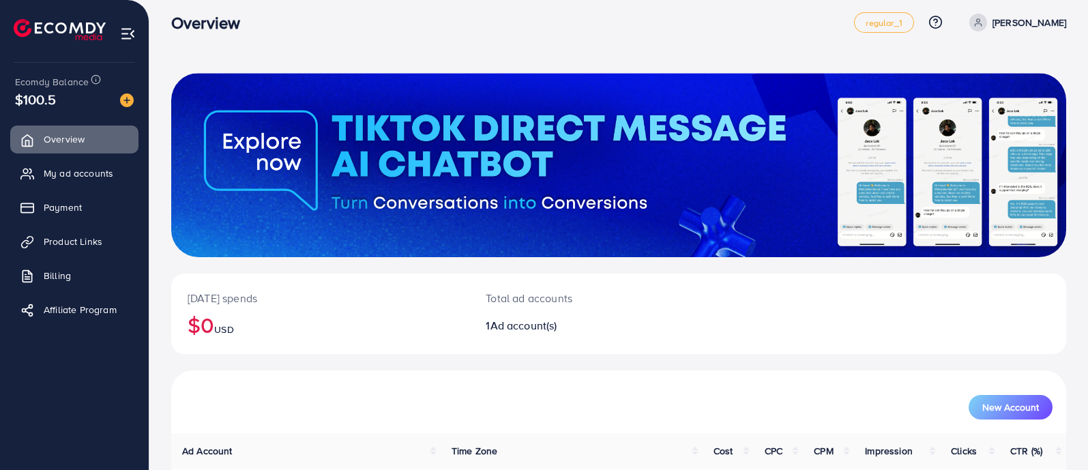
scroll to position [121, 0]
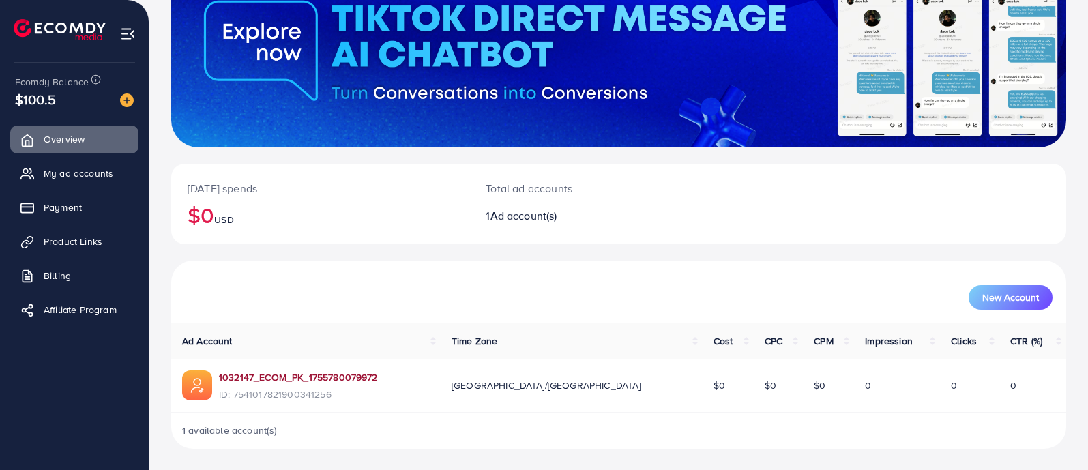
click at [282, 375] on link "1032147_ECOM_PK_1755780079972" at bounding box center [298, 377] width 159 height 14
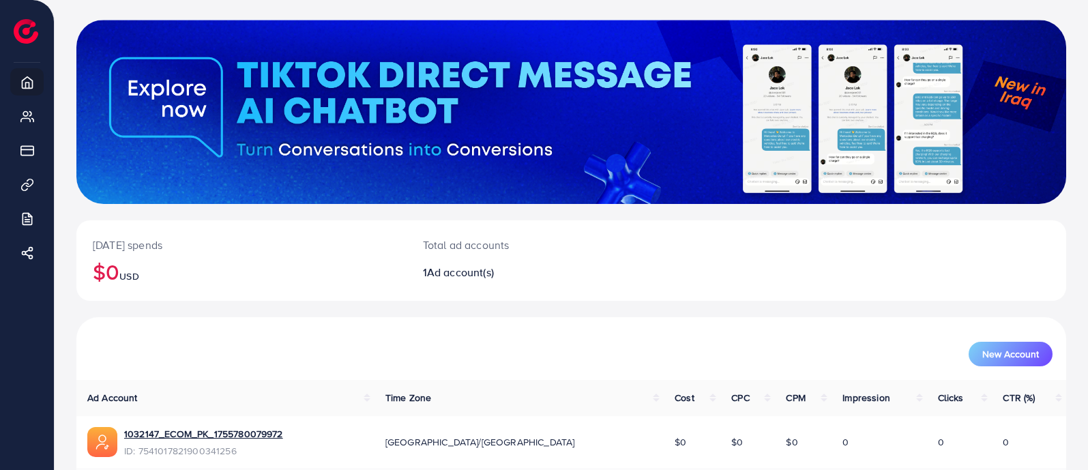
scroll to position [121, 0]
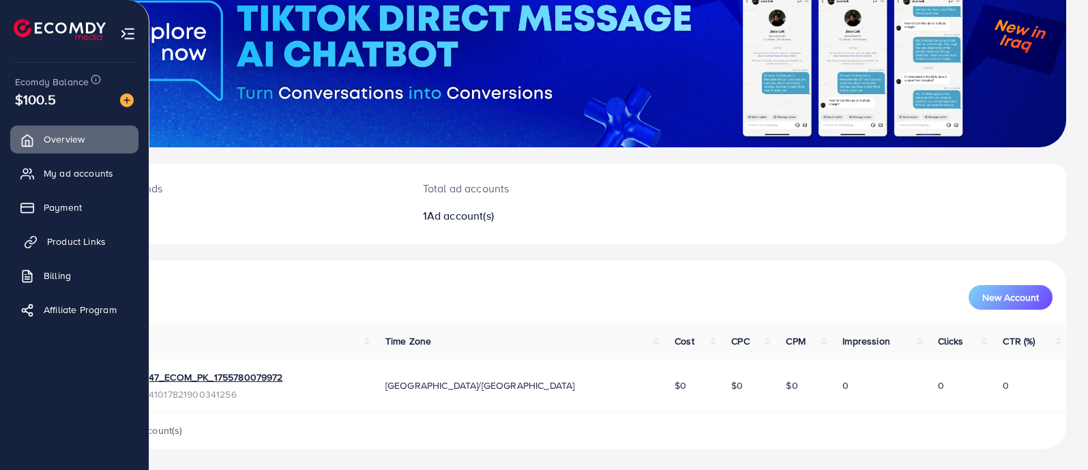
click at [47, 235] on span "Product Links" at bounding box center [76, 242] width 59 height 14
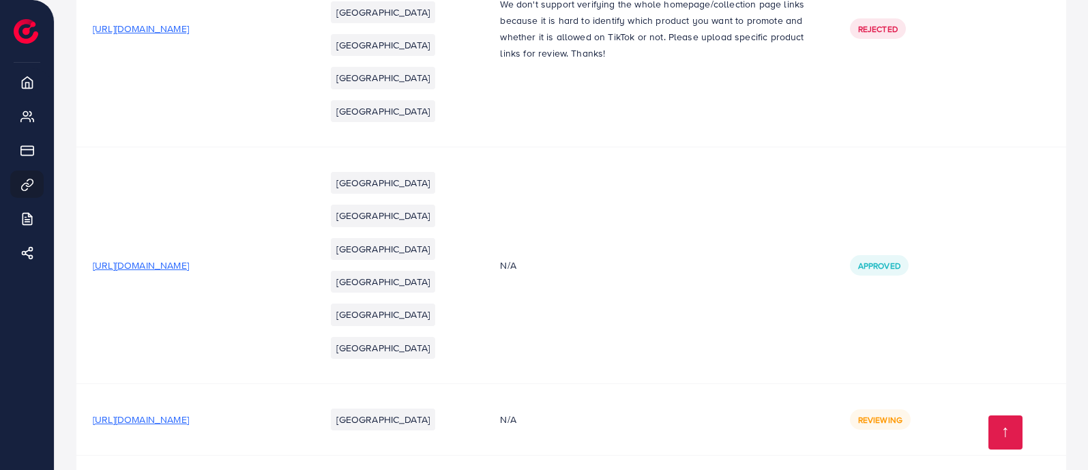
scroll to position [386, 0]
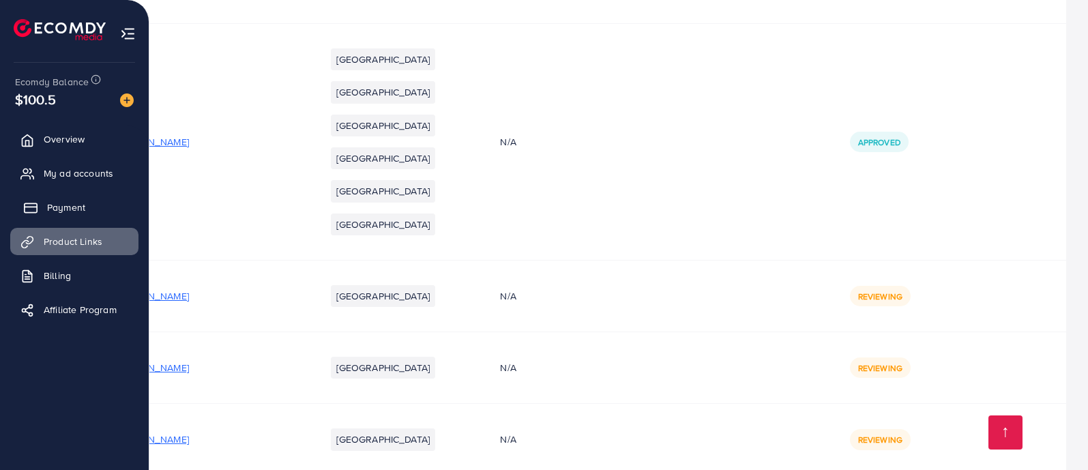
click at [51, 208] on span "Payment" at bounding box center [66, 208] width 38 height 14
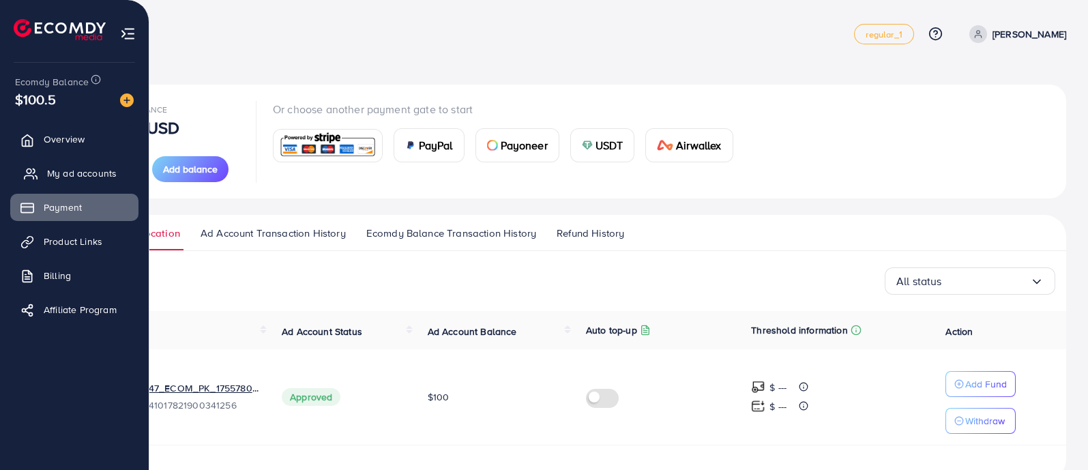
click at [61, 174] on span "My ad accounts" at bounding box center [82, 173] width 70 height 14
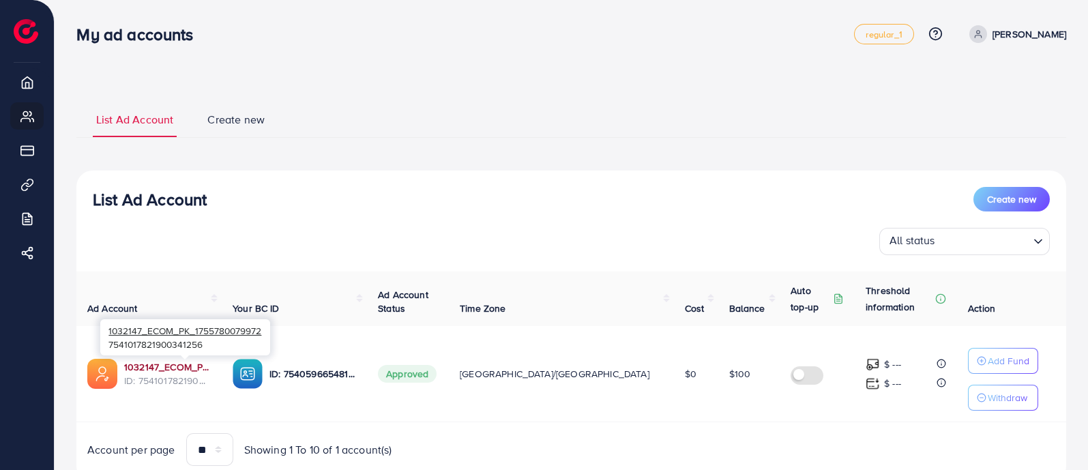
click at [211, 363] on link "1032147_ECOM_PK_1755780079972" at bounding box center [167, 367] width 87 height 14
